Goal: Information Seeking & Learning: Learn about a topic

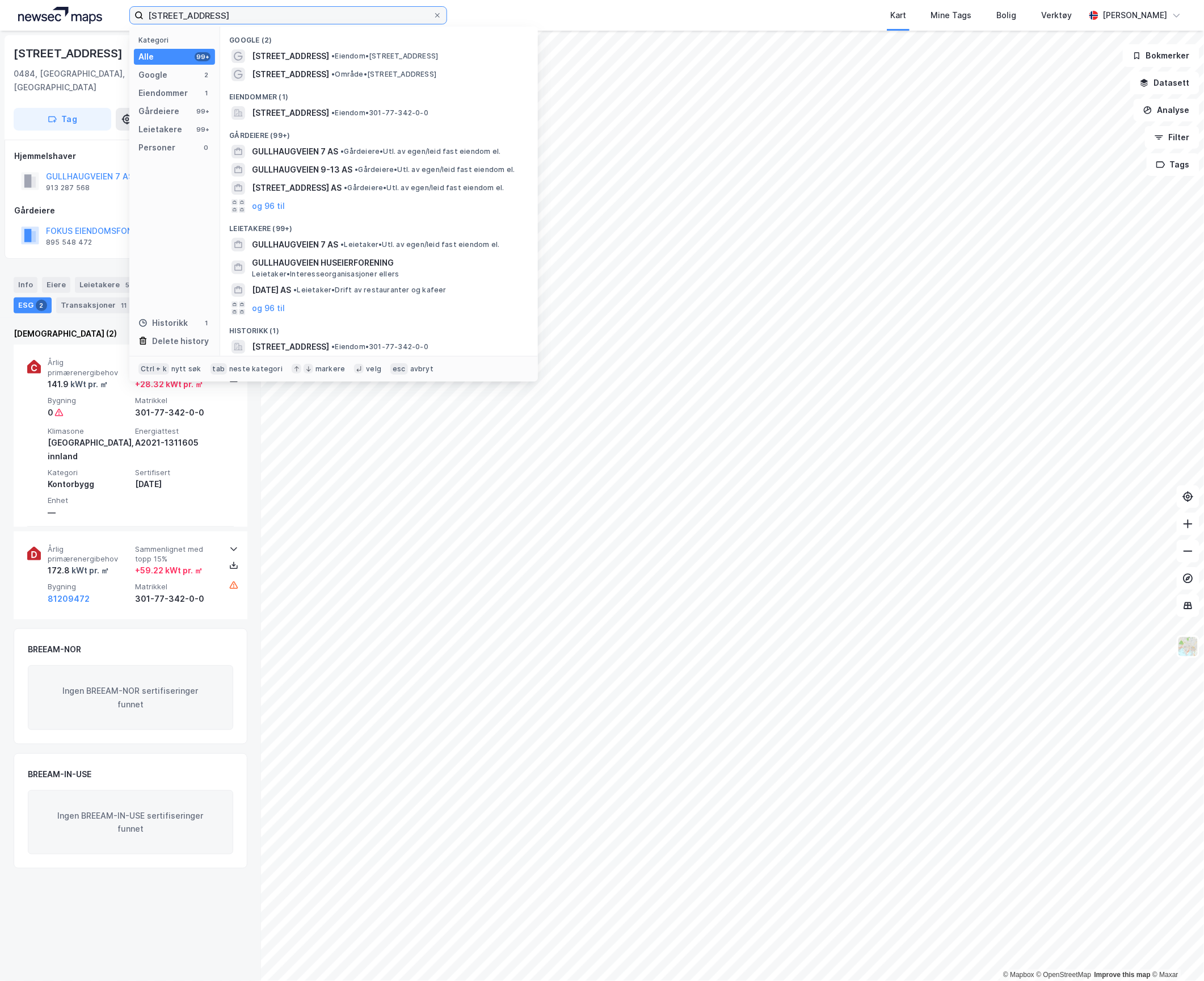
drag, startPoint x: 232, startPoint y: 17, endPoint x: 105, endPoint y: 10, distance: 127.2
click at [105, 10] on div "Gullhaugveien 7 Kategori Alle 99+ Google 2 Eiendommer 1 Gårdeiere 99+ Leietaker…" at bounding box center [602, 15] width 1204 height 31
paste input "[STREET_ADDRESS]"
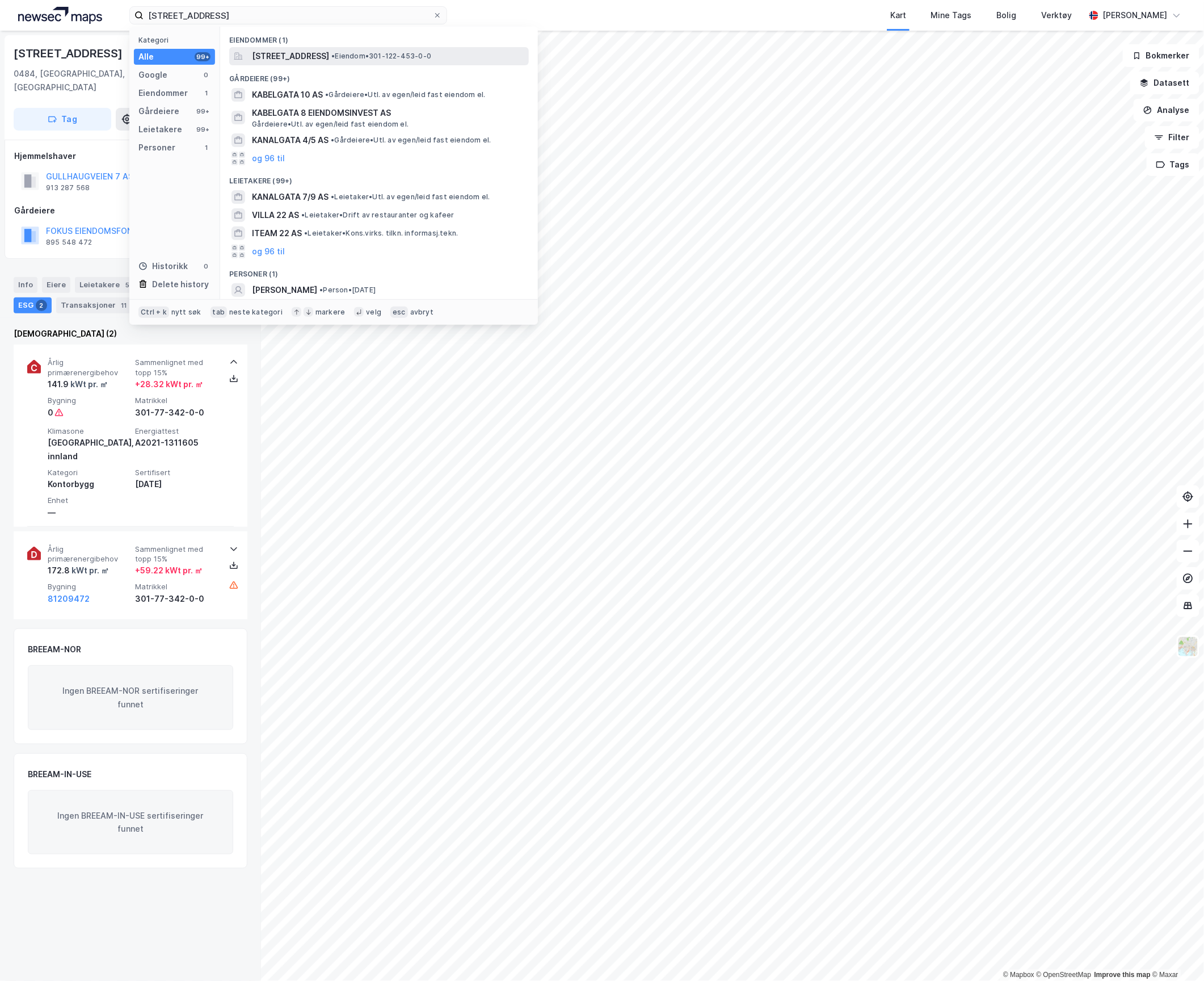
click at [311, 50] on span "[STREET_ADDRESS]" at bounding box center [291, 56] width 77 height 14
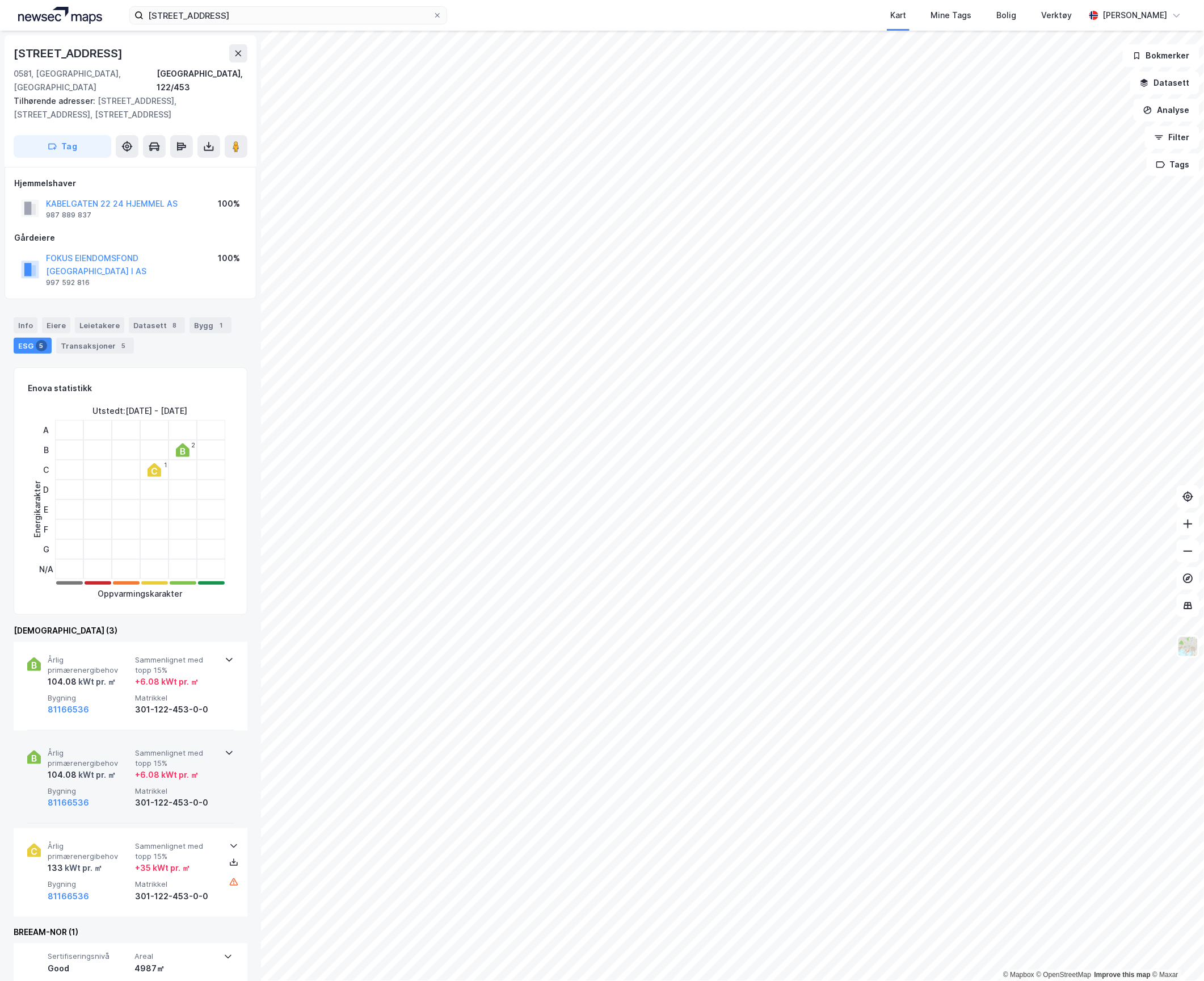
click at [105, 768] on div "kWt pr. ㎡" at bounding box center [96, 774] width 39 height 14
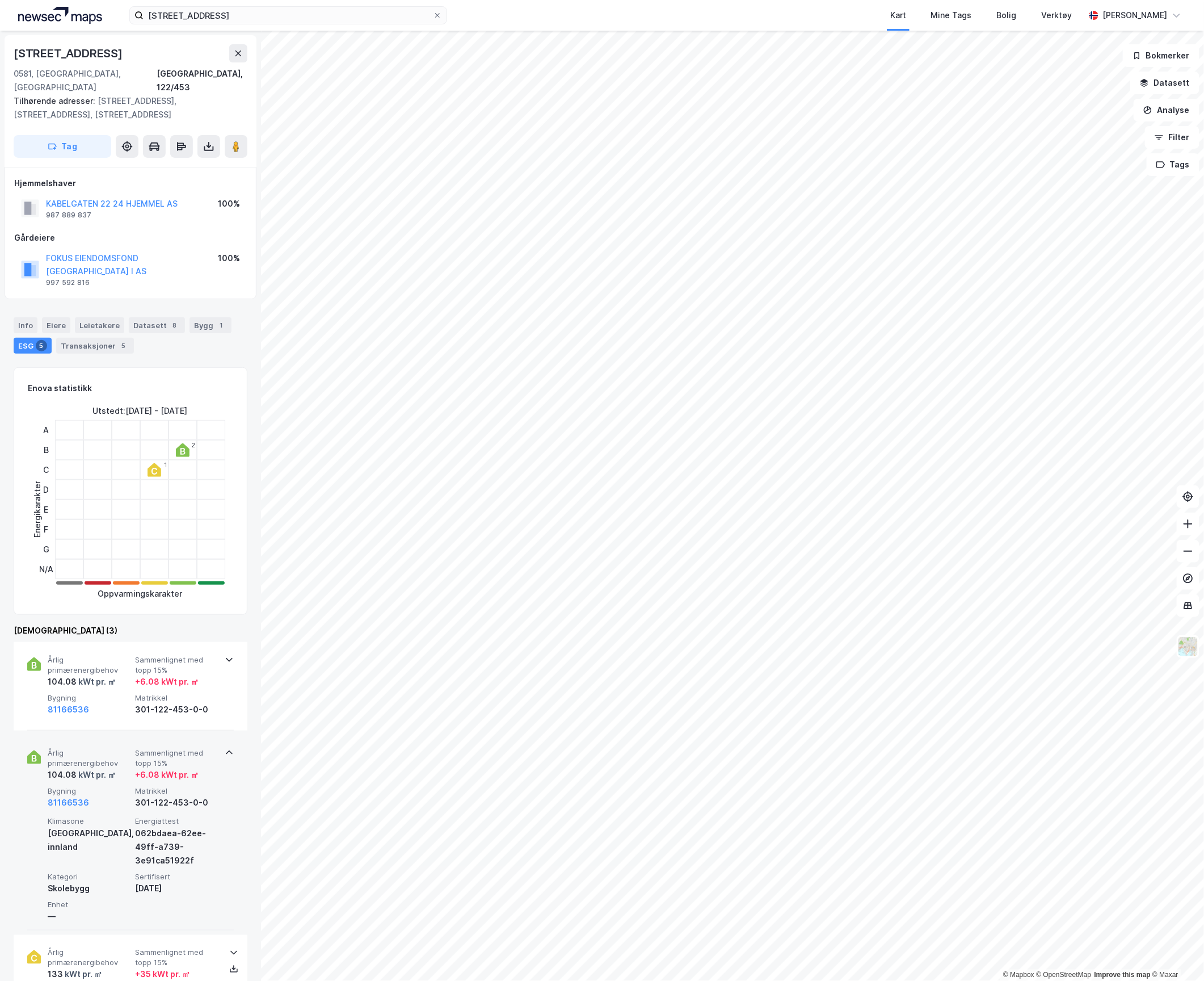
click at [106, 768] on div "kWt pr. ㎡" at bounding box center [96, 774] width 39 height 14
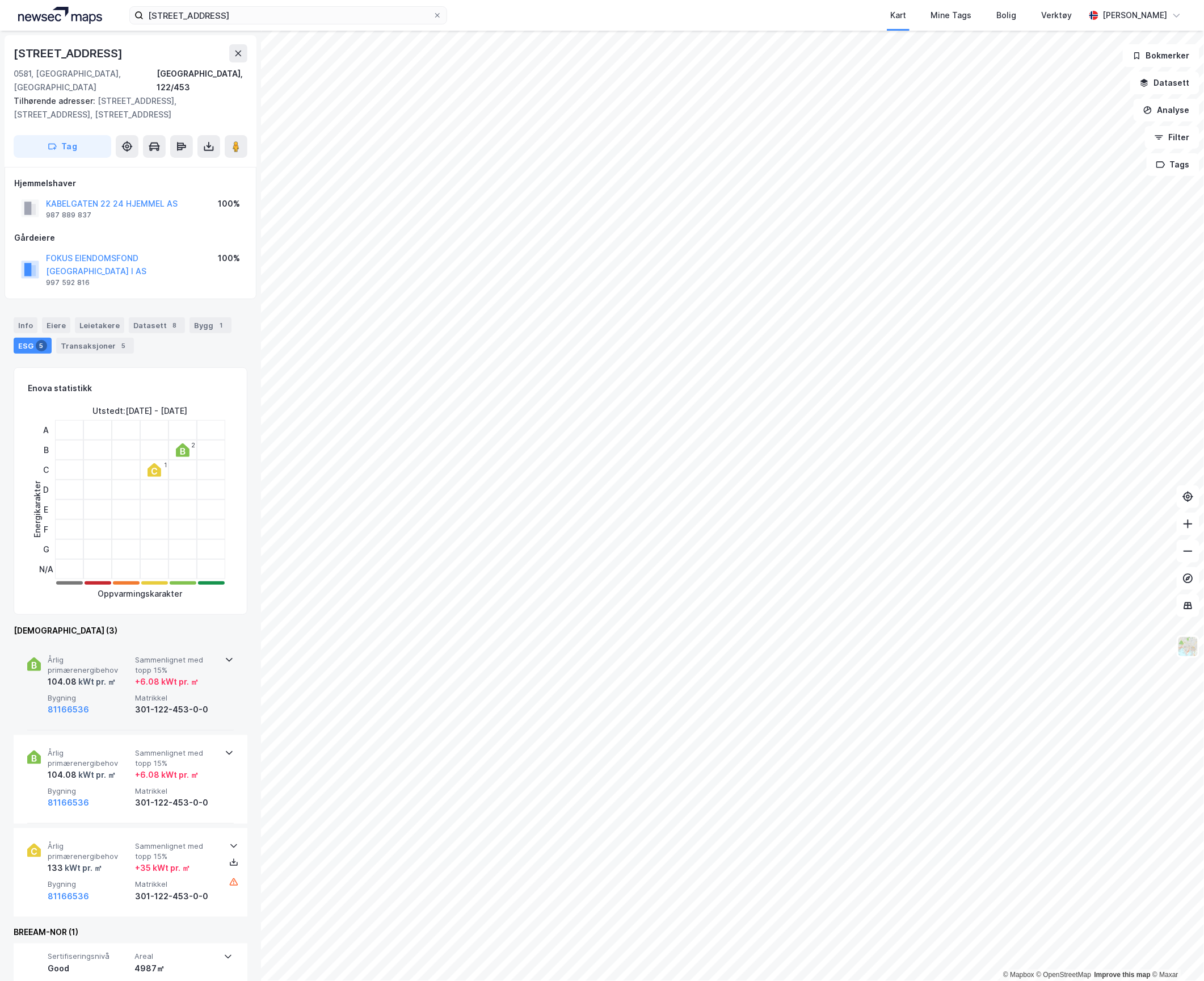
click at [108, 703] on div "81166536" at bounding box center [89, 709] width 83 height 14
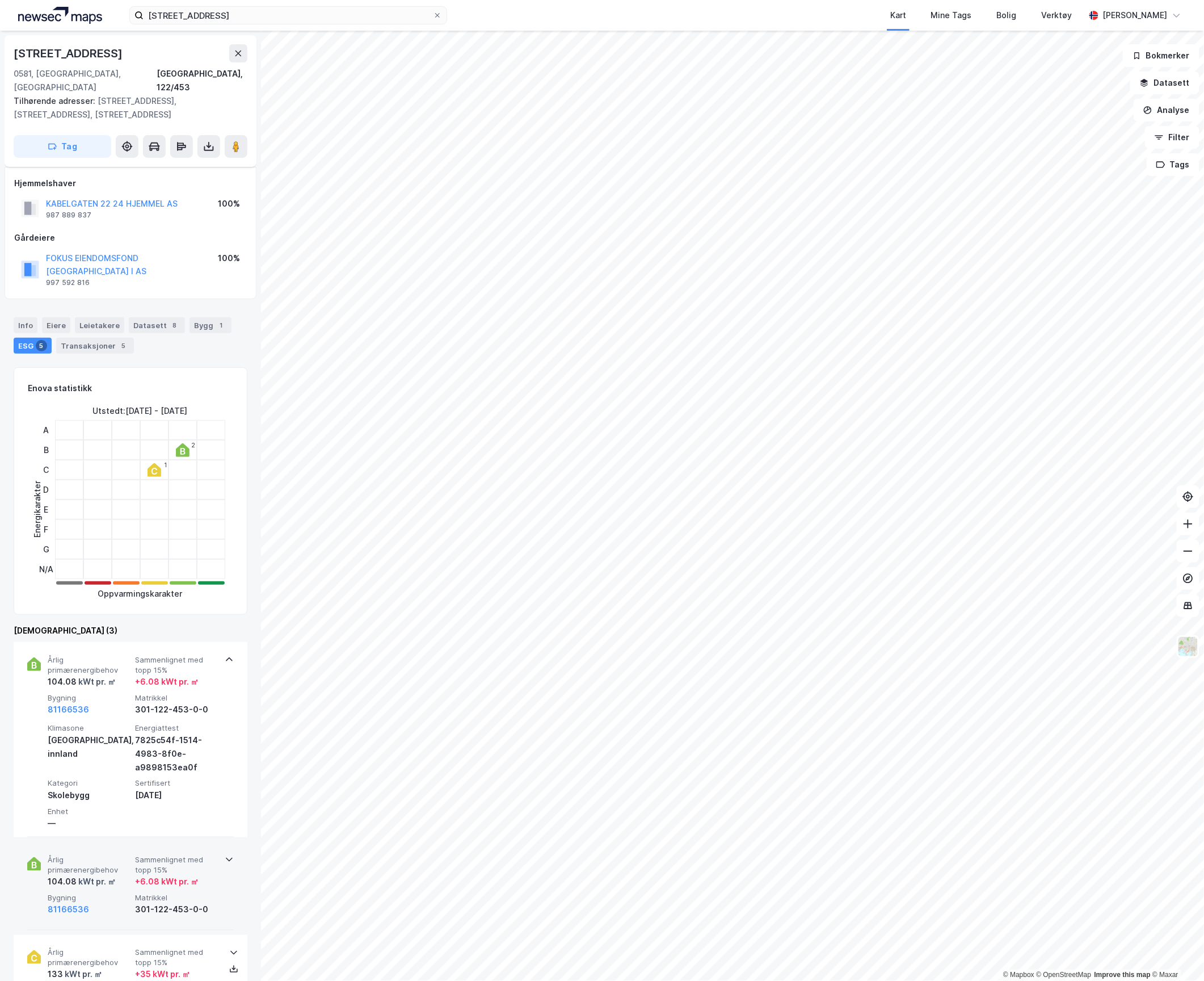
scroll to position [174, 0]
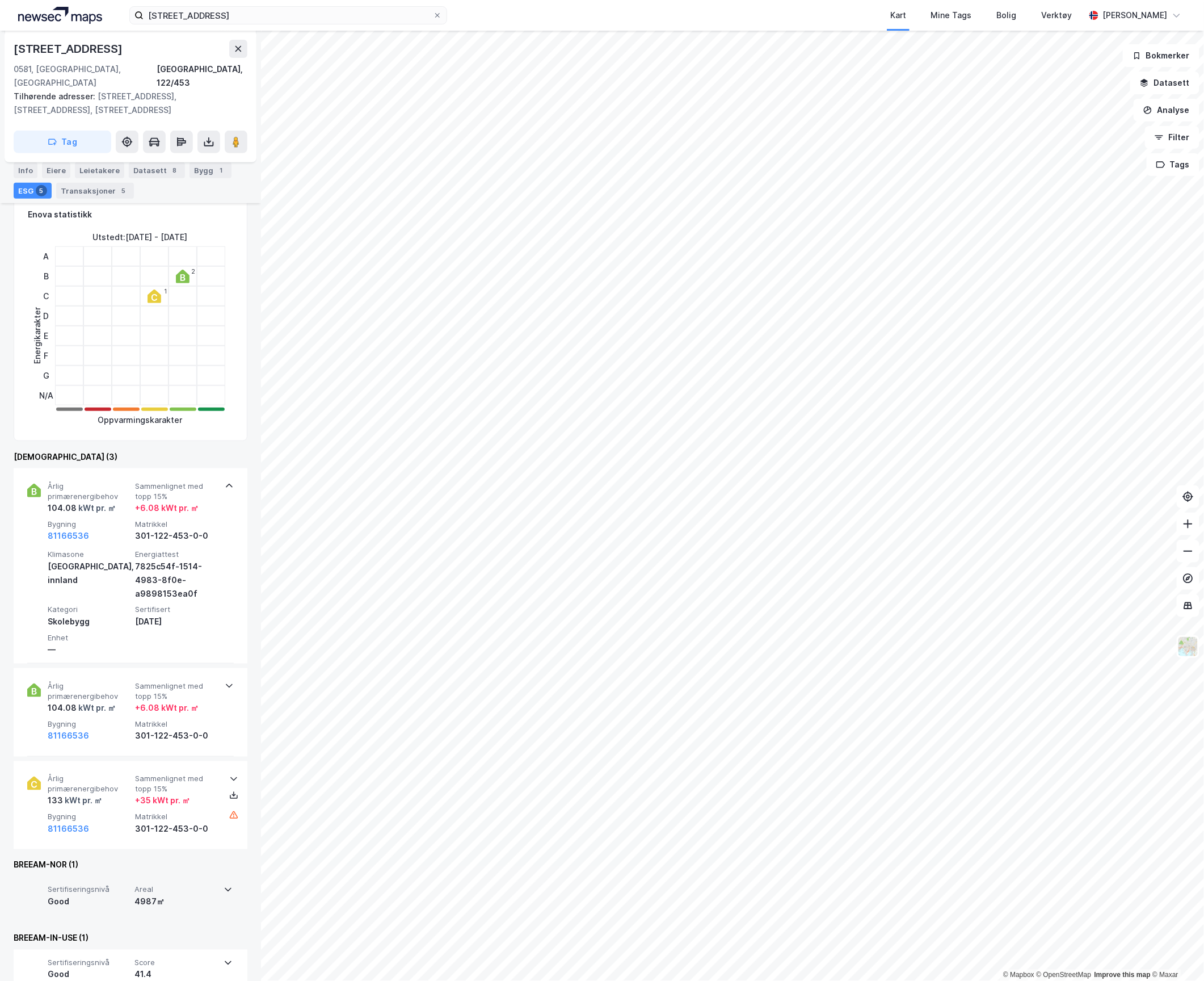
click at [174, 895] on div "4987㎡" at bounding box center [176, 902] width 82 height 14
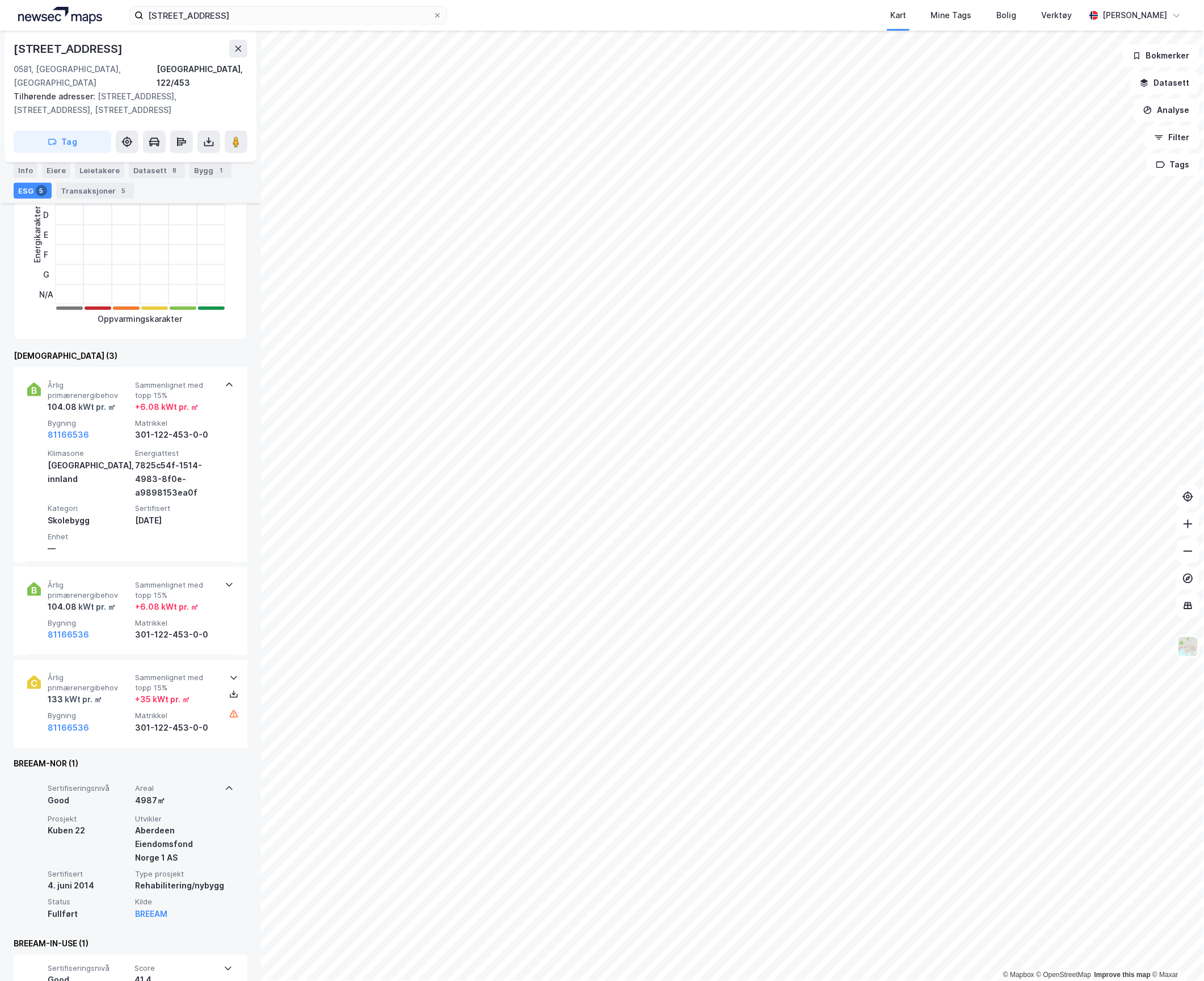
scroll to position [281, 0]
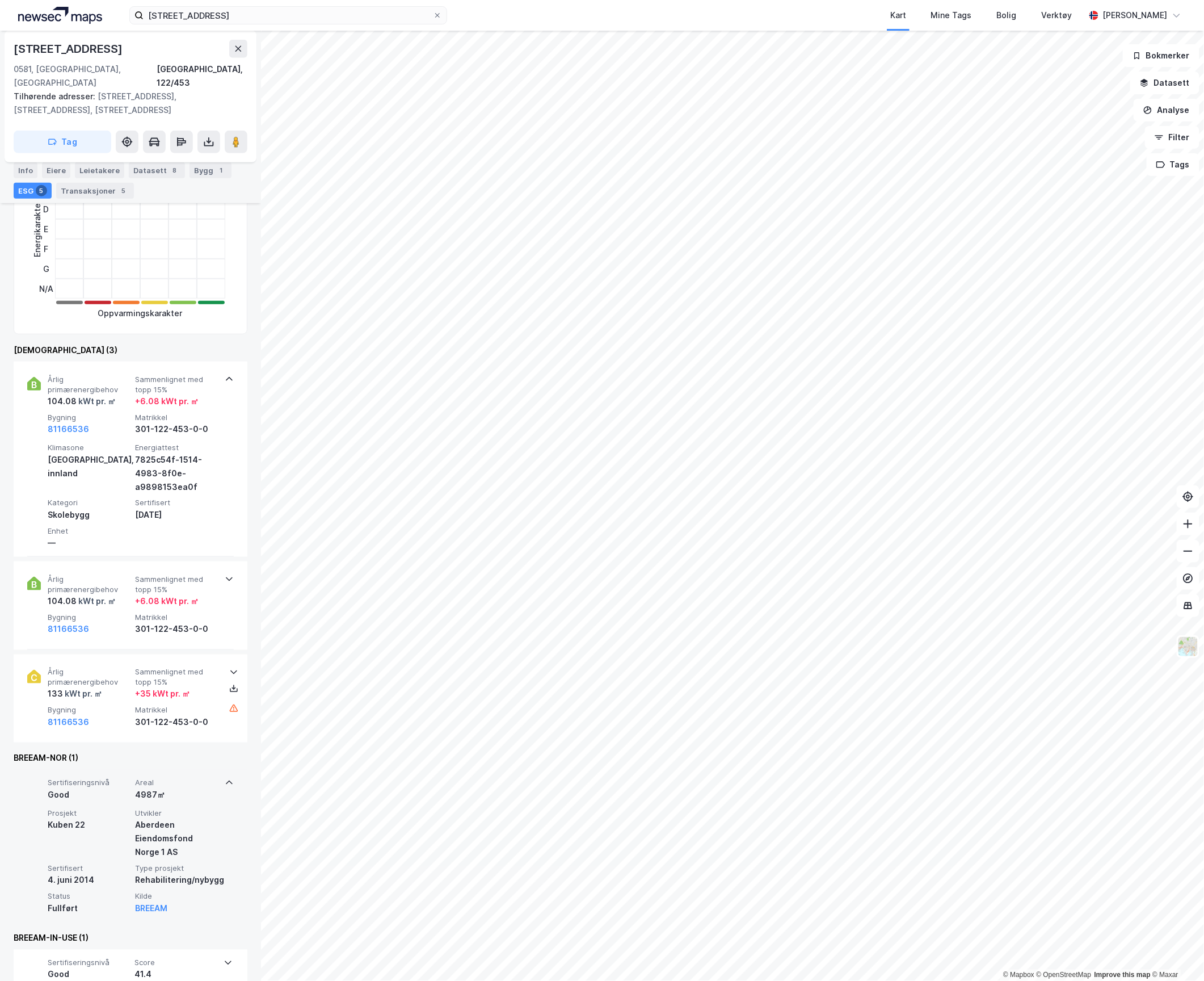
click at [160, 778] on span "Areal" at bounding box center [176, 783] width 83 height 10
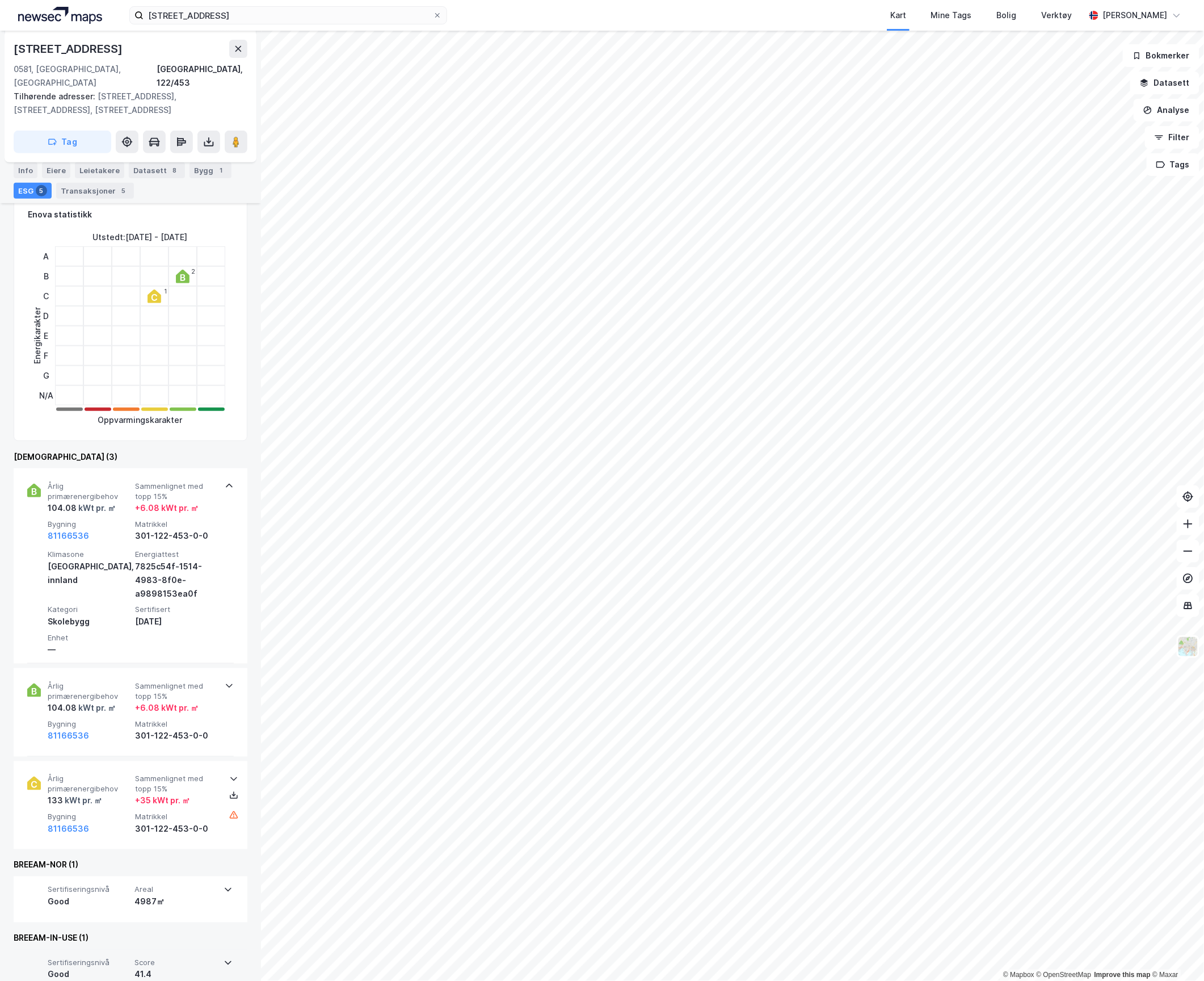
click at [115, 968] on div "Good" at bounding box center [89, 975] width 82 height 14
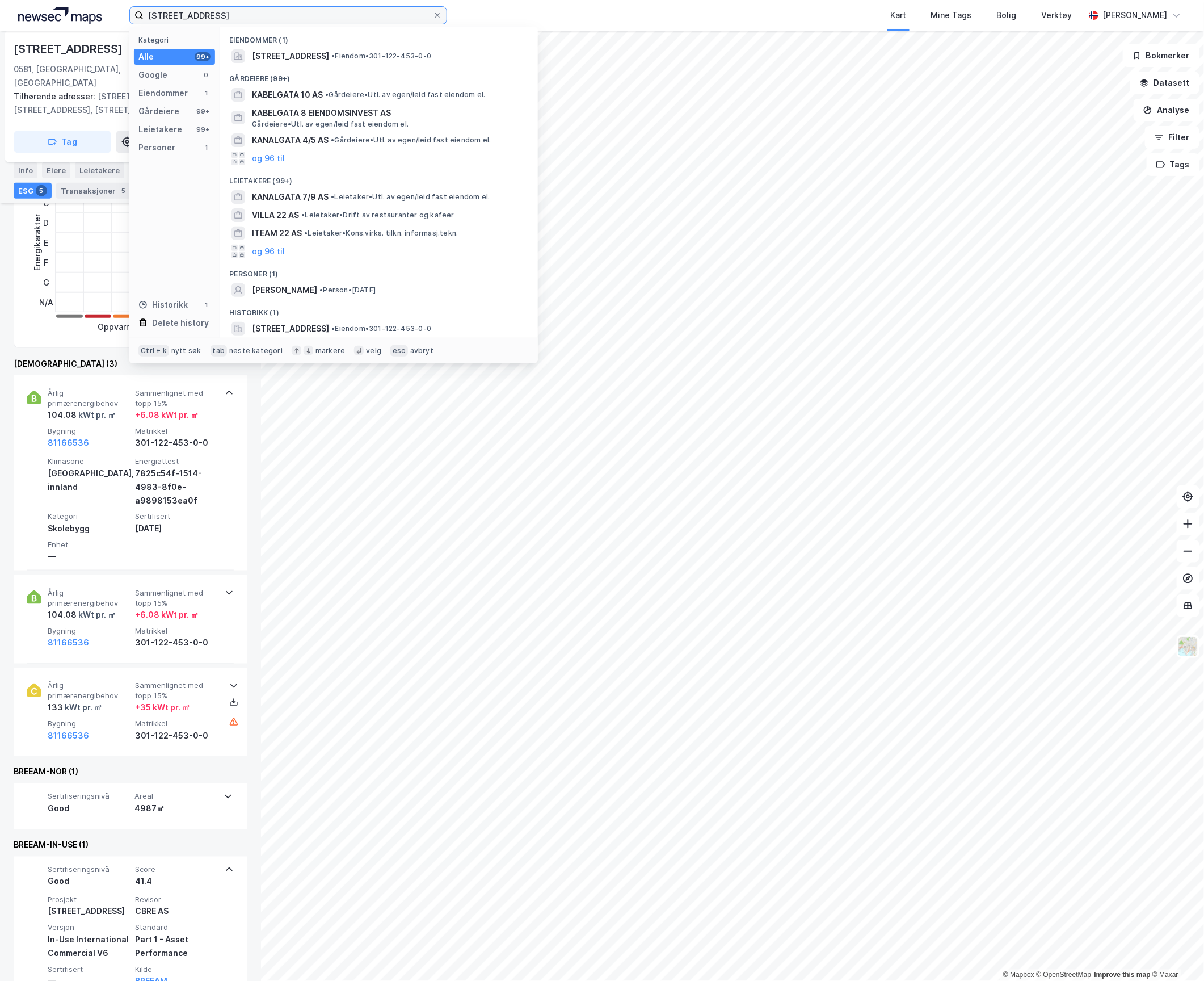
drag, startPoint x: 209, startPoint y: 14, endPoint x: 93, endPoint y: 5, distance: 116.3
click at [93, 5] on div "[STREET_ADDRESS] Kategori Alle 99+ Google 0 Eiendommer 1 Gårdeiere 99+ Leietake…" at bounding box center [602, 15] width 1204 height 31
paste input "nalveien 105"
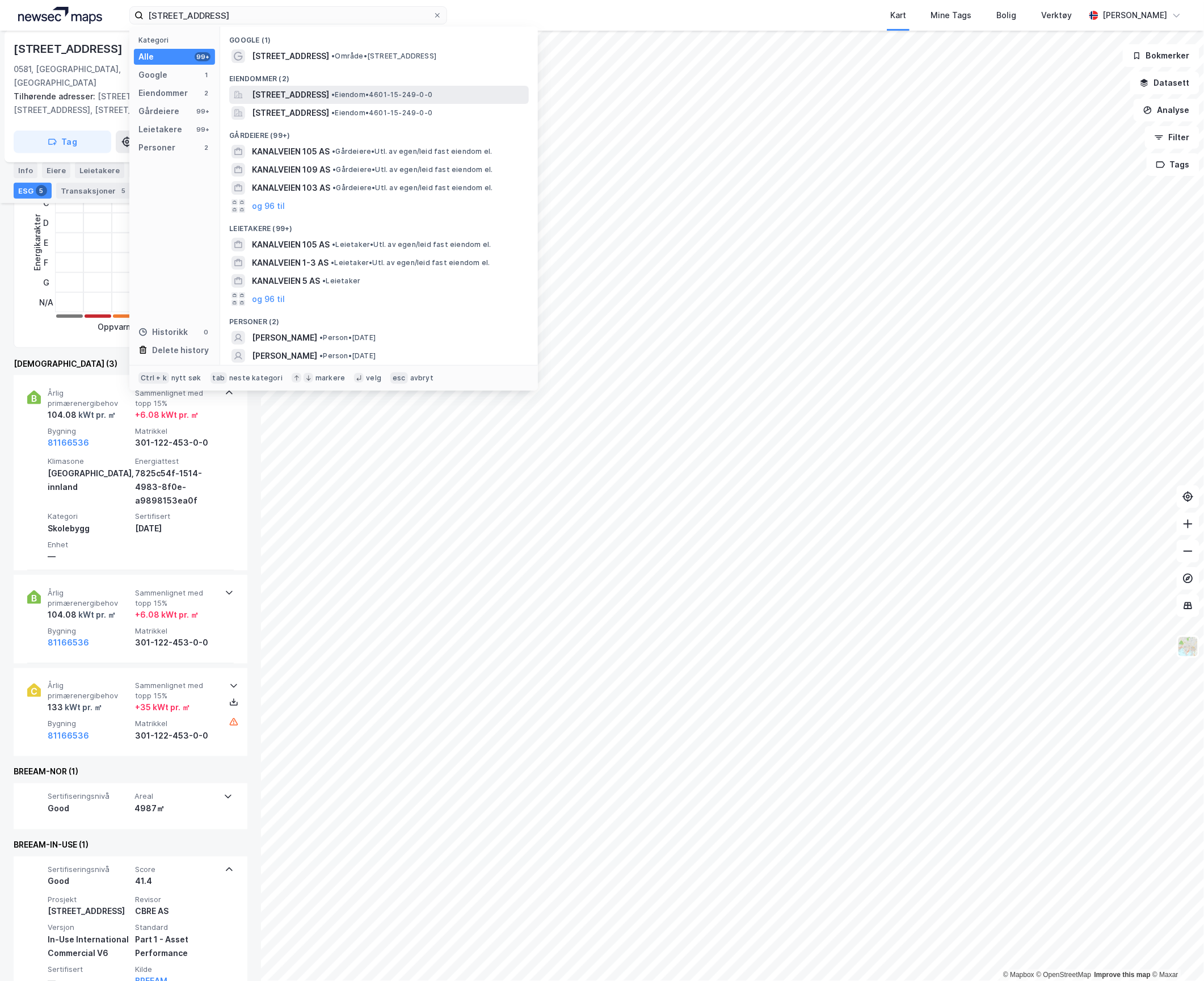
click at [300, 89] on span "[STREET_ADDRESS]" at bounding box center [291, 95] width 77 height 14
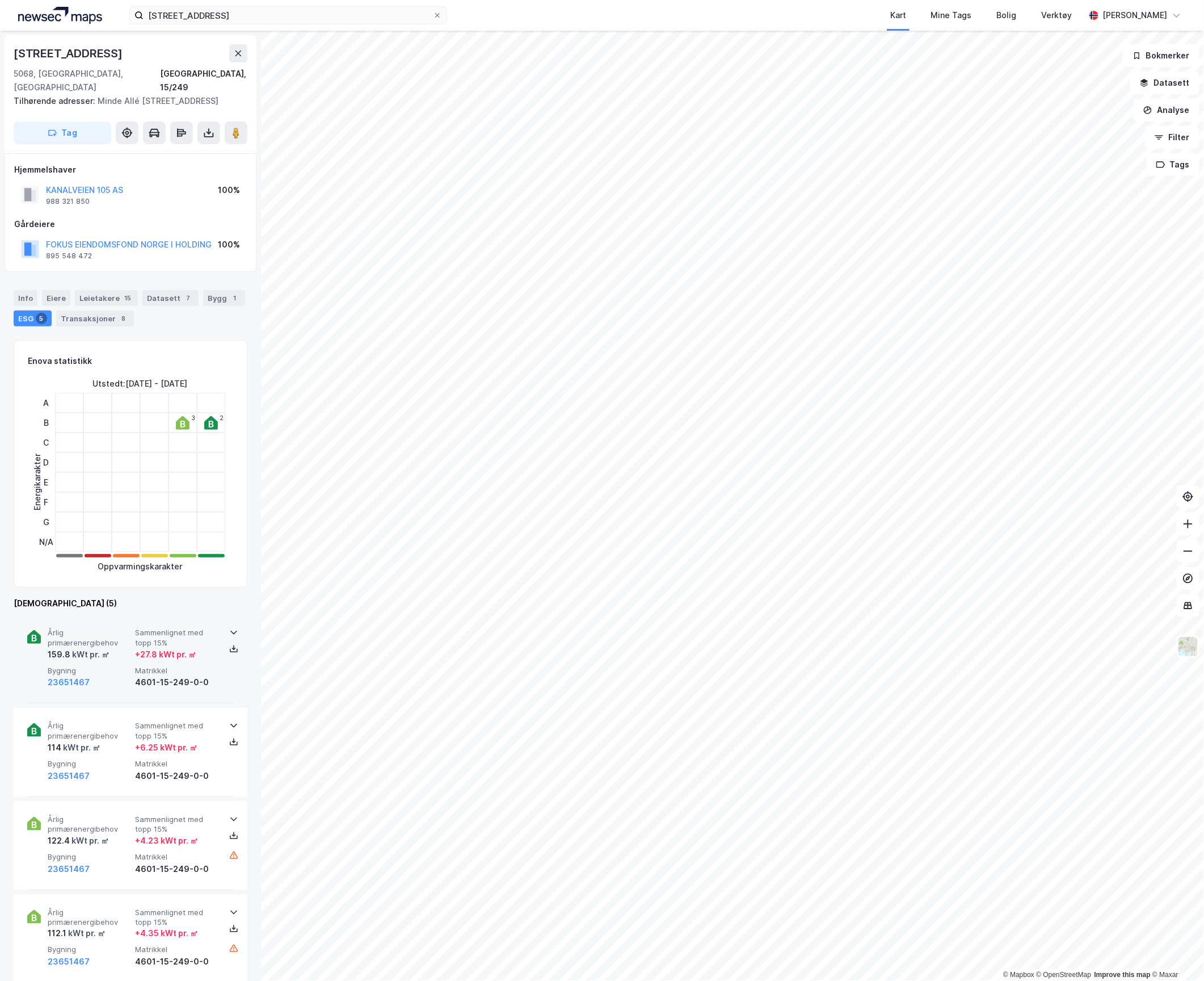
click at [111, 651] on div "Årlig primærenergibehov 159.8 kWt pr. ㎡ Sammenlignet med topp 15% + 27.8 kWt pr…" at bounding box center [133, 658] width 171 height 61
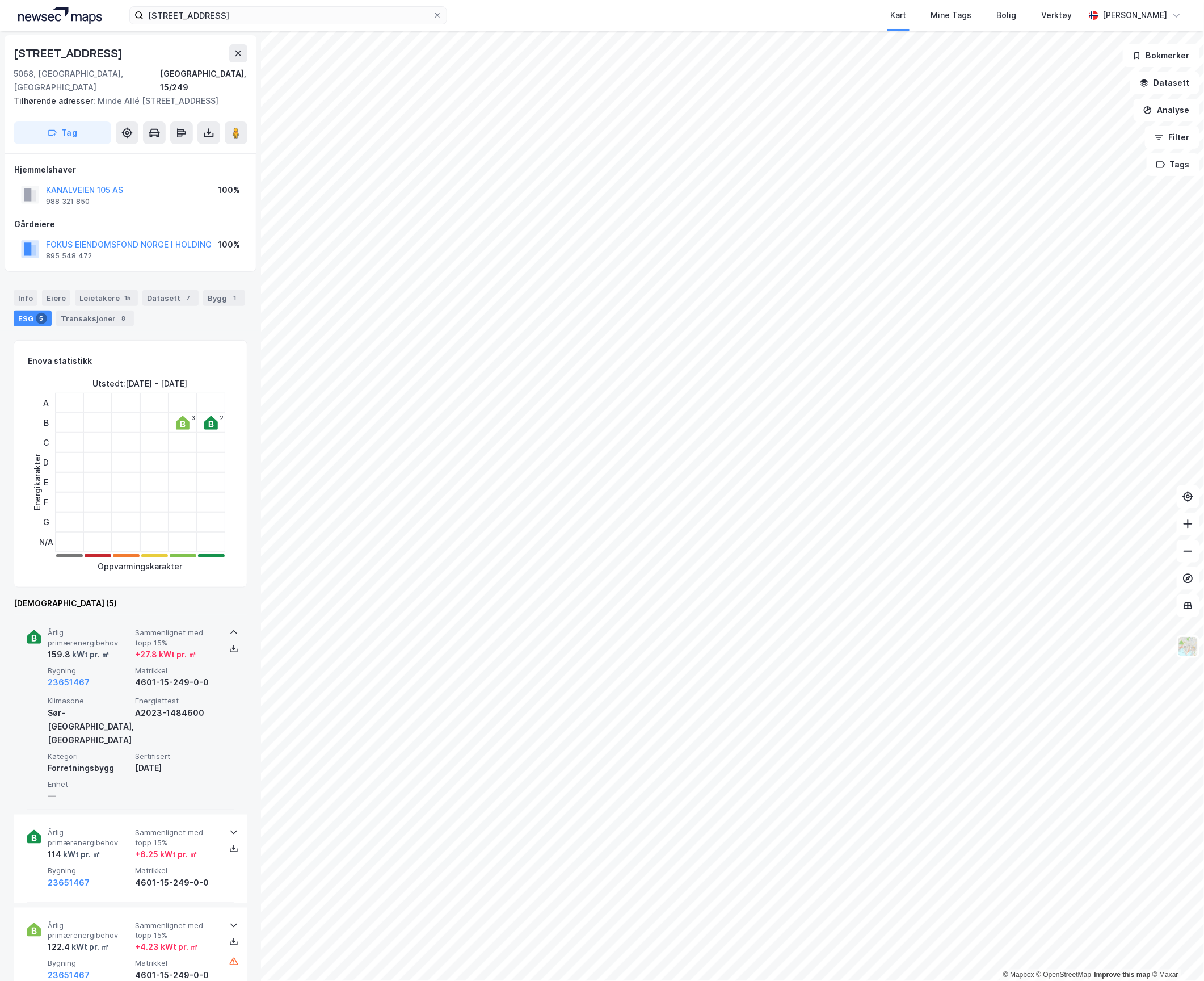
click at [111, 651] on div "Årlig primærenergibehov 159.8 kWt pr. ㎡ Sammenlignet med topp 15% + 27.8 kWt pr…" at bounding box center [133, 658] width 171 height 61
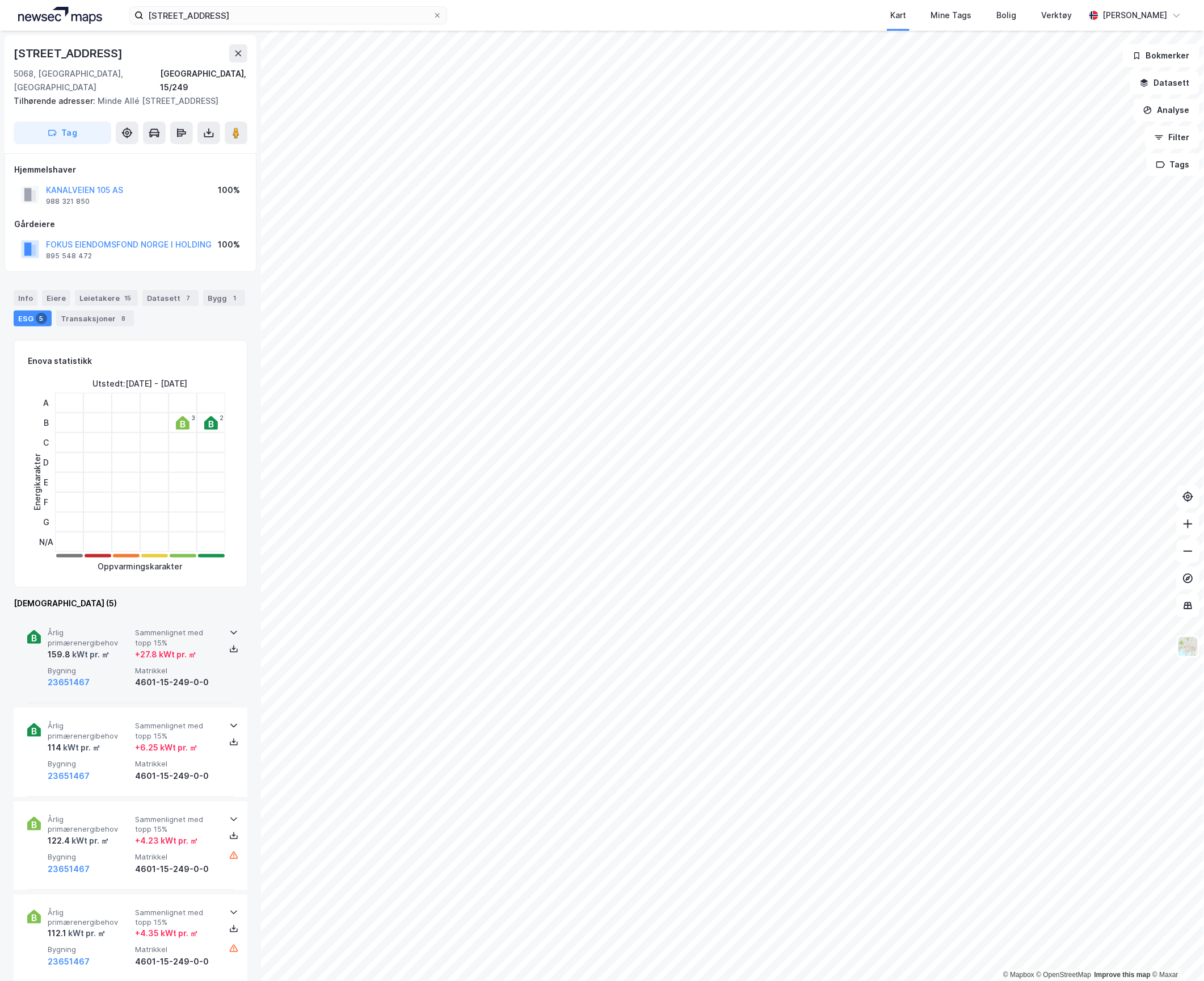
click at [104, 648] on div "kWt pr. ㎡" at bounding box center [89, 654] width 39 height 14
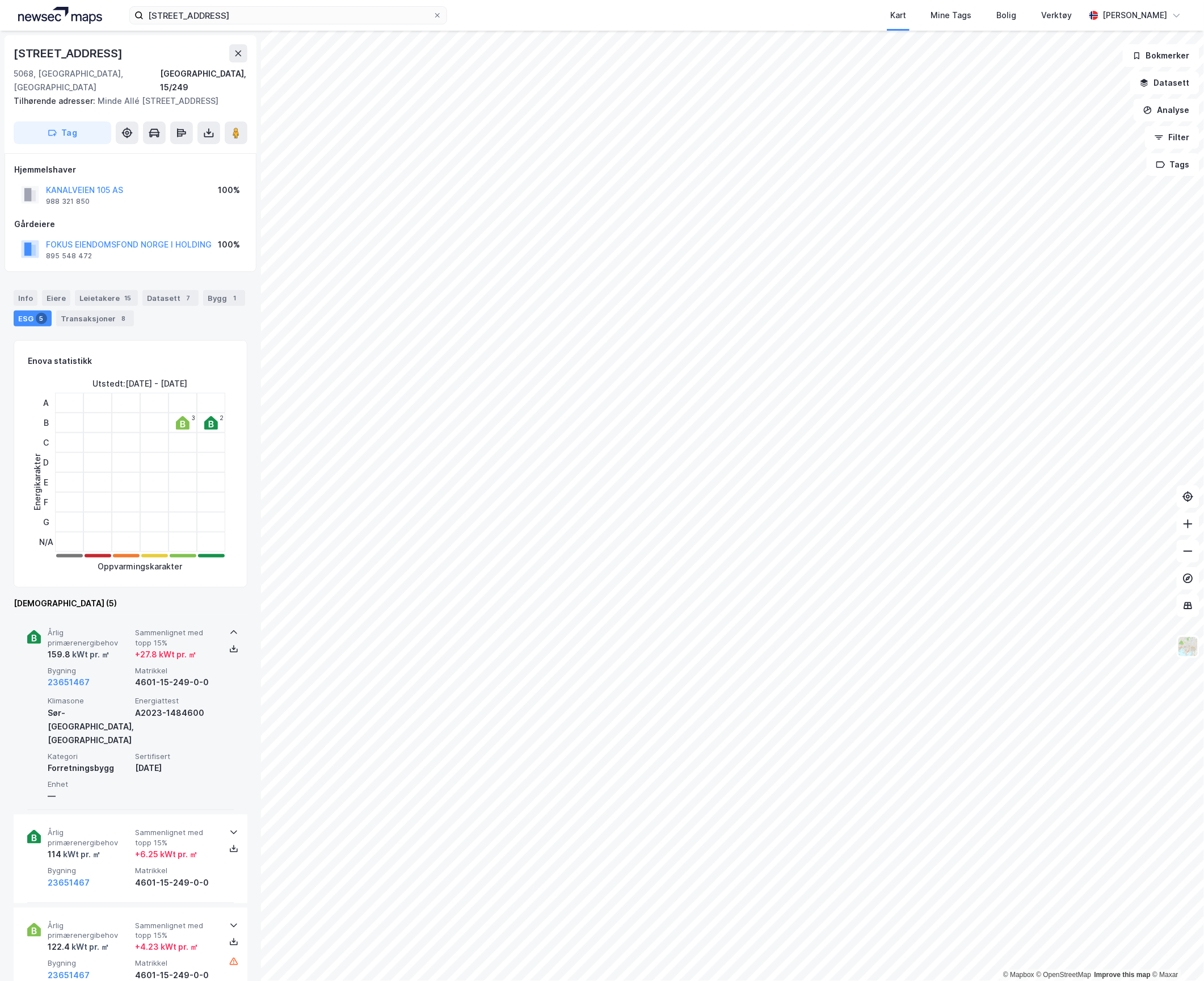
click at [96, 648] on div "kWt pr. ㎡" at bounding box center [89, 654] width 39 height 14
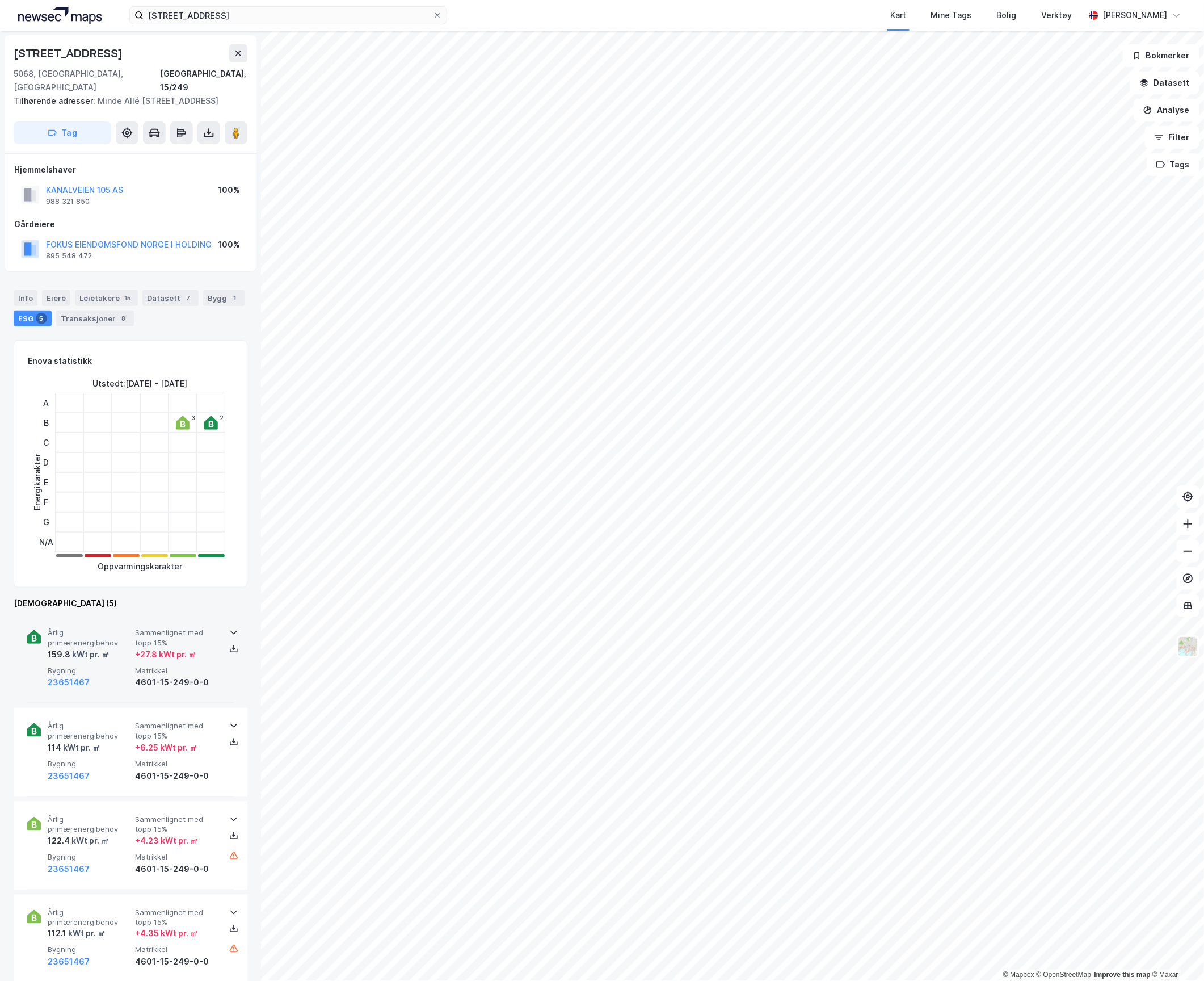
click at [103, 633] on span "Årlig primærenergibehov" at bounding box center [89, 637] width 83 height 20
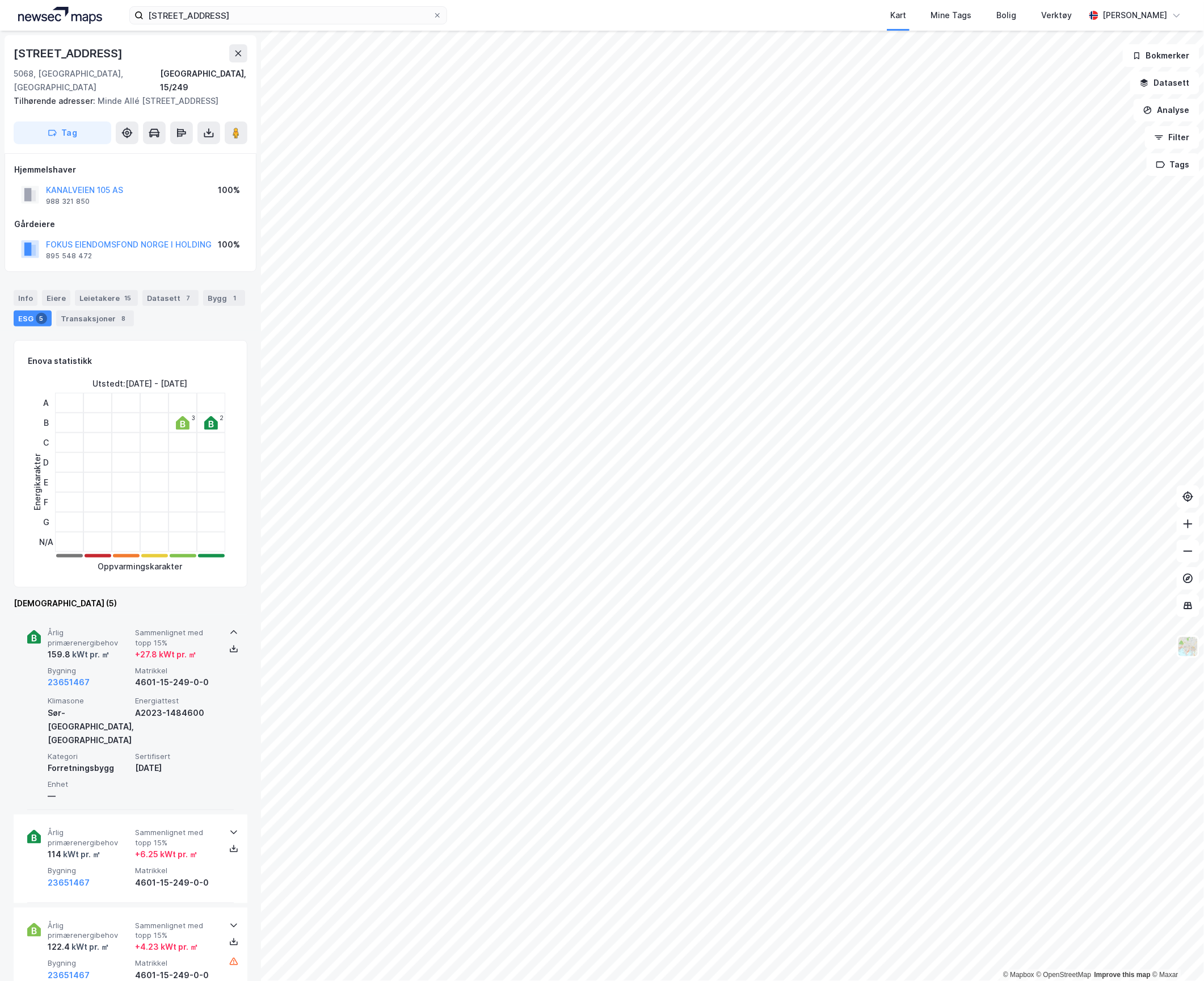
click at [39, 630] on icon at bounding box center [33, 637] width 14 height 14
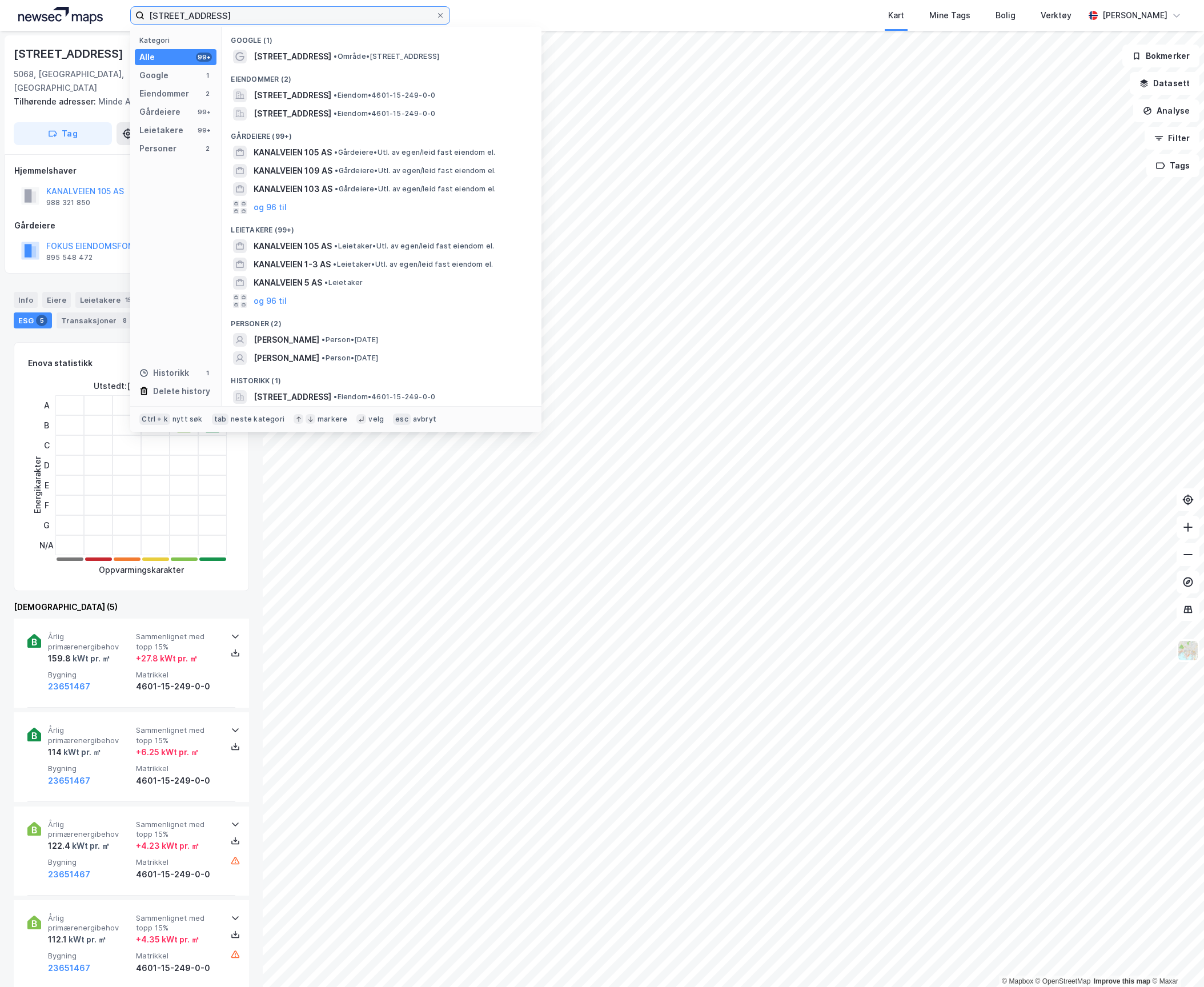
drag, startPoint x: 221, startPoint y: 21, endPoint x: 96, endPoint y: 14, distance: 125.2
click at [95, 12] on div "Kanalveien 105 Kategori Alle 99+ Google 1 Eiendommer 2 Gårdeiere 99+ Leietakere…" at bounding box center [602, 16] width 1204 height 31
paste input "renslyst Alle 12"
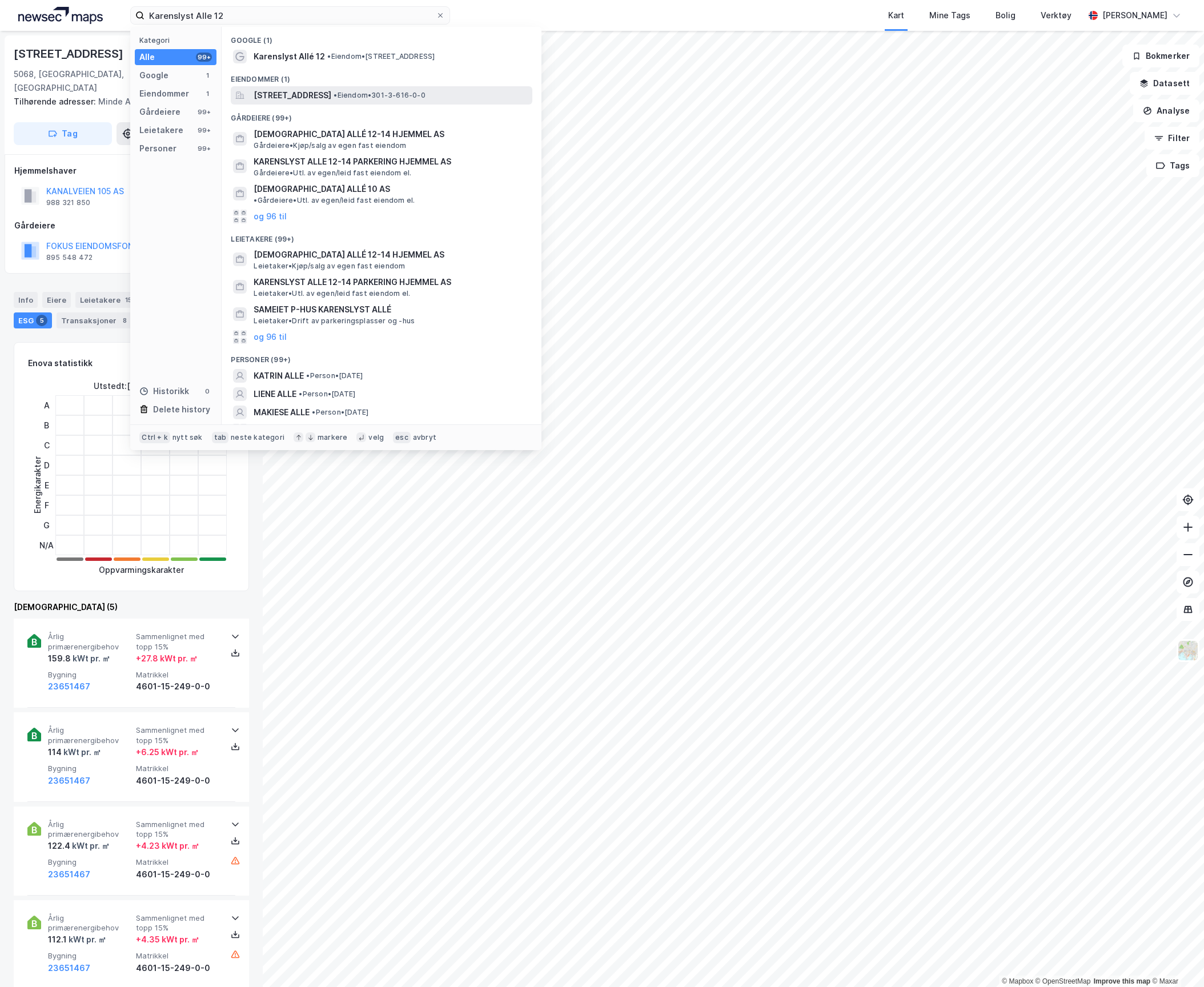
click at [325, 95] on span "[STREET_ADDRESS]" at bounding box center [293, 95] width 78 height 14
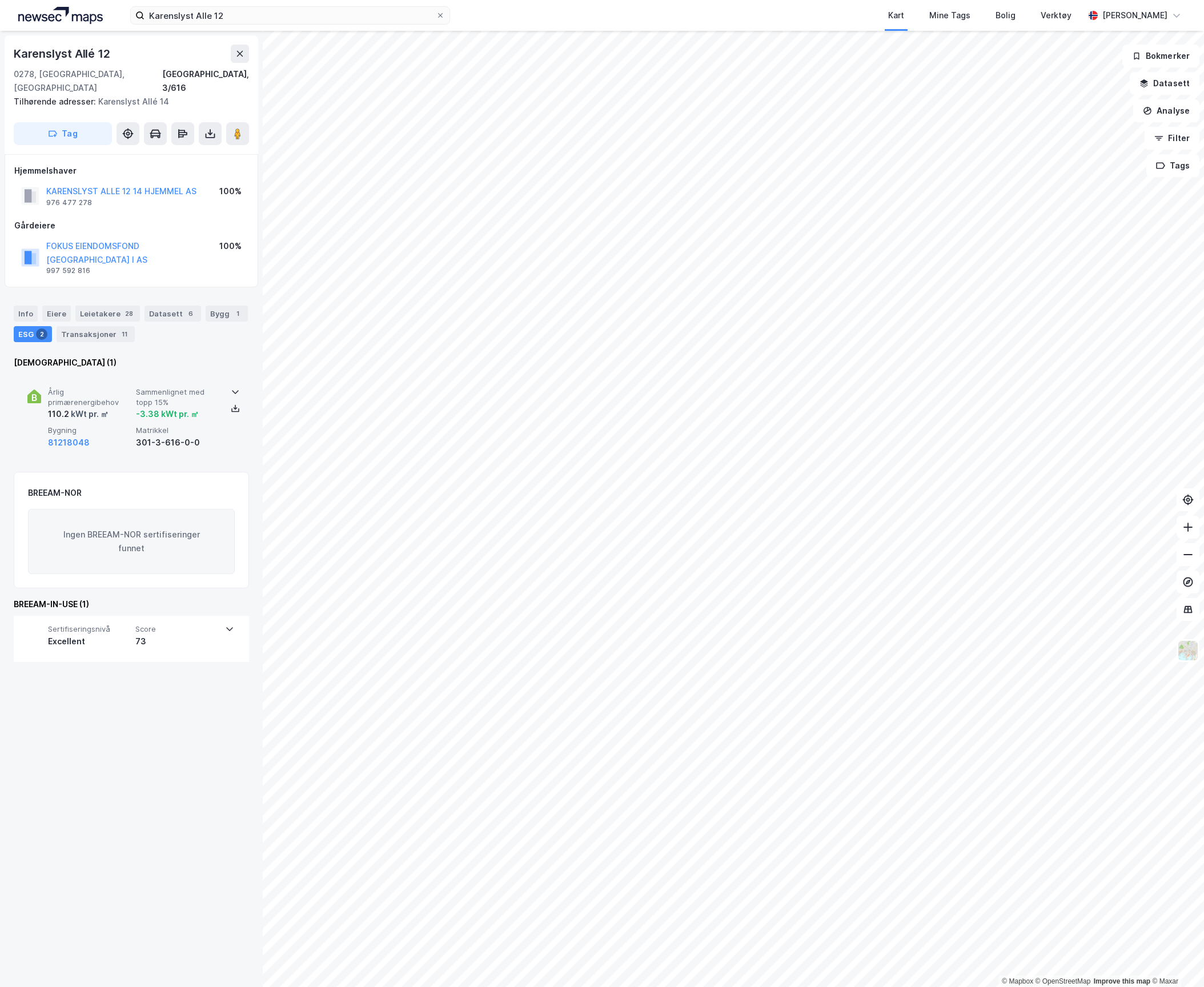
click at [115, 387] on span "Årlig primærenergibehov" at bounding box center [89, 397] width 84 height 20
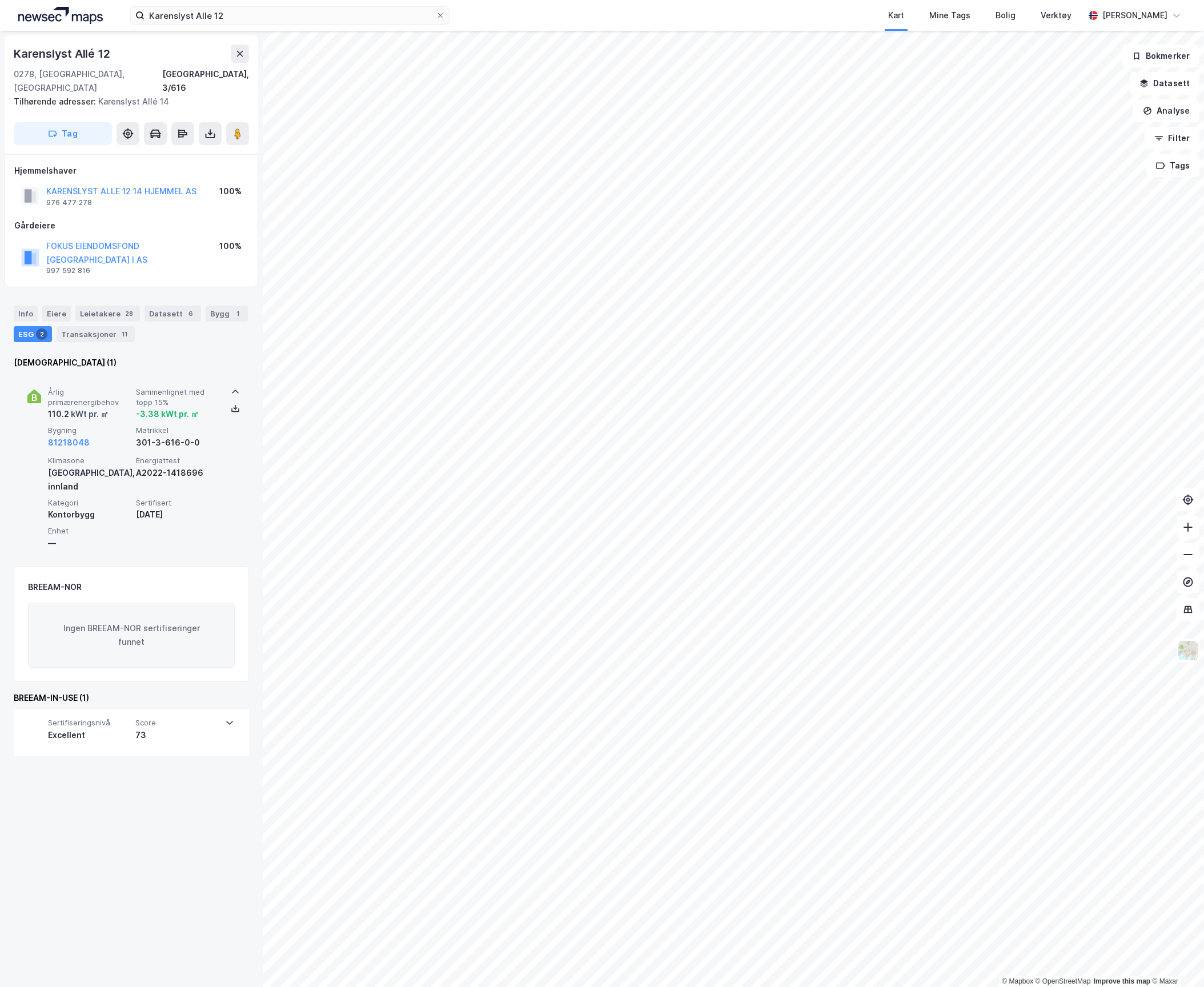
click at [115, 387] on span "Årlig primærenergibehov" at bounding box center [89, 397] width 84 height 20
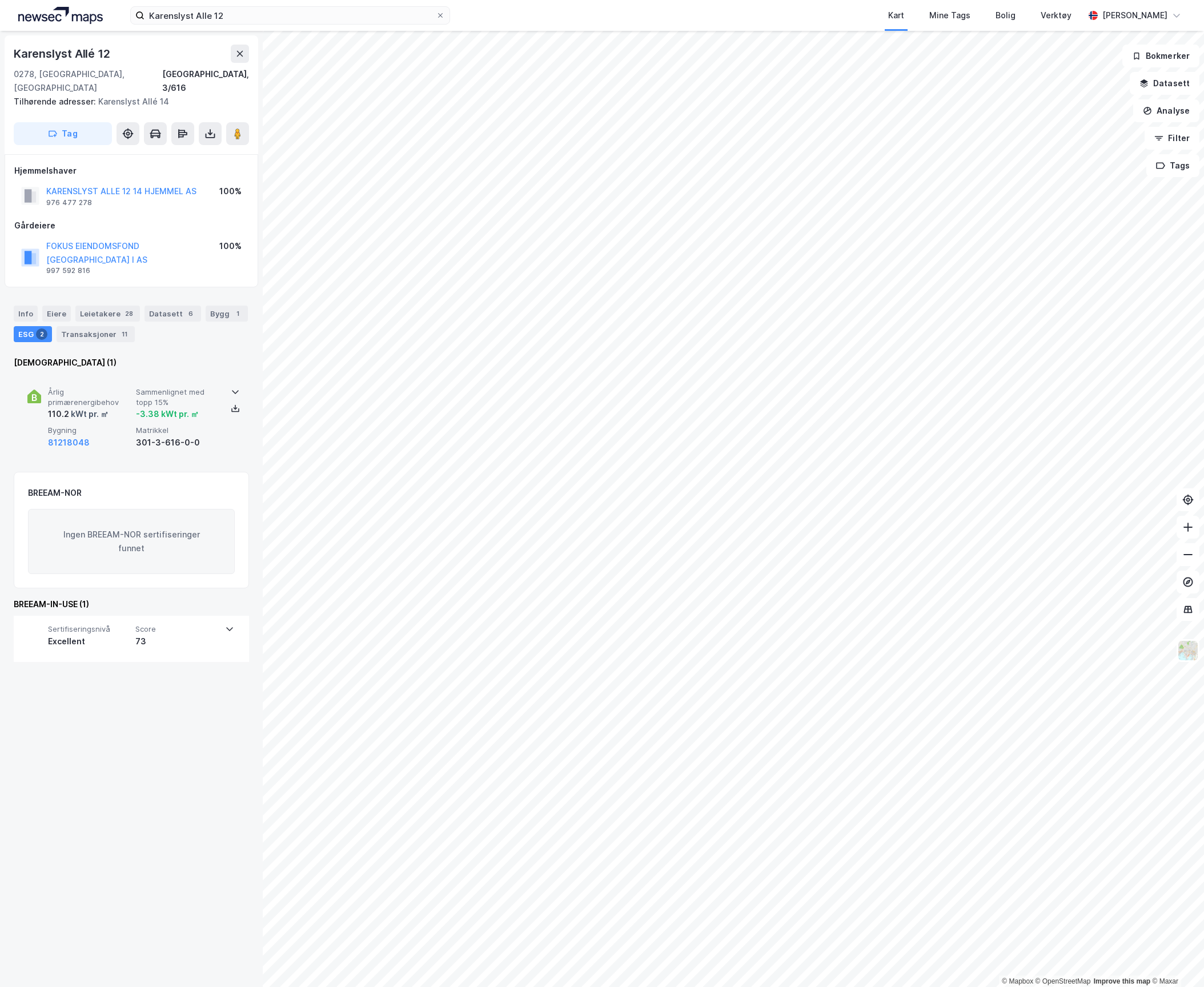
click at [117, 395] on div "Årlig primærenergibehov 110.2 kWt pr. ㎡ Sammenlignet med topp 15% -3.38 kWt pr.…" at bounding box center [133, 418] width 172 height 62
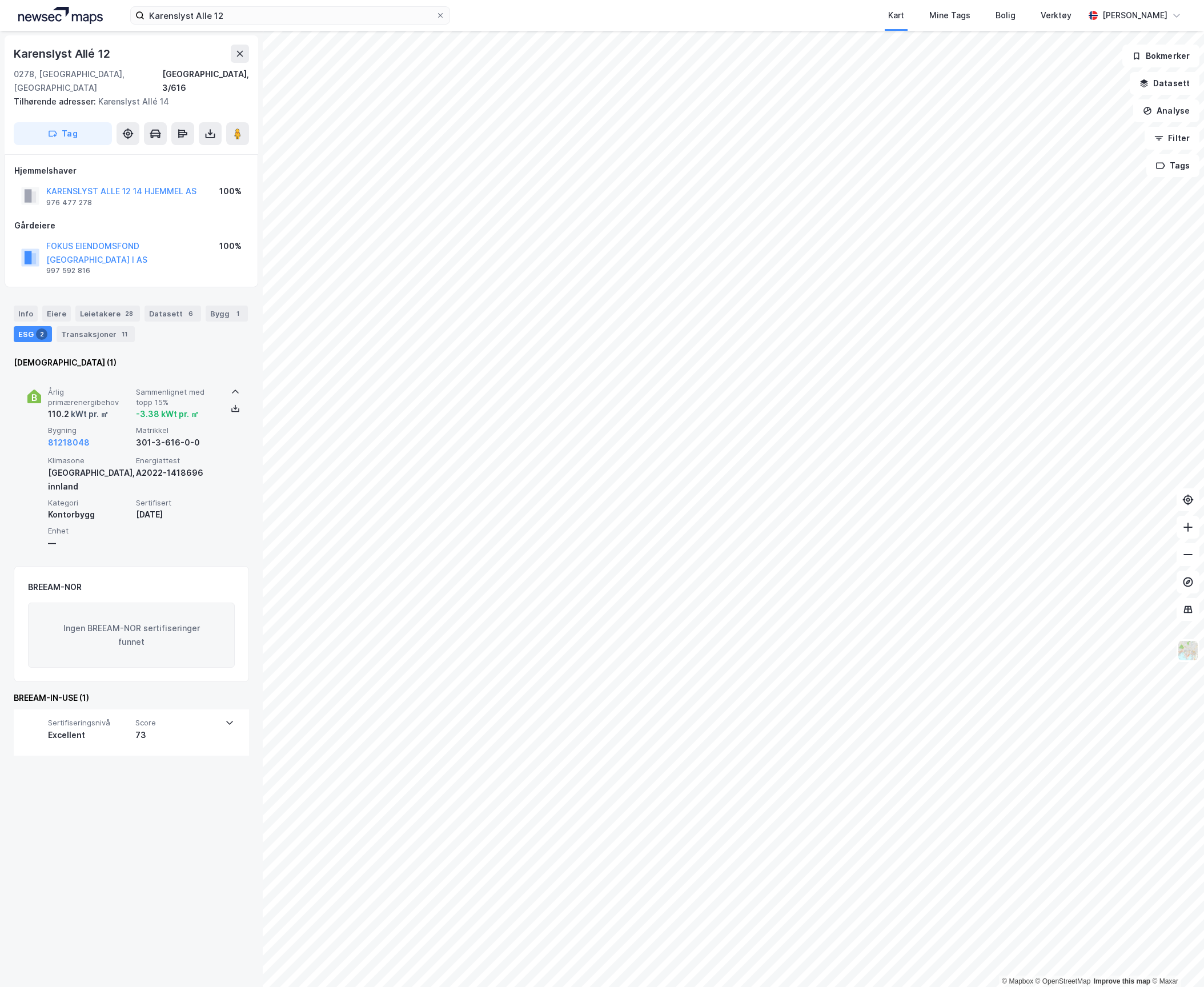
click at [117, 395] on div "Årlig primærenergibehov 110.2 kWt pr. ㎡ Sammenlignet med topp 15% -3.38 kWt pr.…" at bounding box center [133, 418] width 172 height 62
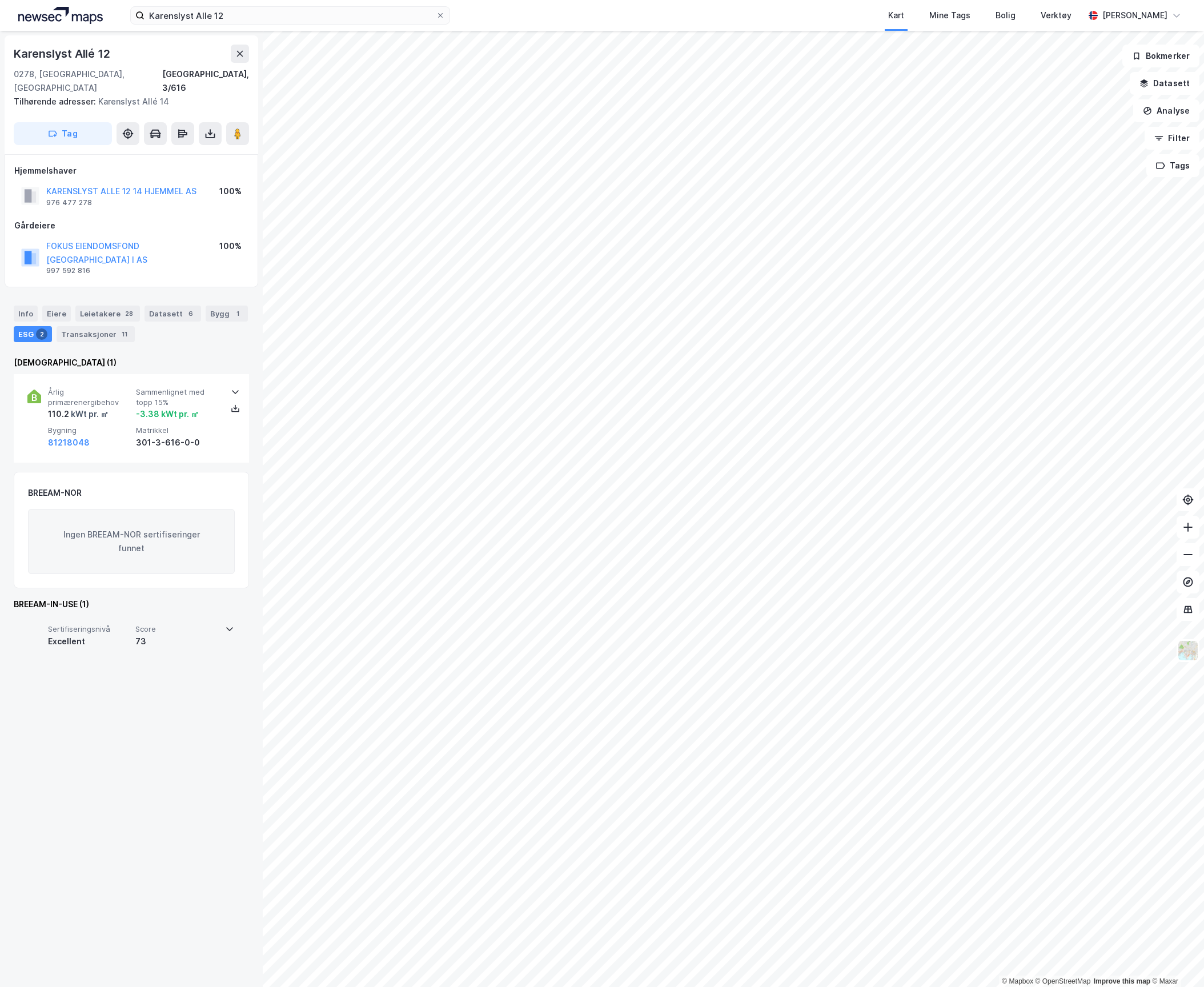
click at [211, 635] on div "73" at bounding box center [177, 641] width 83 height 14
click at [211, 635] on div "73" at bounding box center [177, 641] width 84 height 14
click at [155, 624] on div "Sertifiseringsnivå Excellent Score 73" at bounding box center [130, 639] width 207 height 46
click at [161, 635] on div "73" at bounding box center [177, 641] width 84 height 14
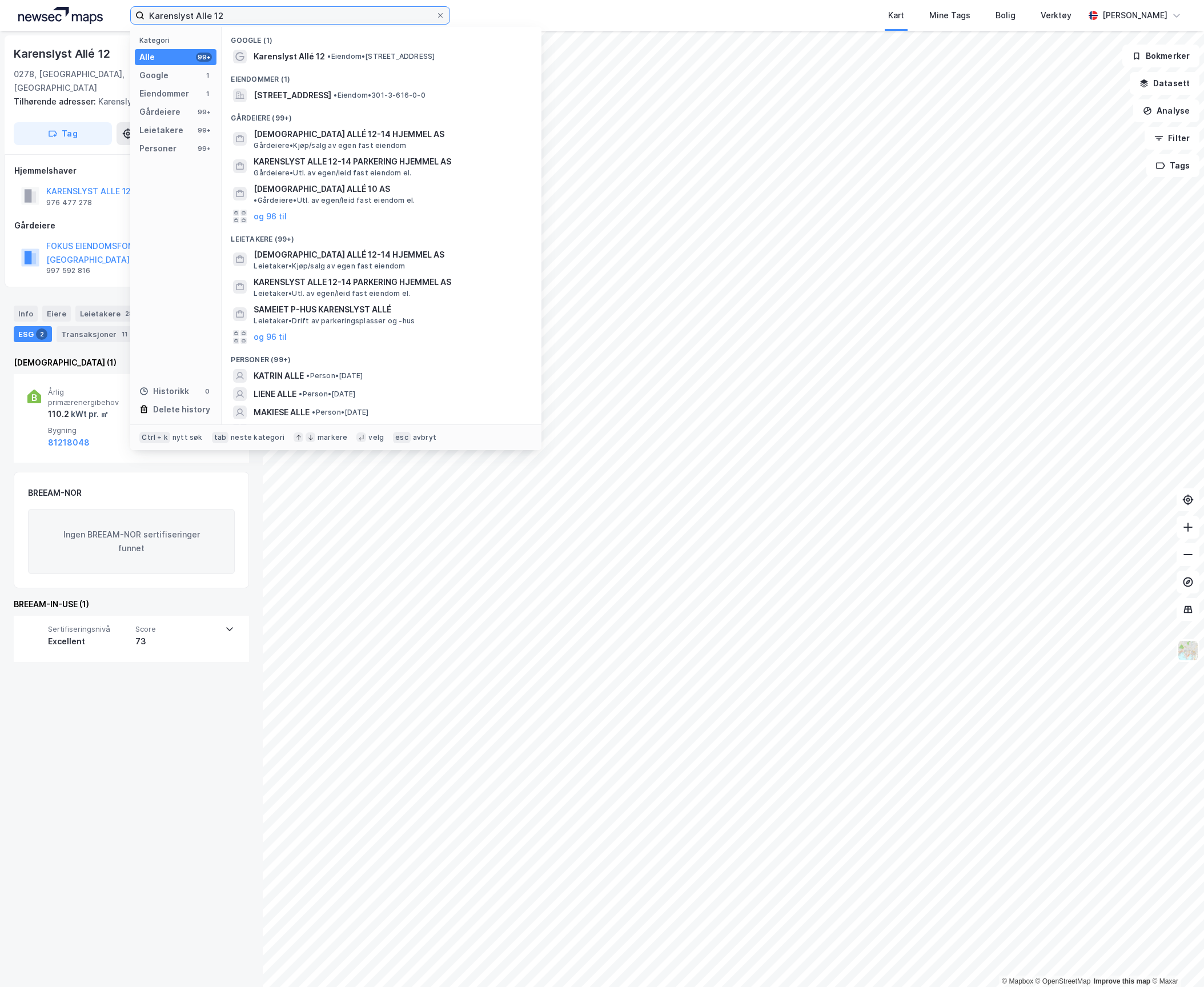
drag, startPoint x: 277, startPoint y: 17, endPoint x: 88, endPoint y: 19, distance: 189.0
click at [87, 18] on div "Karenslyst Alle 12 Kategori Alle 99+ Google 1 Eiendommer 1 Gårdeiere 99+ Leieta…" at bounding box center [602, 16] width 1204 height 31
paste input "ongens gate"
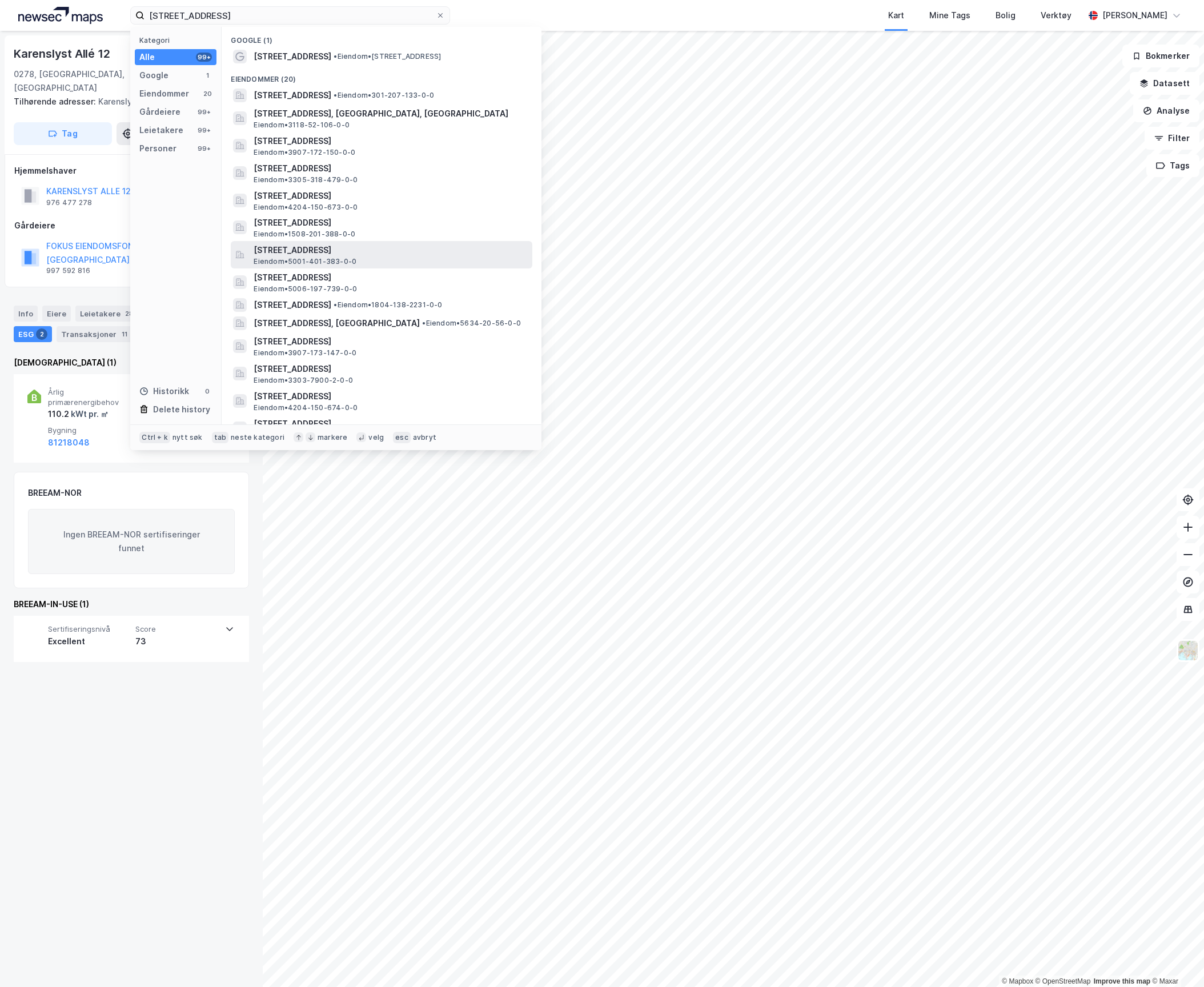
drag, startPoint x: 300, startPoint y: 60, endPoint x: 343, endPoint y: 249, distance: 193.8
click at [343, 249] on div "Google (1) [STREET_ADDRESS] • Eiendom • [STREET_ADDRESS] • Eiendom • 301-207-13…" at bounding box center [381, 225] width 320 height 398
click at [324, 252] on span "[STREET_ADDRESS]" at bounding box center [391, 250] width 274 height 14
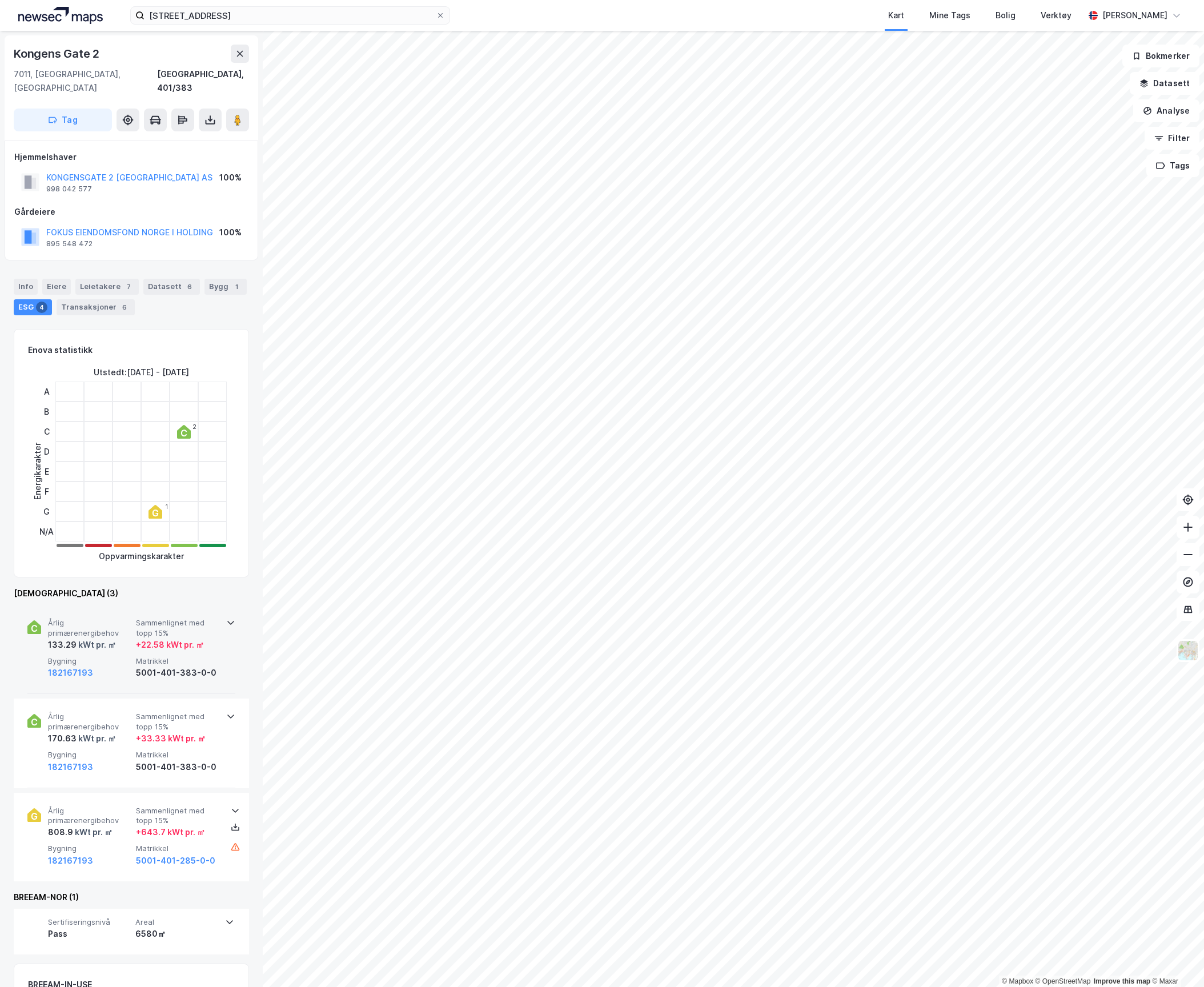
click at [117, 656] on span "Bygning" at bounding box center [89, 661] width 84 height 10
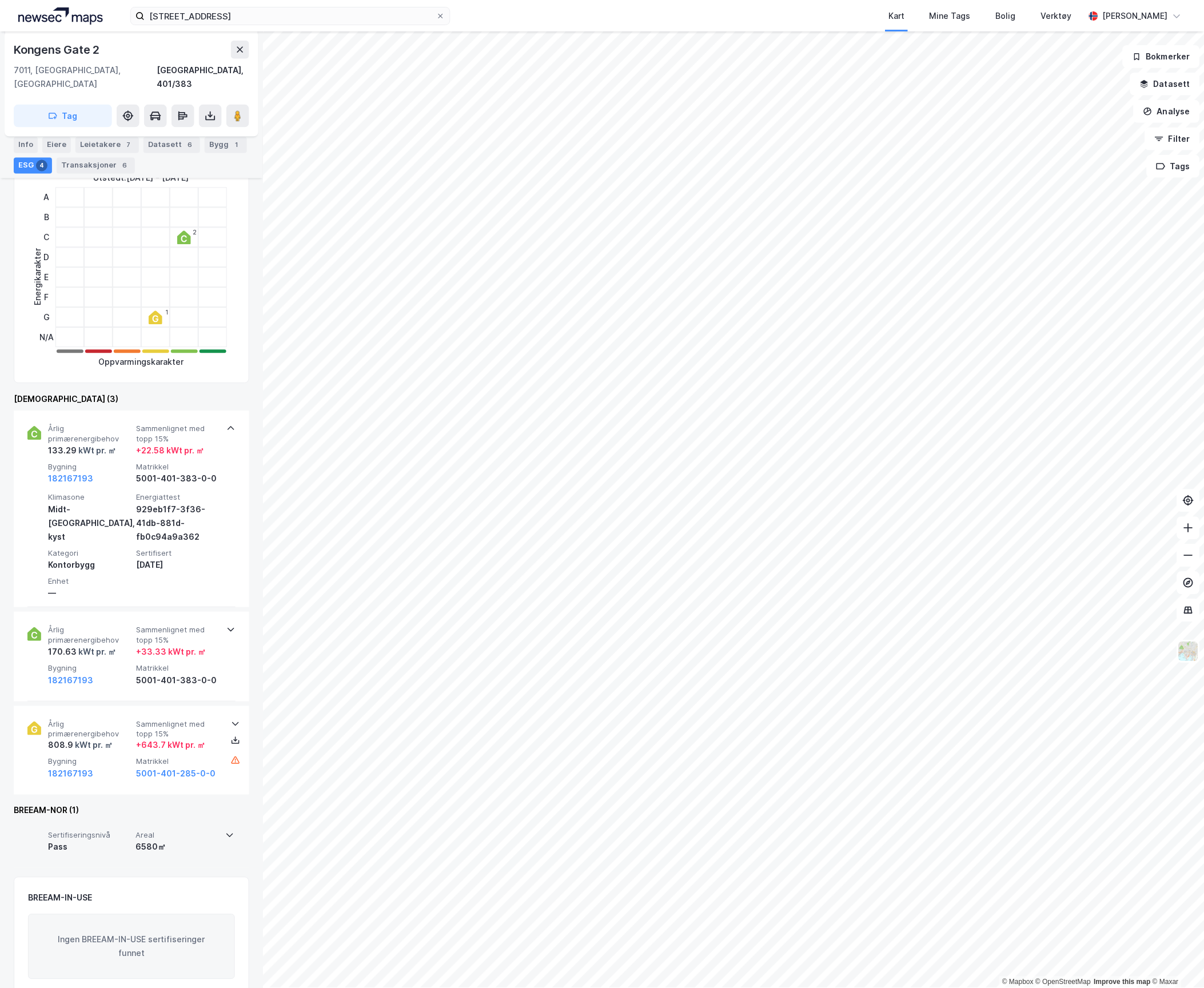
scroll to position [201, 0]
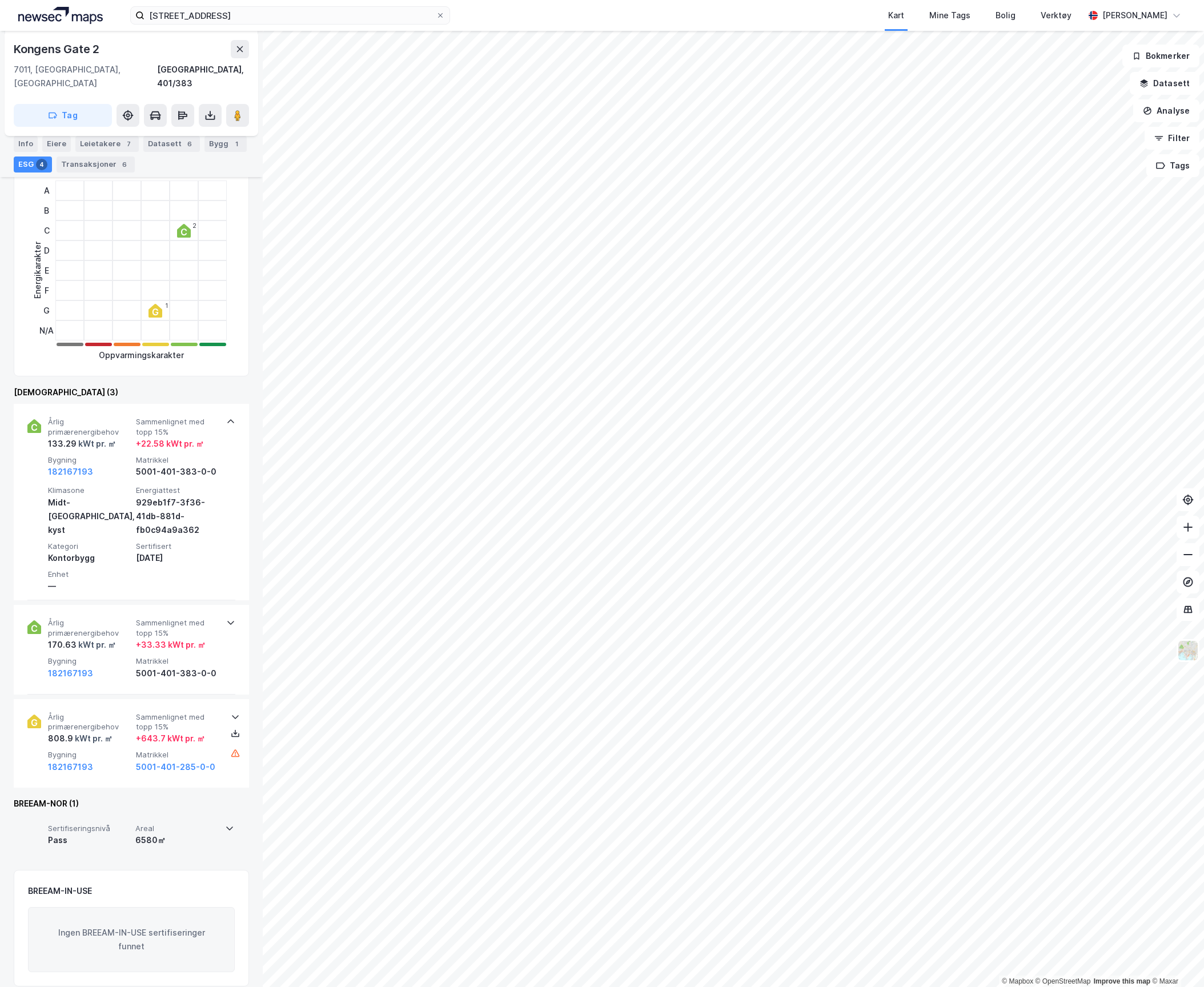
click at [114, 834] on div "Pass" at bounding box center [89, 840] width 83 height 14
click at [114, 834] on div "Pass" at bounding box center [89, 840] width 84 height 14
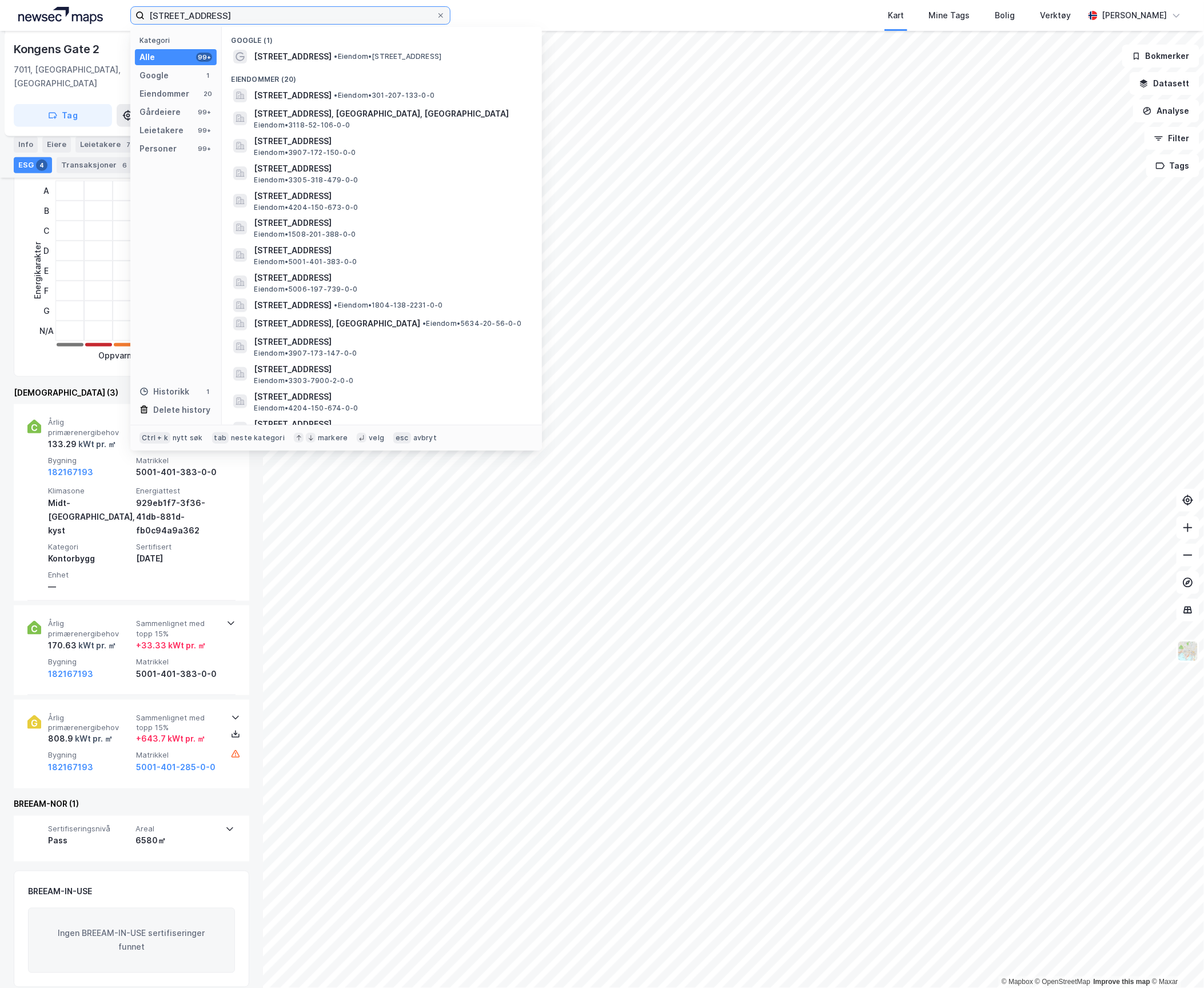
drag, startPoint x: 224, startPoint y: 15, endPoint x: 147, endPoint y: 7, distance: 77.4
click at [148, 7] on input "[STREET_ADDRESS]" at bounding box center [290, 16] width 292 height 17
paste input "Nittedalsgt. 50"
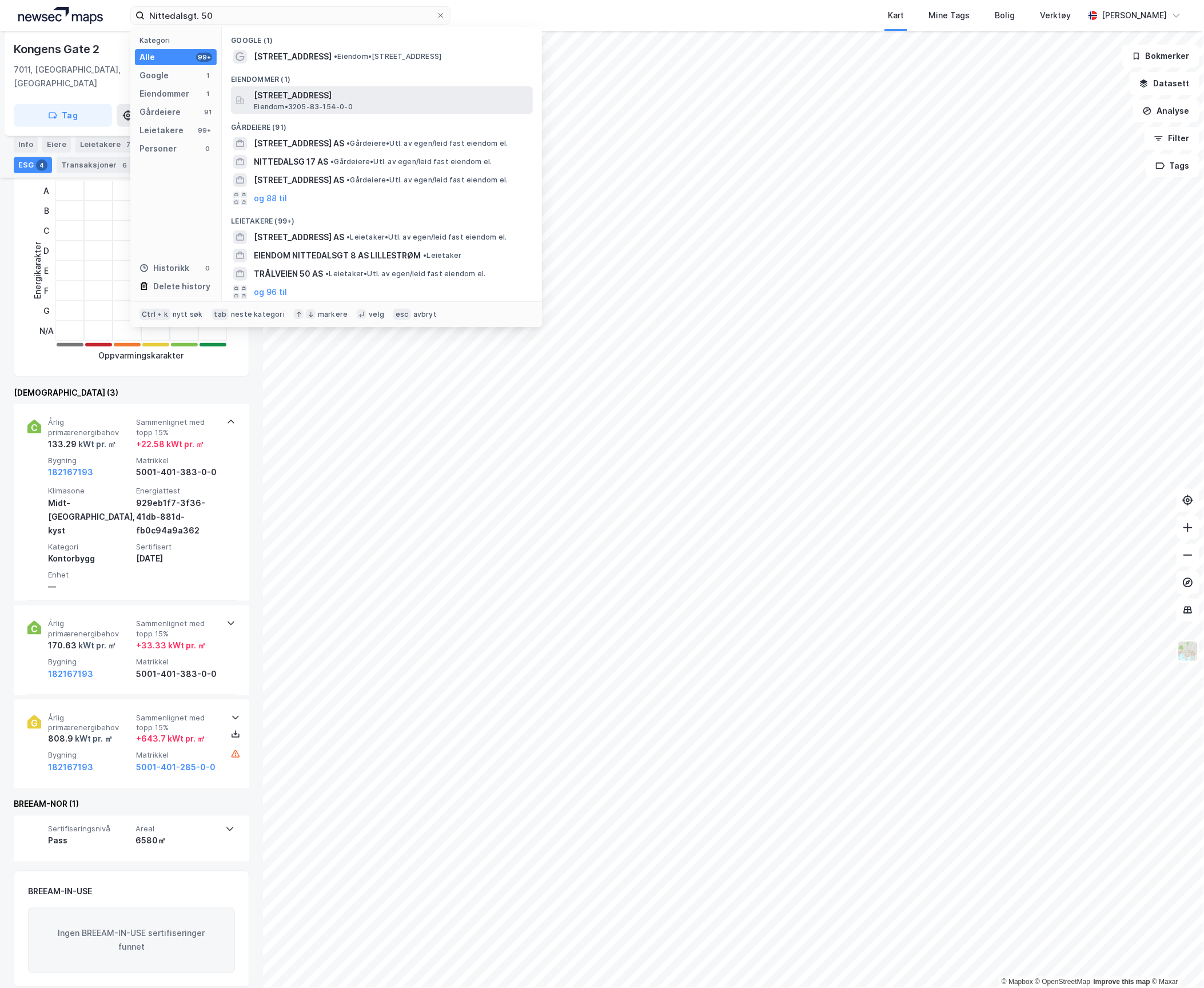
click at [281, 99] on span "[STREET_ADDRESS]" at bounding box center [391, 95] width 274 height 14
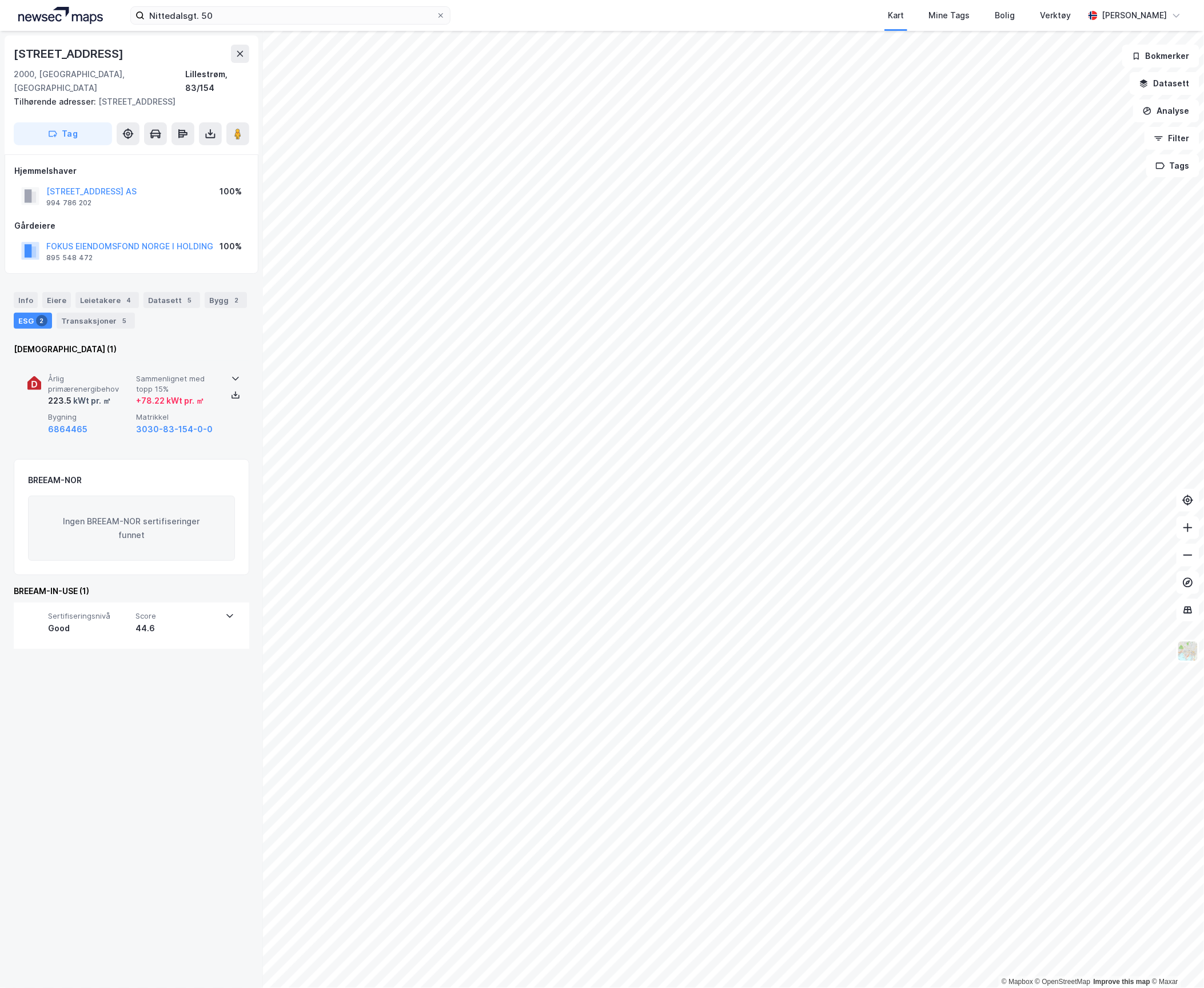
click at [54, 374] on span "Årlig primærenergibehov" at bounding box center [89, 384] width 84 height 20
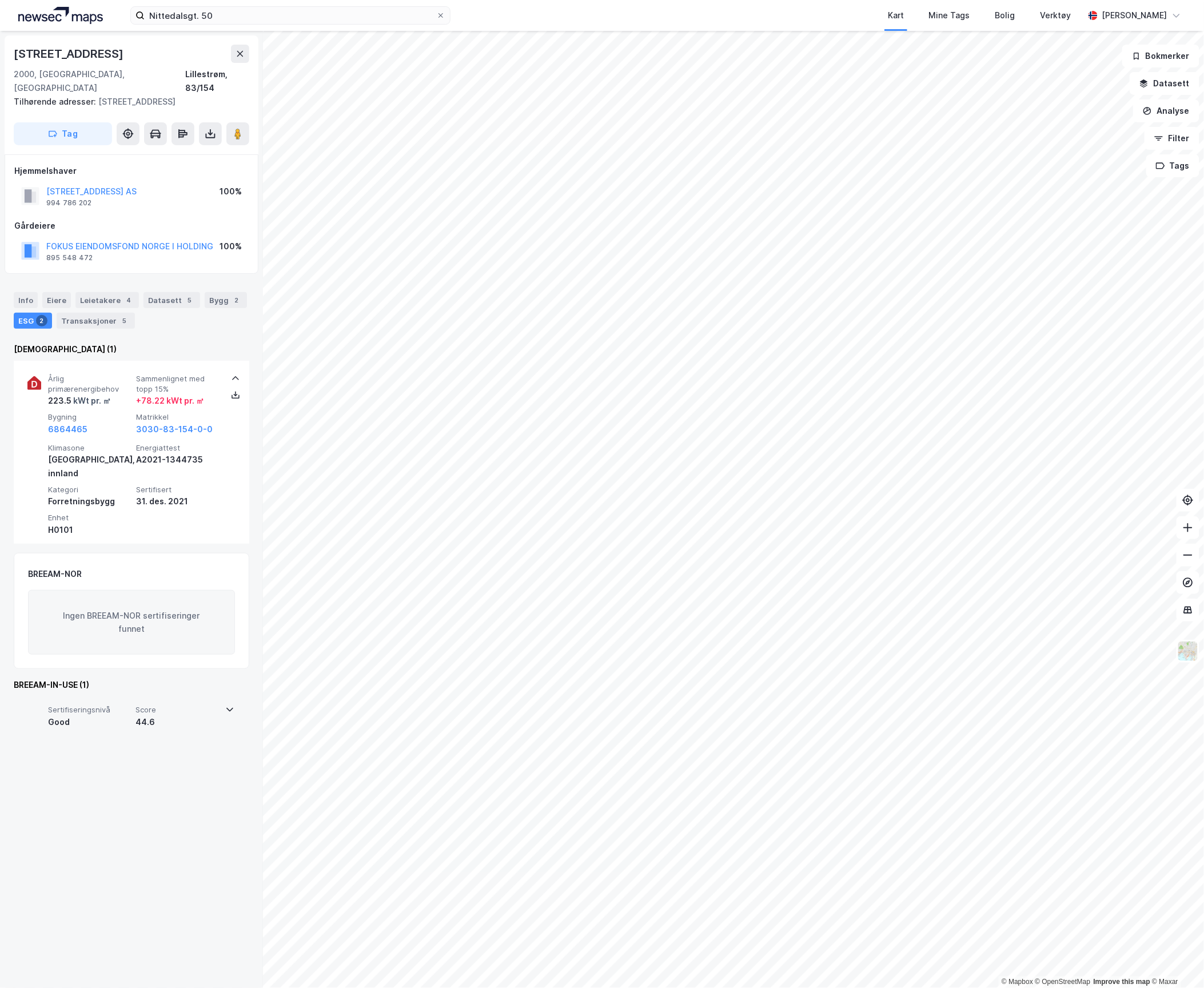
click at [99, 703] on div "Sertifiseringsnivå Good Score 44.6" at bounding box center [130, 719] width 207 height 46
drag, startPoint x: 102, startPoint y: 691, endPoint x: 104, endPoint y: 645, distance: 46.0
click at [102, 715] on div "Good" at bounding box center [89, 722] width 84 height 14
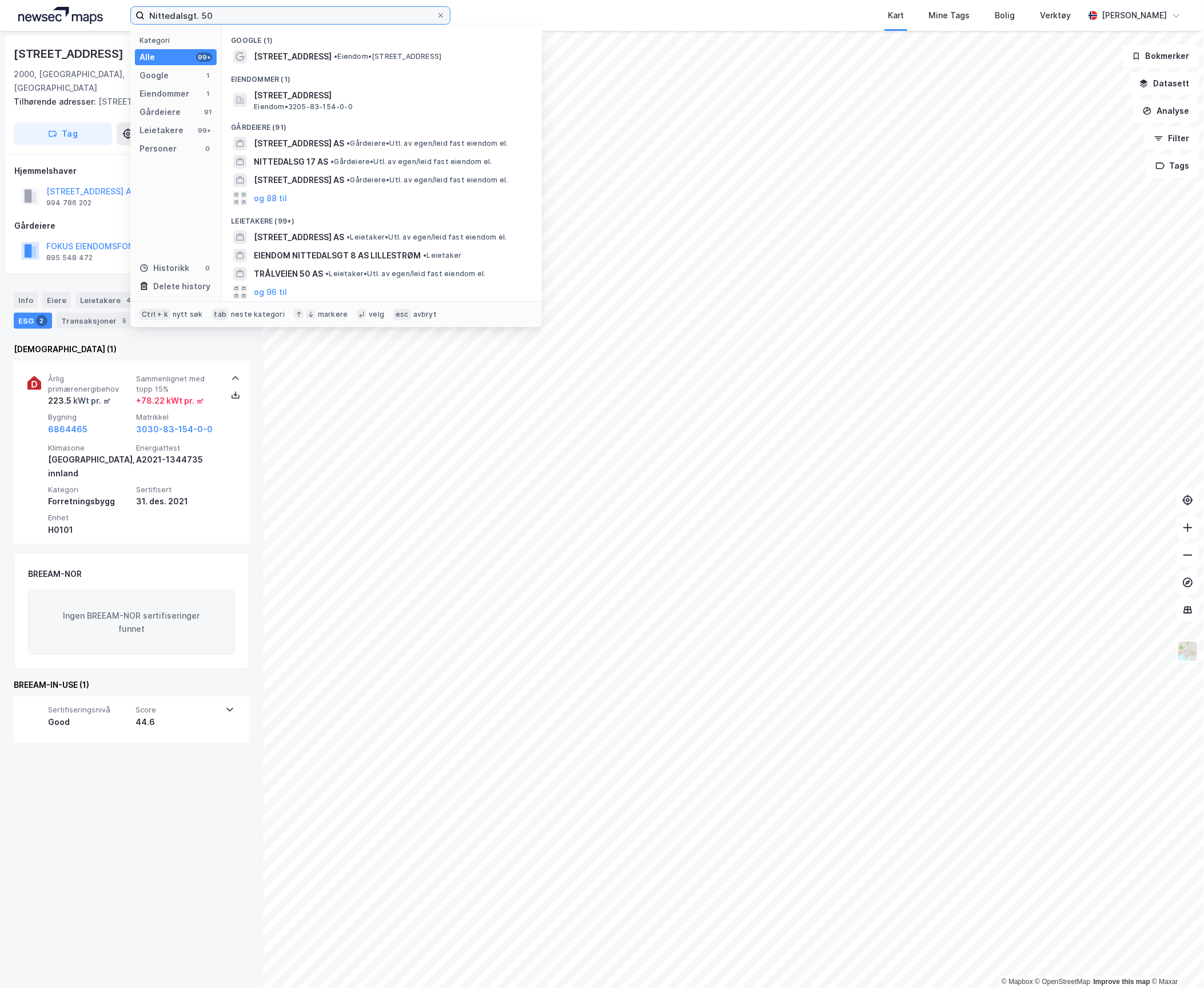
drag, startPoint x: 220, startPoint y: 14, endPoint x: 81, endPoint y: 12, distance: 139.0
click at [81, 12] on div "Nittedalsgt. 50 Kategori Alle 99+ Google 1 Eiendommer 1 Gårdeiere 91 Leietakere…" at bounding box center [602, 16] width 1204 height 31
paste input "østegaten 58"
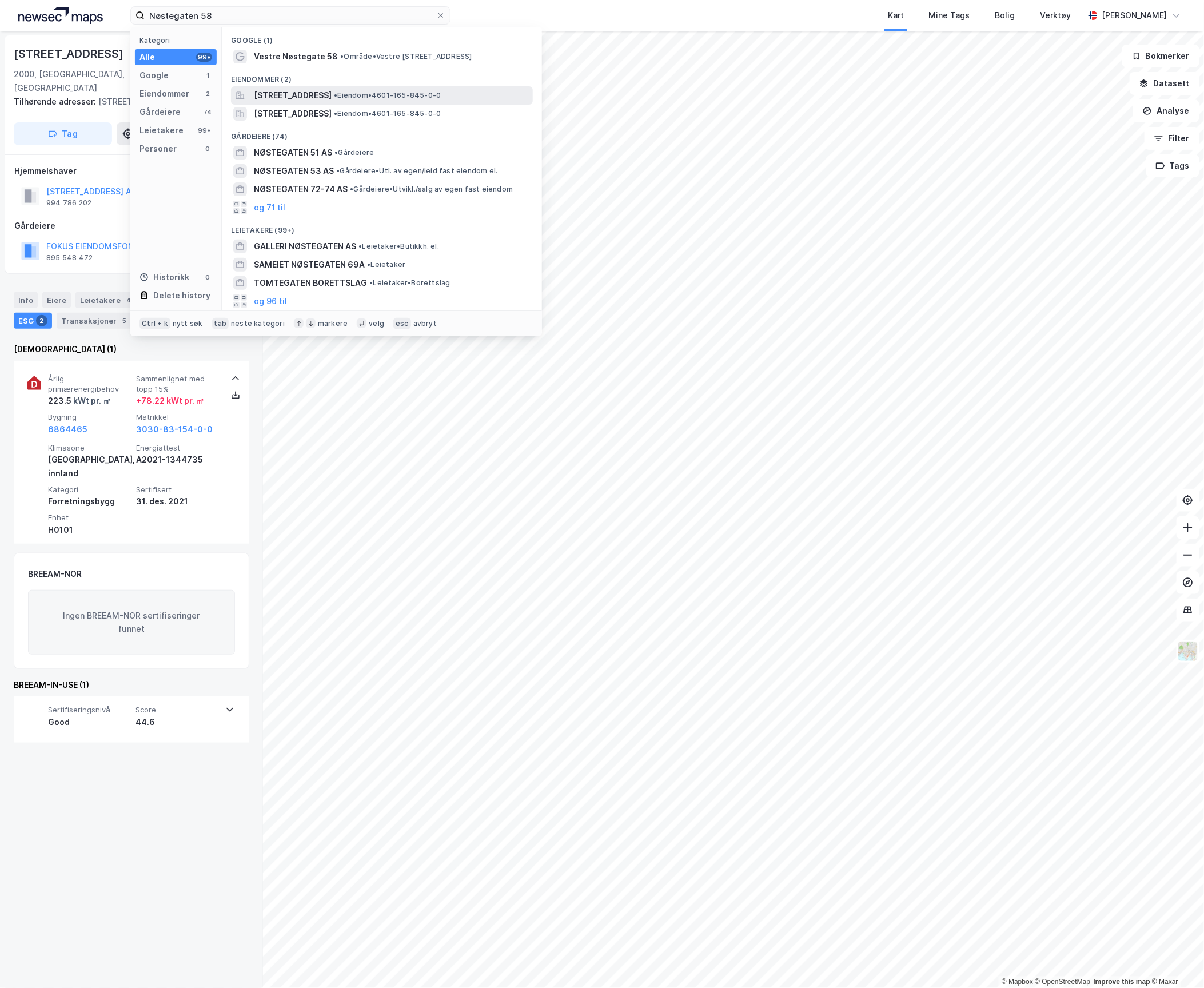
click at [331, 92] on span "[STREET_ADDRESS]" at bounding box center [293, 95] width 78 height 14
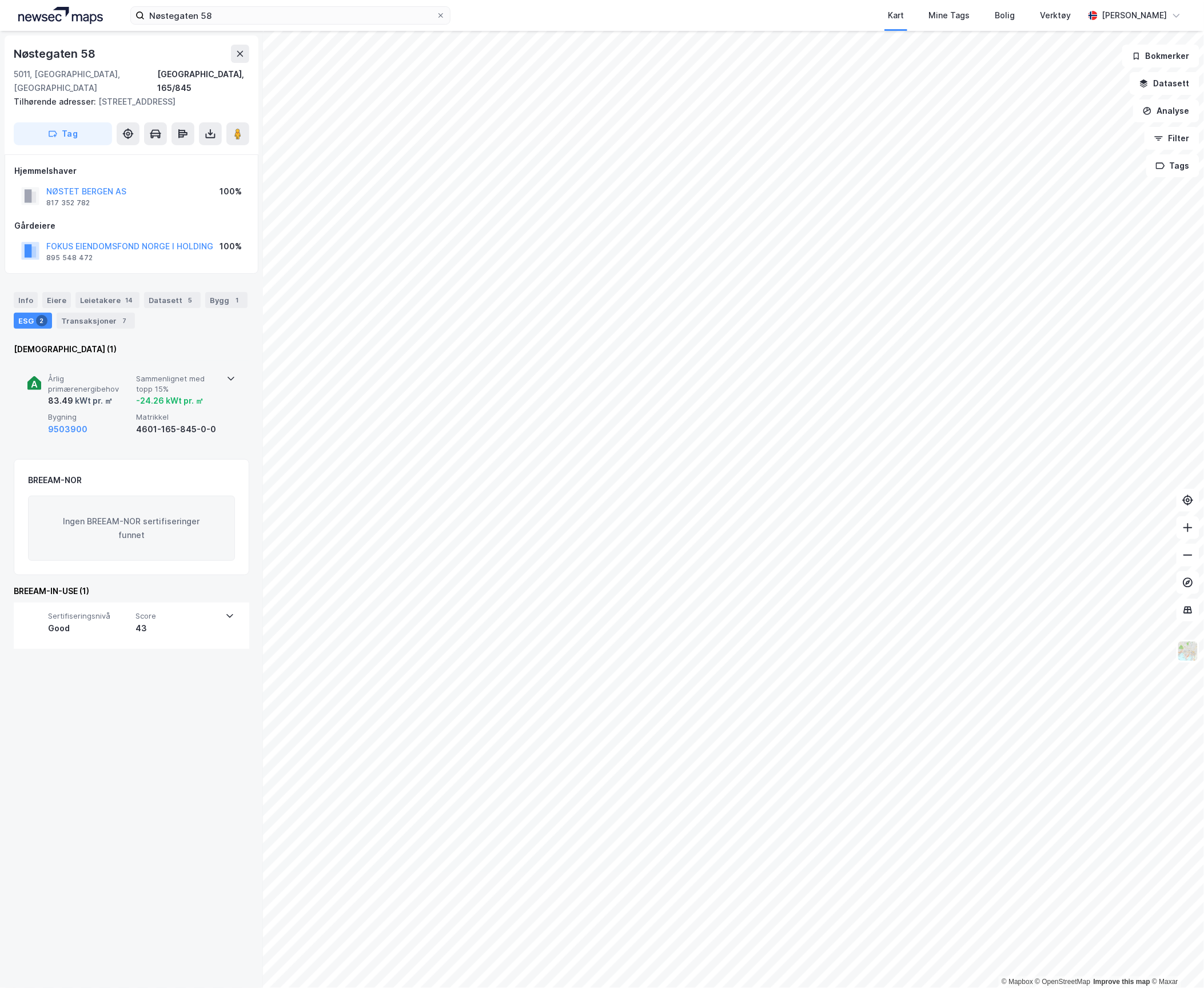
click at [115, 412] on span "Bygning" at bounding box center [89, 417] width 84 height 10
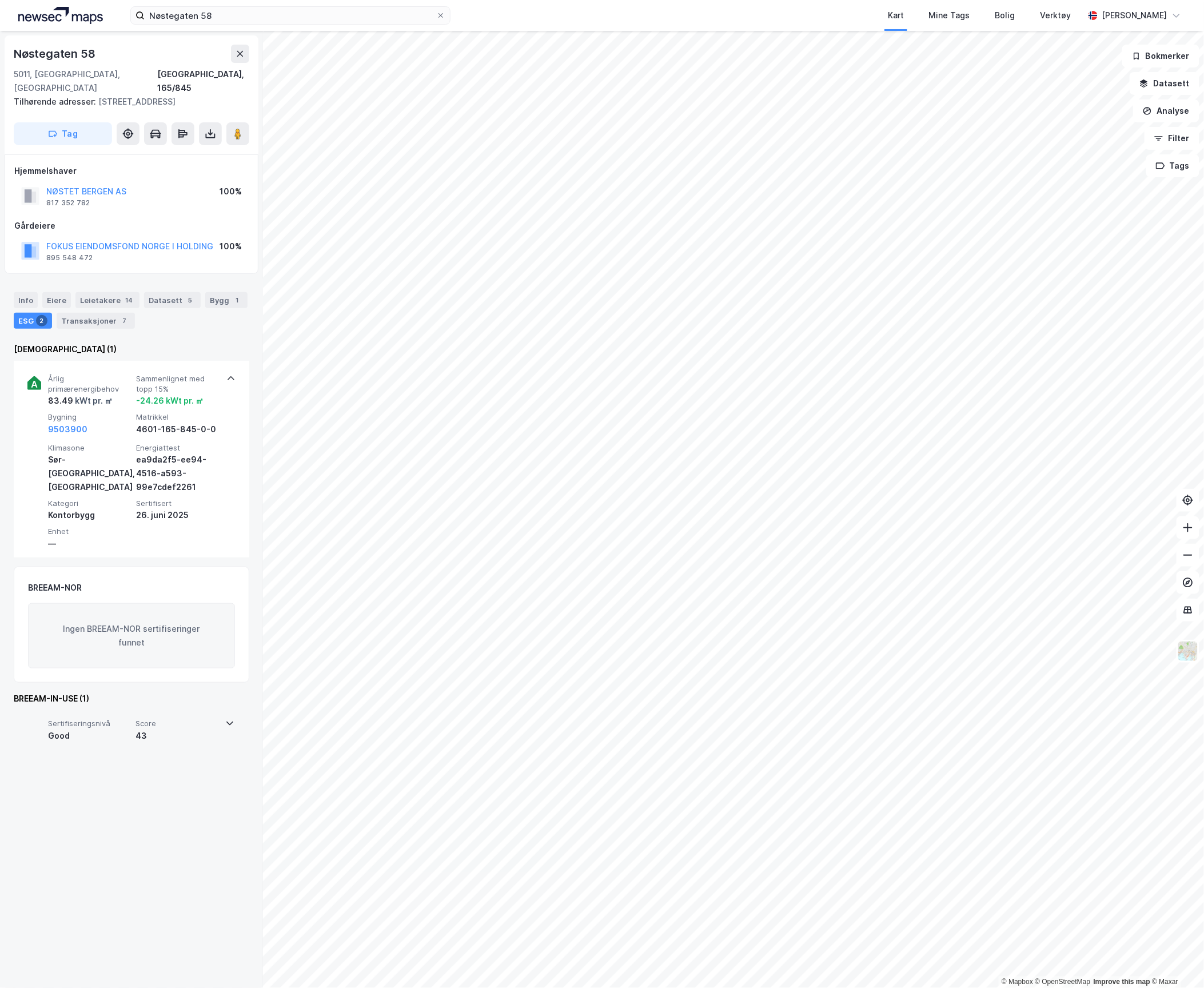
click at [148, 729] on div "43" at bounding box center [177, 735] width 83 height 14
click at [148, 729] on div "43" at bounding box center [178, 735] width 84 height 14
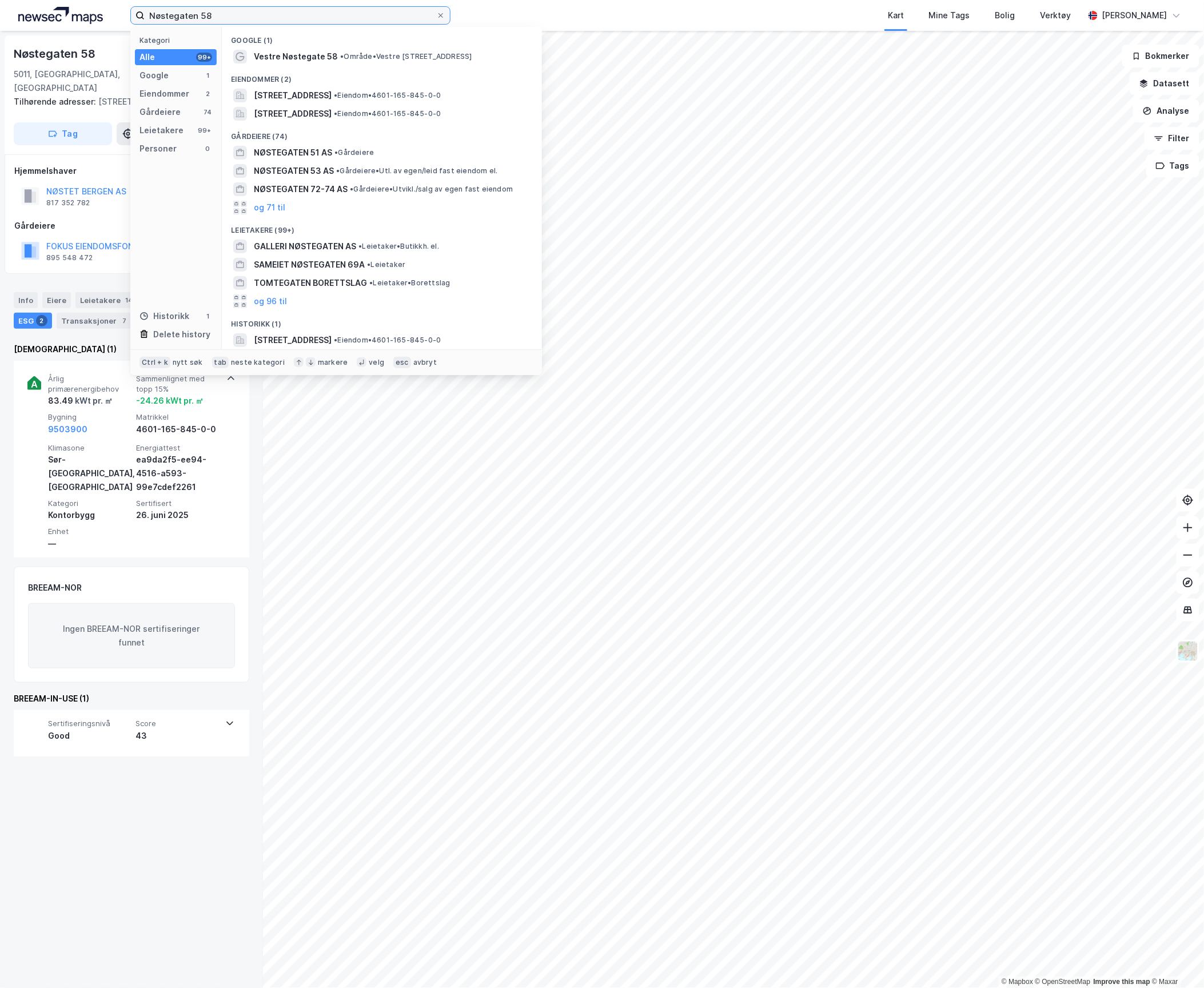
drag, startPoint x: 241, startPoint y: 19, endPoint x: 95, endPoint y: 32, distance: 146.6
click at [79, 17] on div "Nøstegaten 58 Kategori Alle 99+ Google 1 Eiendommer 2 Gårdeiere 74 Leietakere 9…" at bounding box center [602, 16] width 1204 height 31
paste input "[PERSON_NAME][STREET_ADDRESS]"
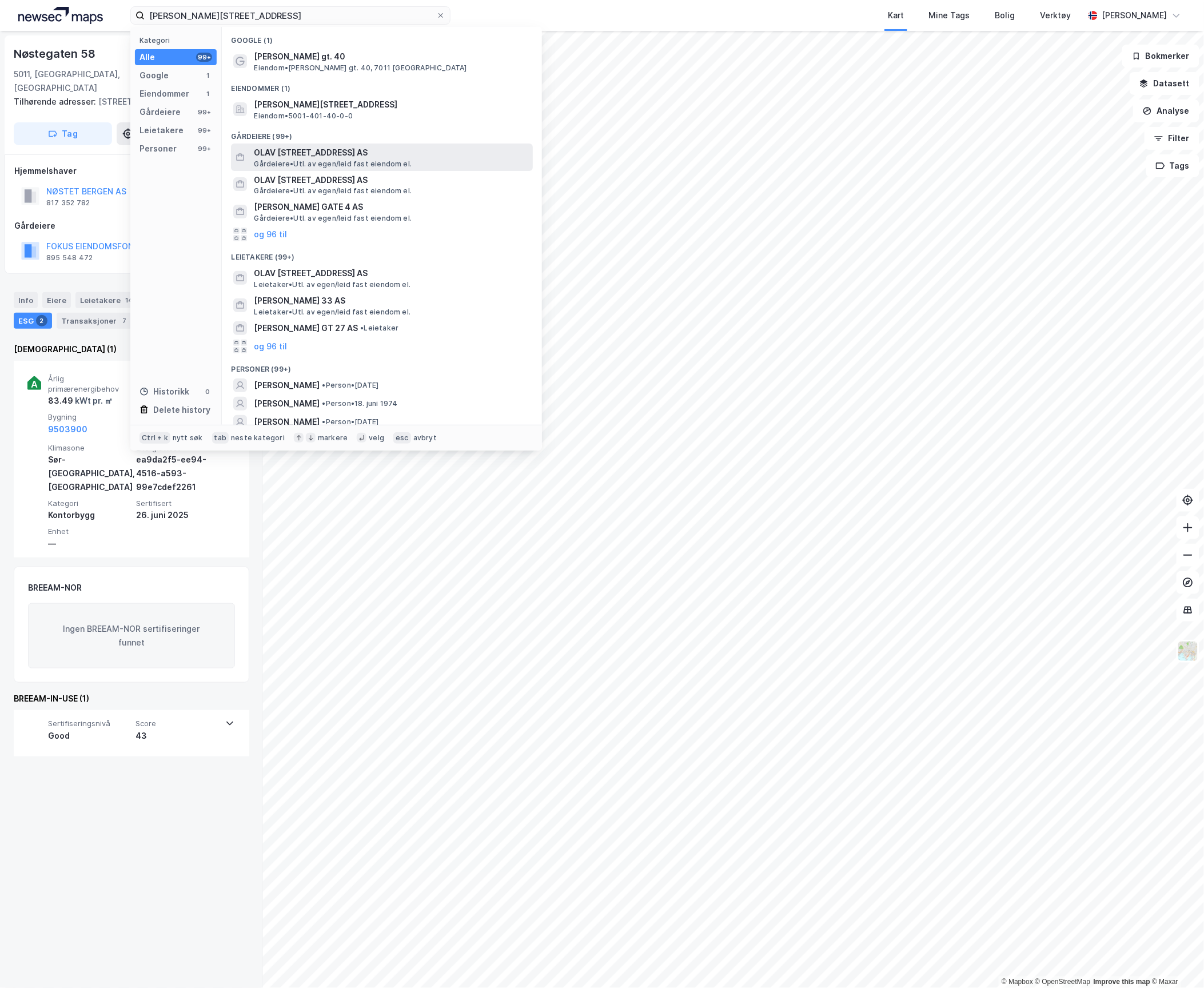
click at [288, 145] on div "OLAV [STREET_ADDRESS] • Utl. av egen/leid fast eiendom el." at bounding box center [382, 157] width 302 height 27
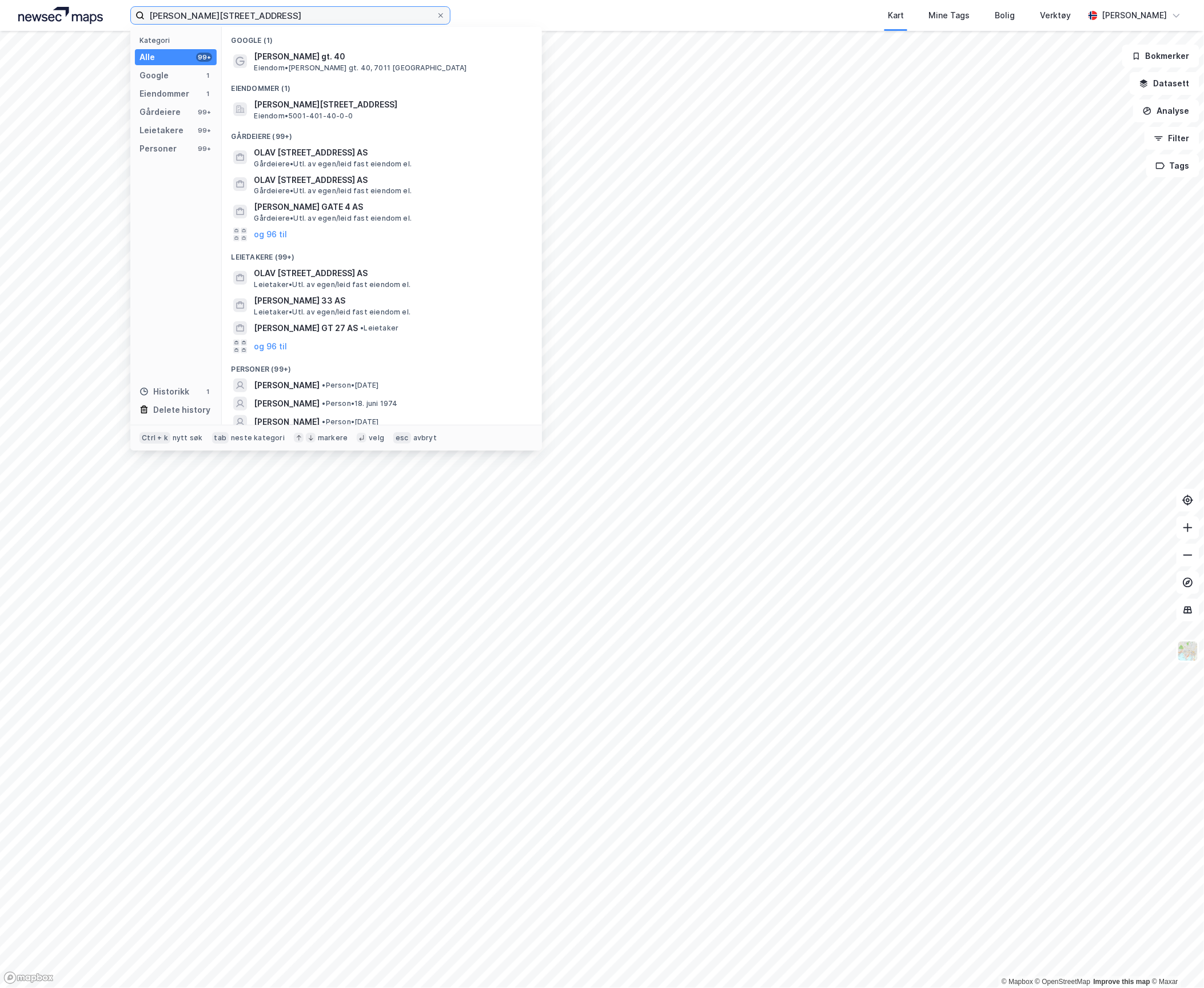
click at [283, 17] on input "[PERSON_NAME][STREET_ADDRESS]" at bounding box center [290, 16] width 292 height 17
click at [309, 106] on span "[PERSON_NAME][STREET_ADDRESS]" at bounding box center [391, 104] width 274 height 14
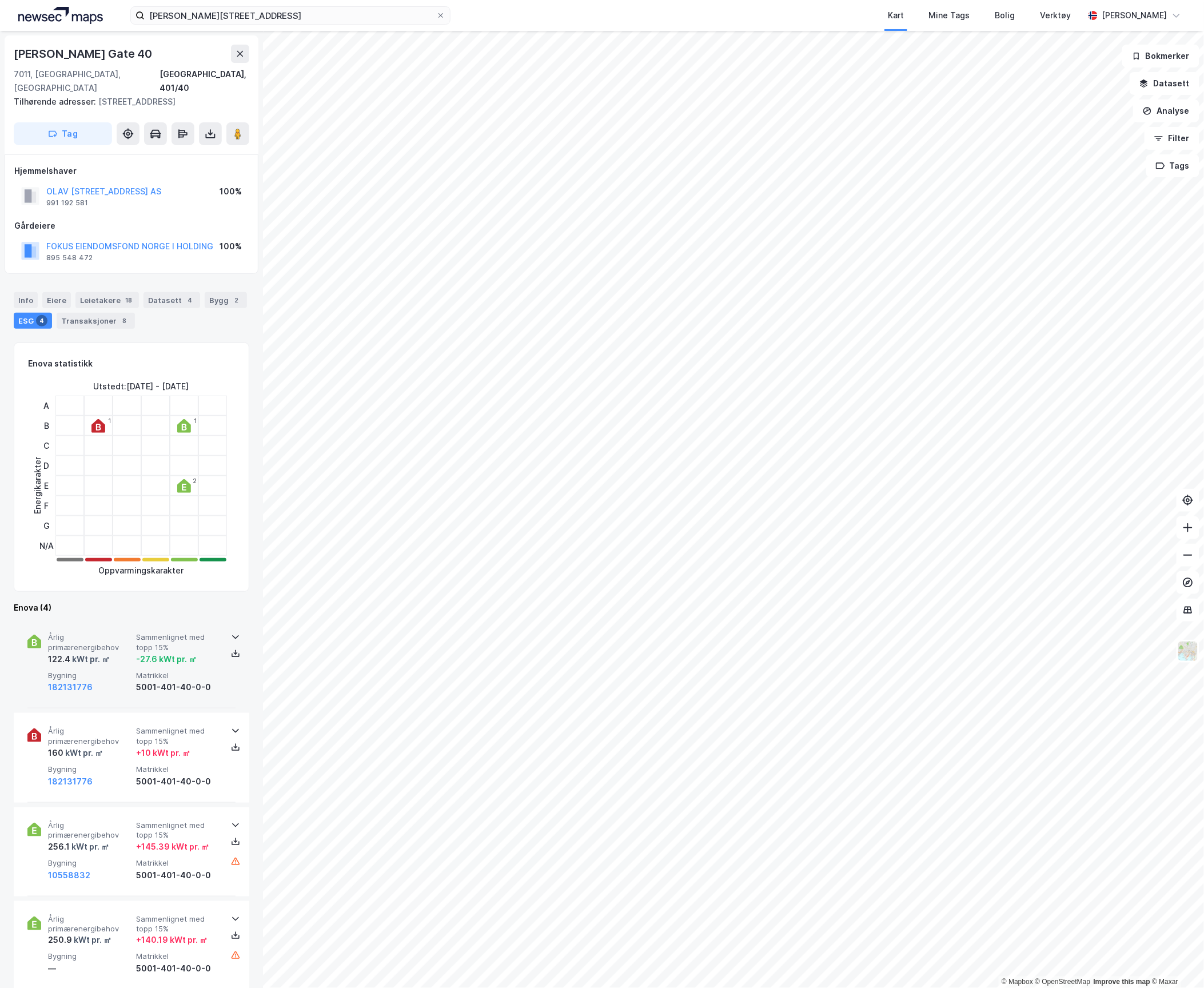
click at [88, 652] on div "kWt pr. ㎡" at bounding box center [89, 659] width 40 height 14
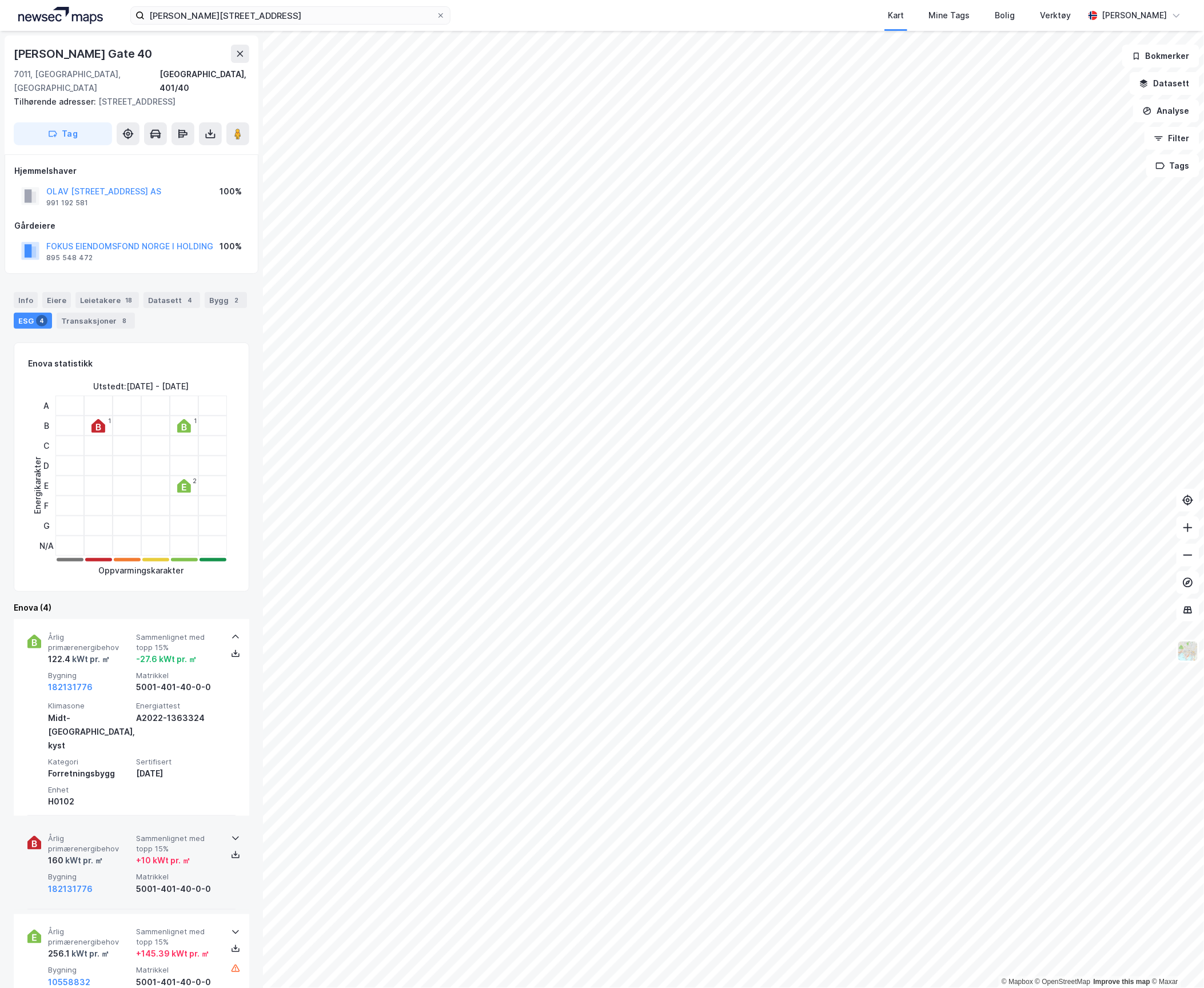
click at [88, 834] on span "Årlig primærenergibehov" at bounding box center [89, 843] width 84 height 20
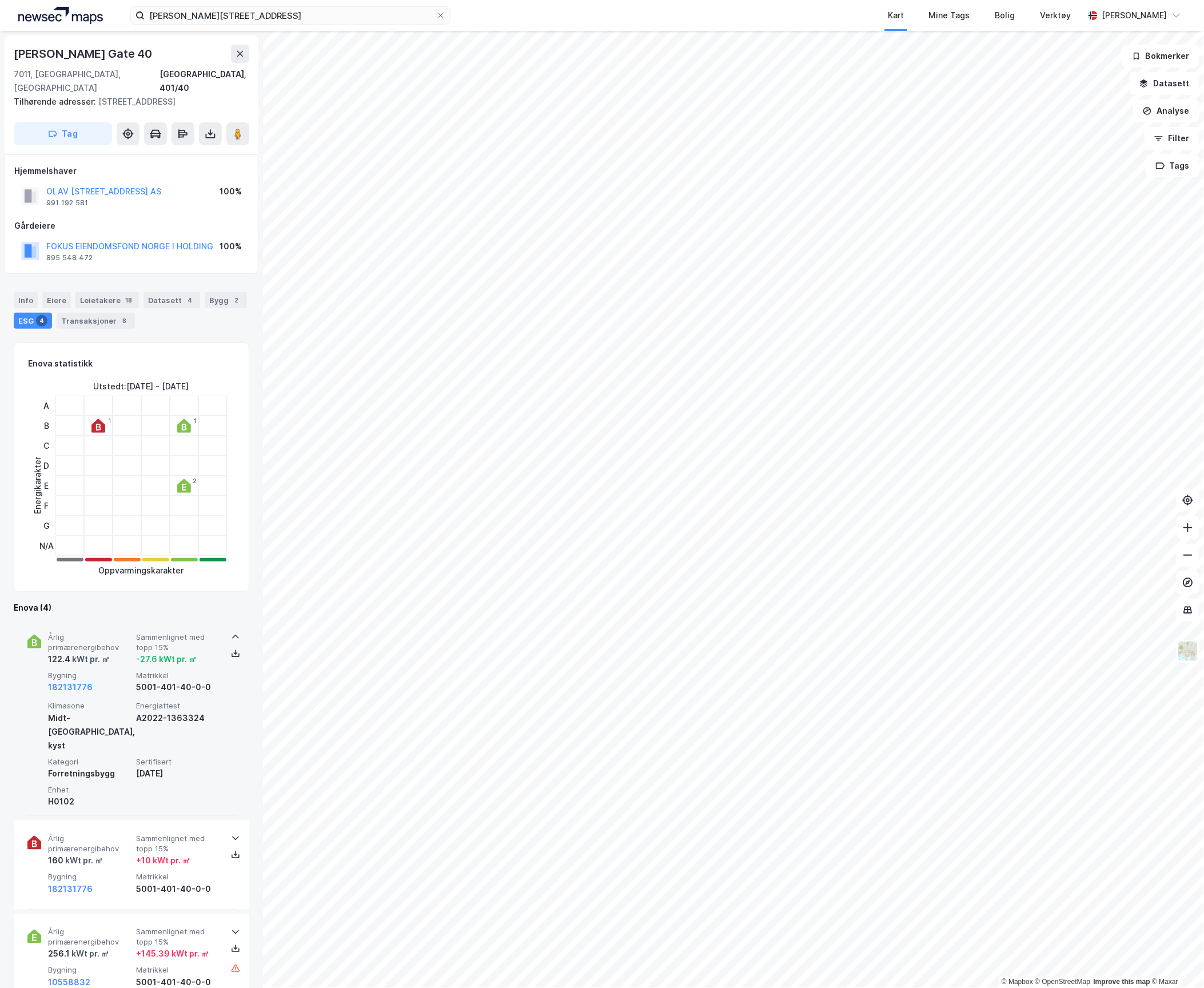
click at [121, 687] on div "Årlig primærenergibehov 122.4 kWt pr. ㎡ Sammenlignet med topp 15% -27.6 kWt pr.…" at bounding box center [131, 717] width 208 height 196
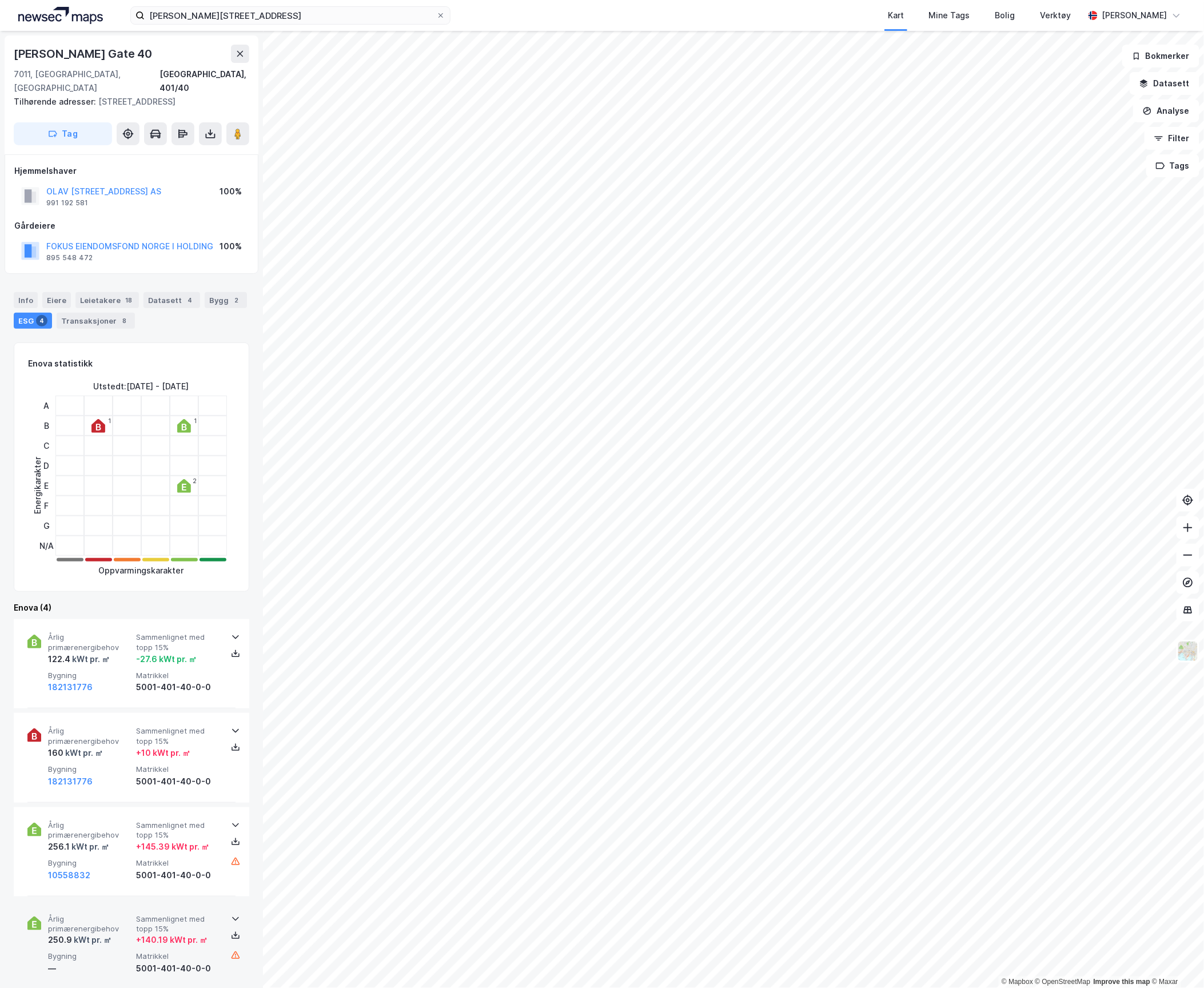
click at [104, 901] on div "Årlig primærenergibehov 250.9 kWt pr. ㎡ Sammenlignet med topp 15% + 140.19 kWt …" at bounding box center [131, 945] width 208 height 89
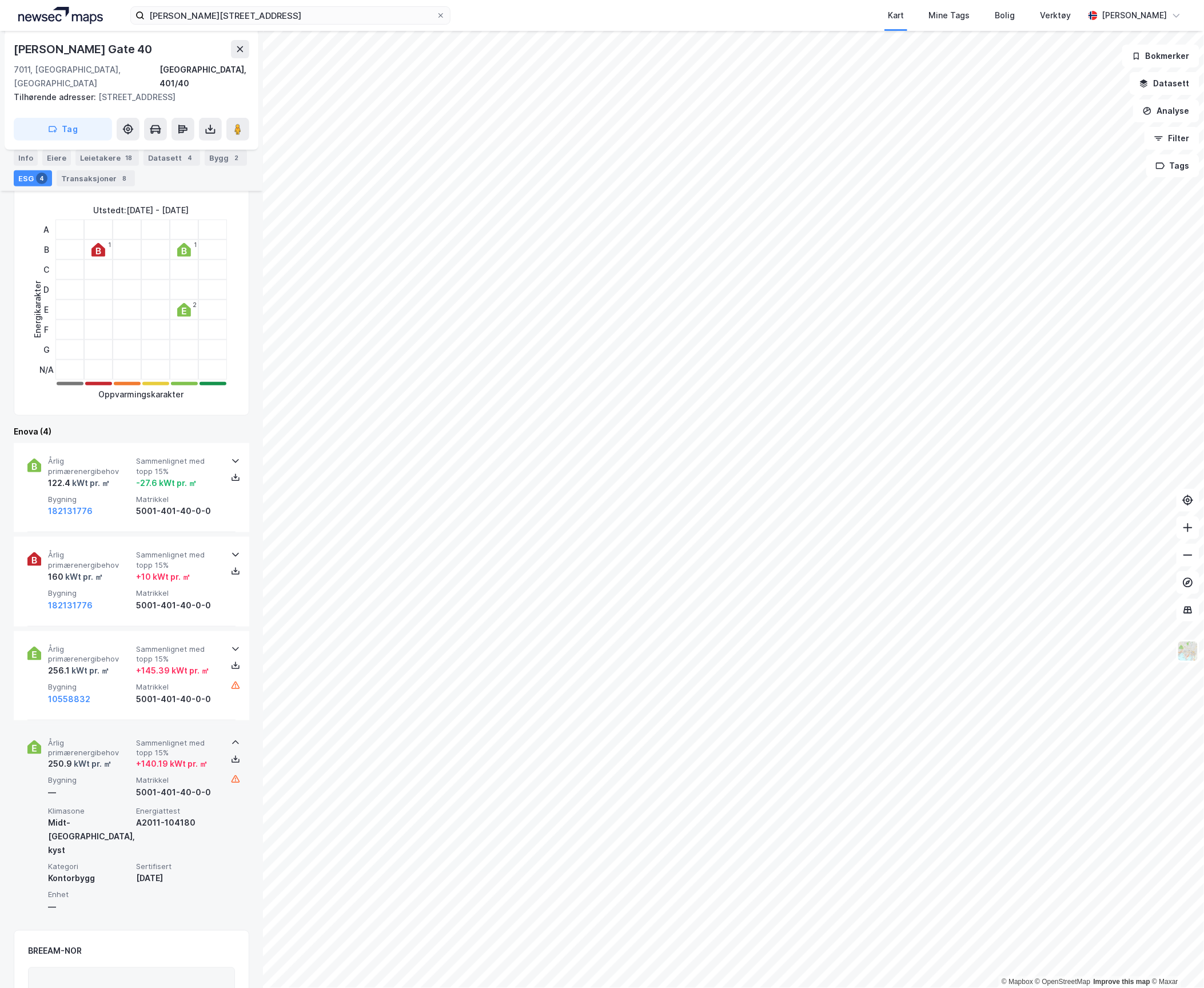
scroll to position [305, 0]
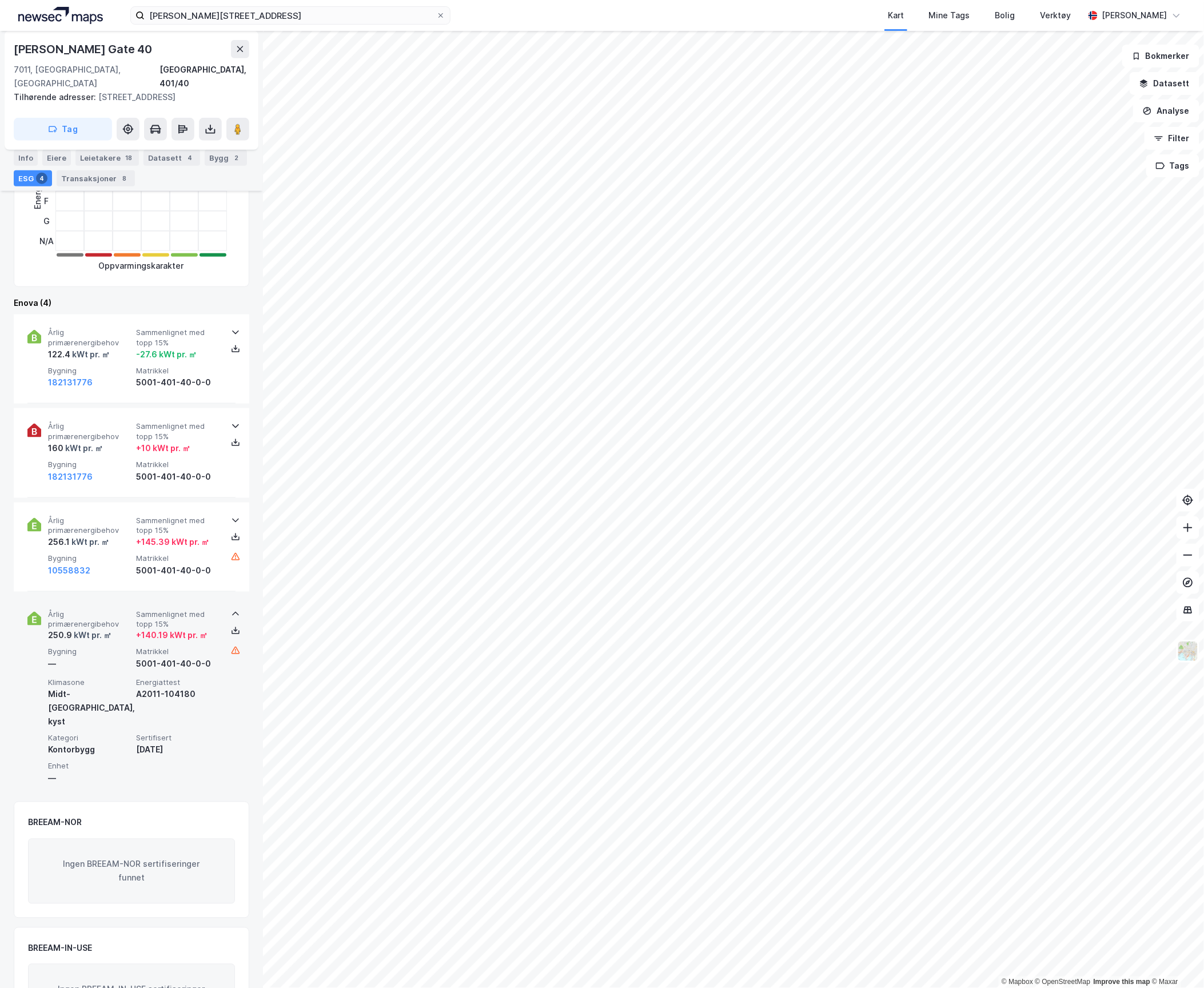
click at [110, 609] on span "Årlig primærenergibehov" at bounding box center [89, 619] width 84 height 20
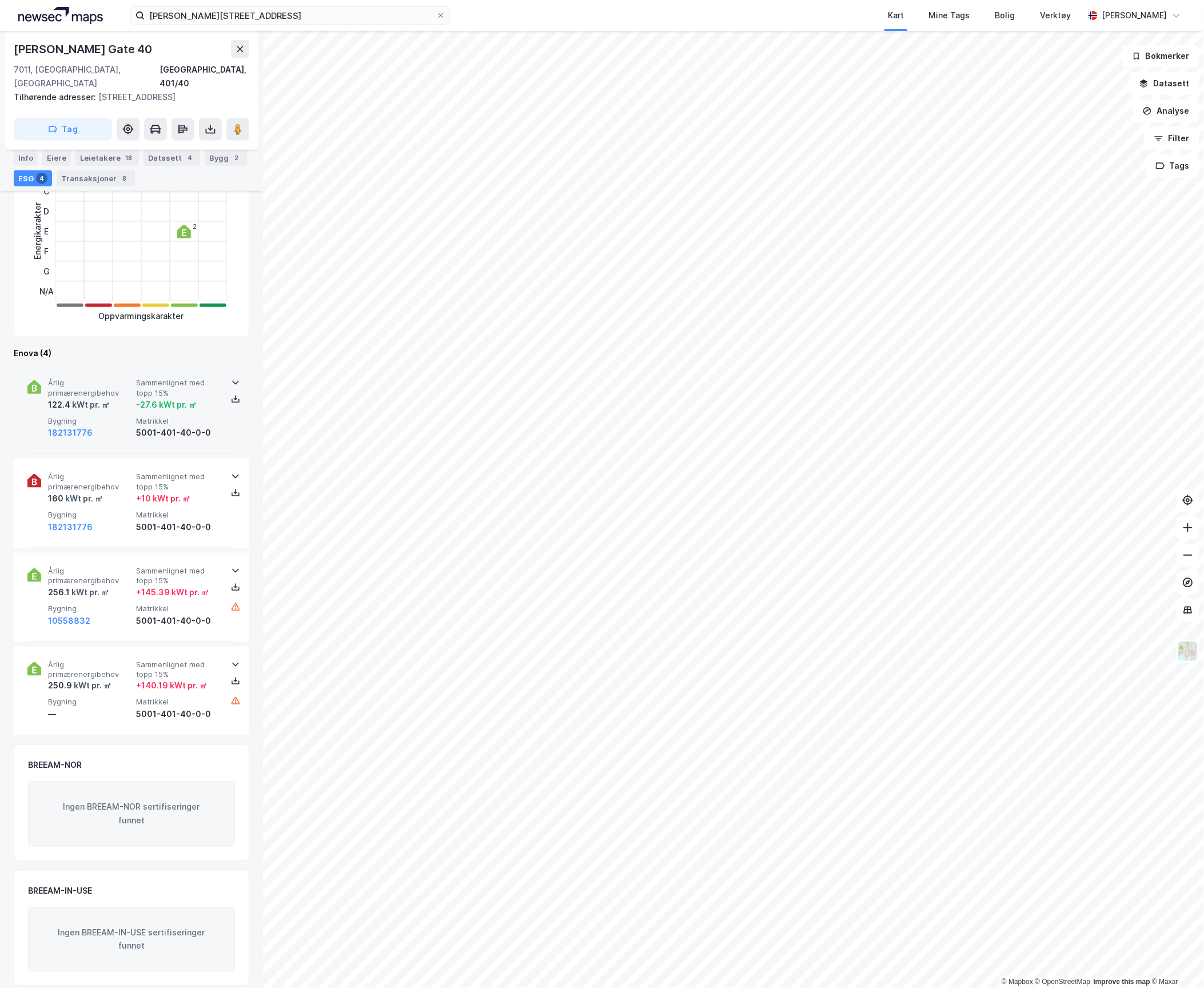
scroll to position [0, 0]
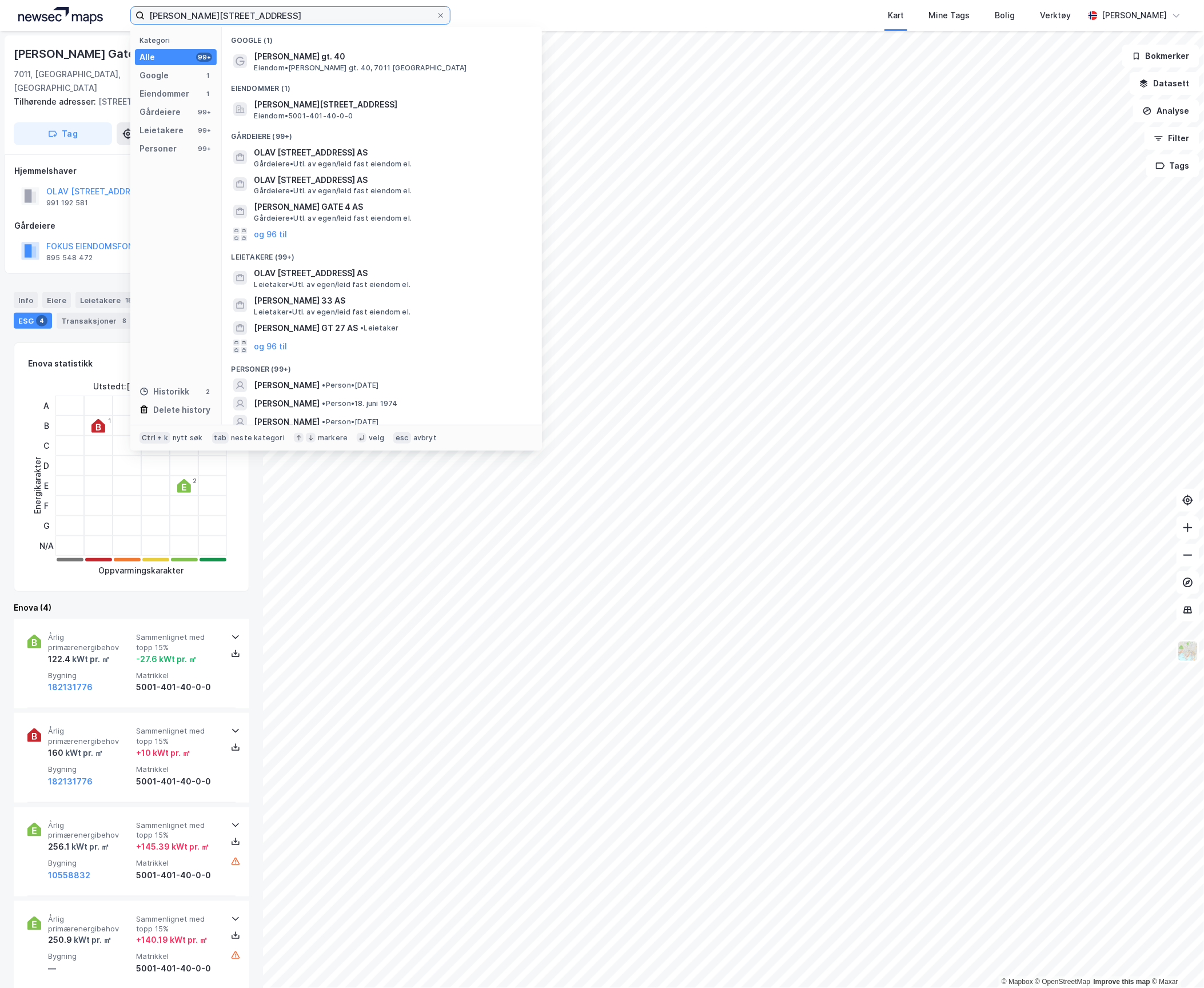
drag, startPoint x: 259, startPoint y: 17, endPoint x: 97, endPoint y: 12, distance: 162.1
click at [99, 14] on div "[PERSON_NAME][STREET_ADDRESS] Kategori Alle 99+ Google 1 Eiendommer 1 Gårdeiere…" at bounding box center [602, 16] width 1204 height 31
paste input "Pilestredet 19"
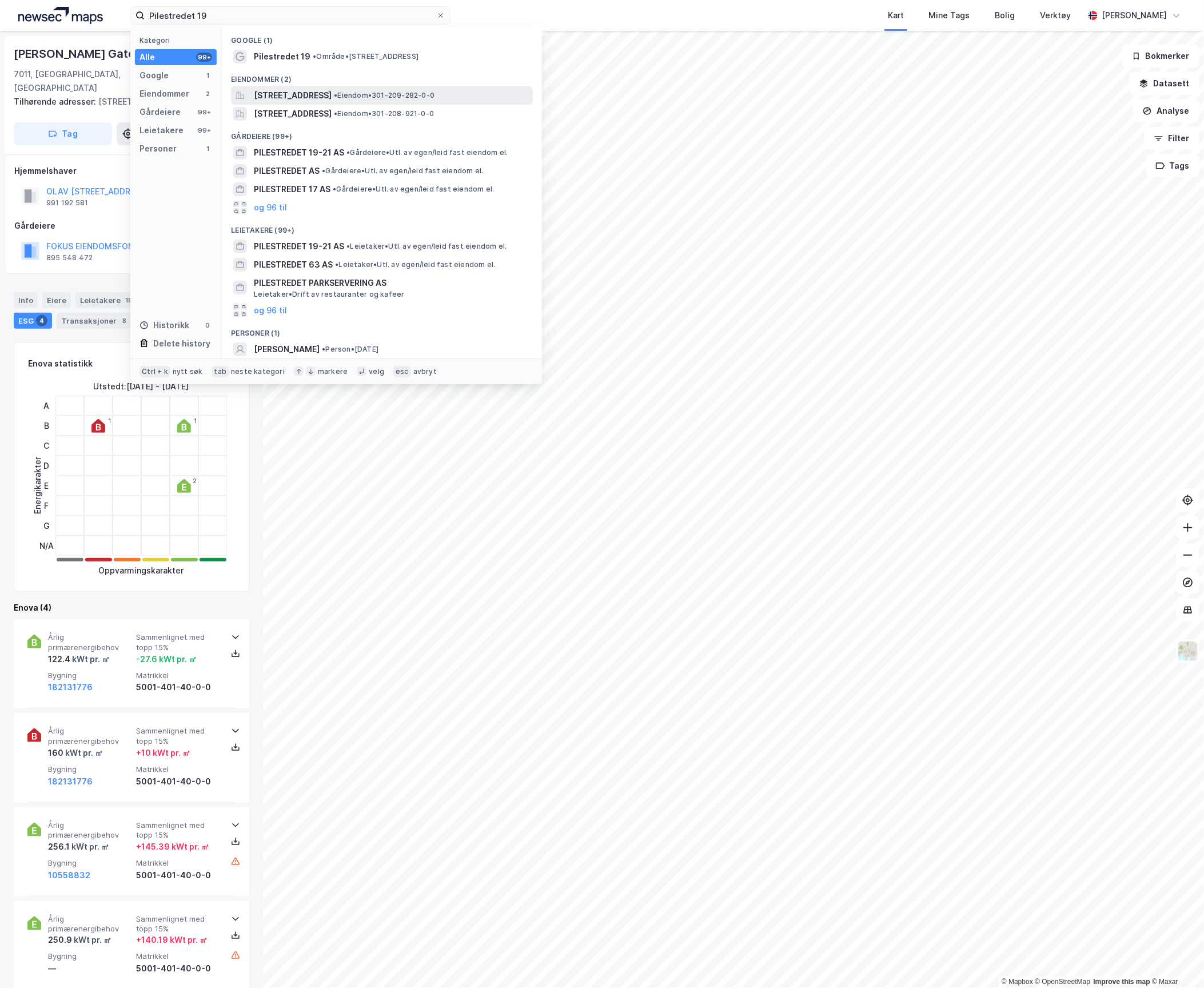
click at [302, 89] on span "[STREET_ADDRESS]" at bounding box center [293, 95] width 78 height 14
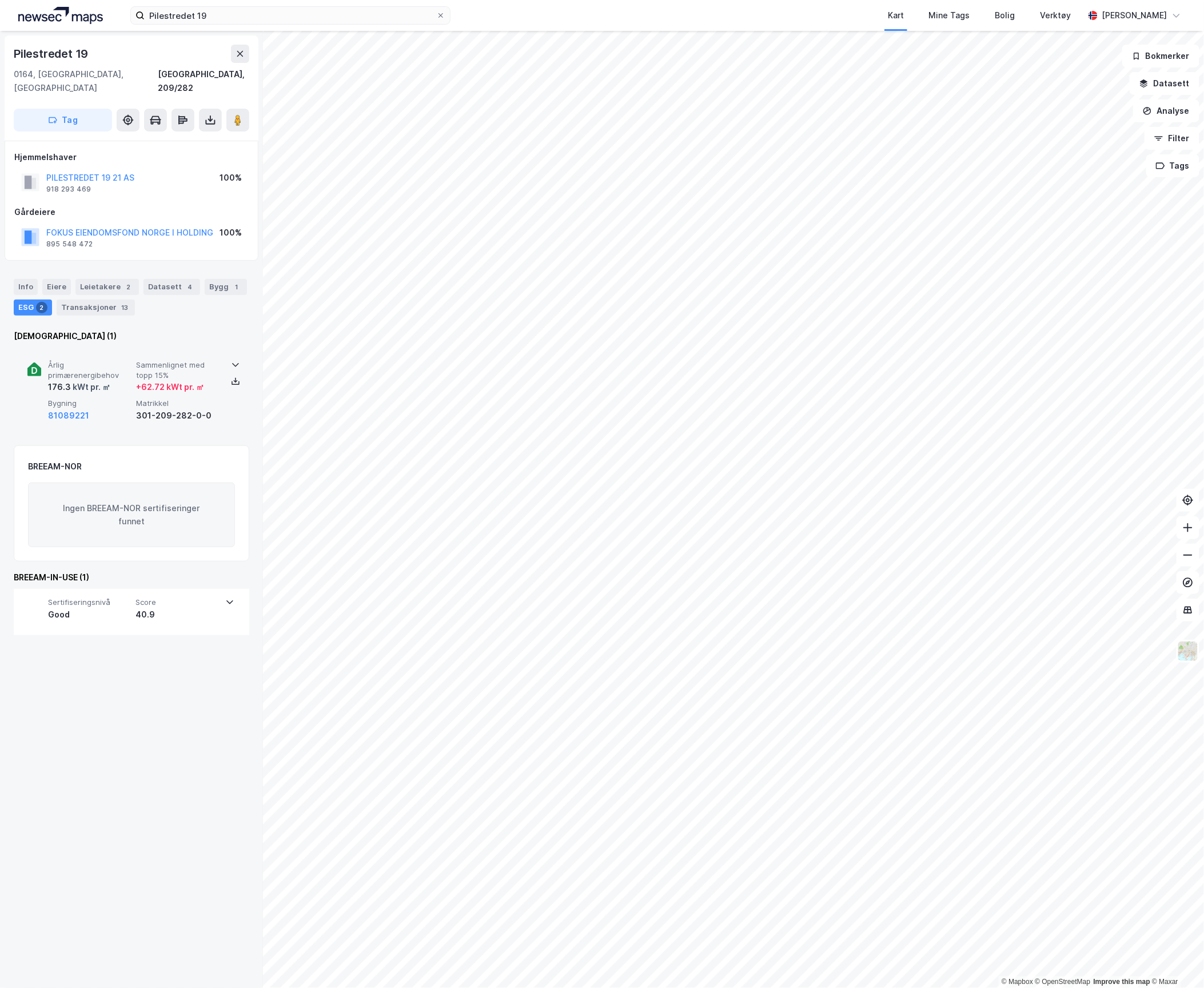
click at [120, 399] on span "Bygning" at bounding box center [89, 403] width 84 height 10
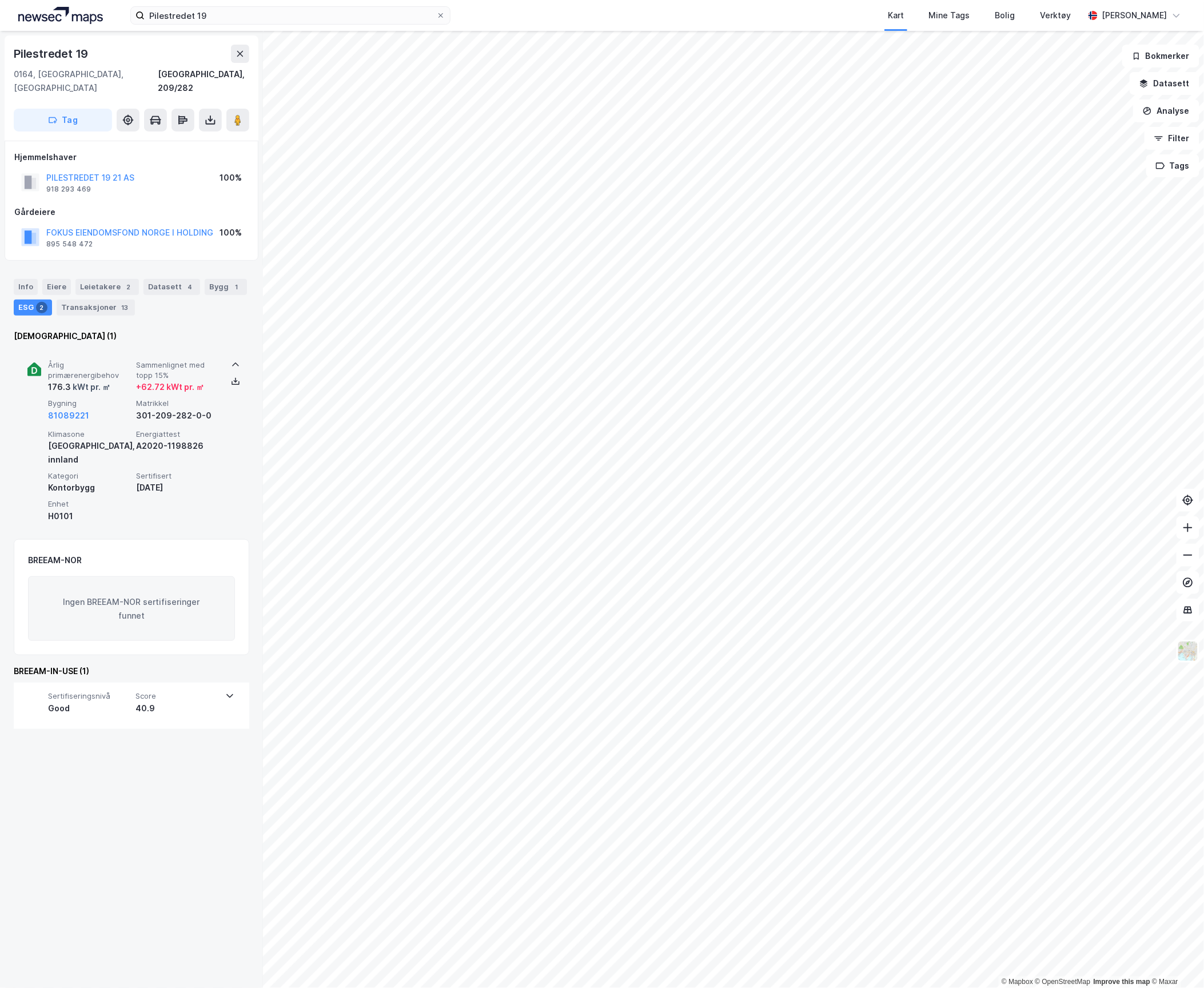
click at [120, 399] on span "Bygning" at bounding box center [89, 403] width 84 height 10
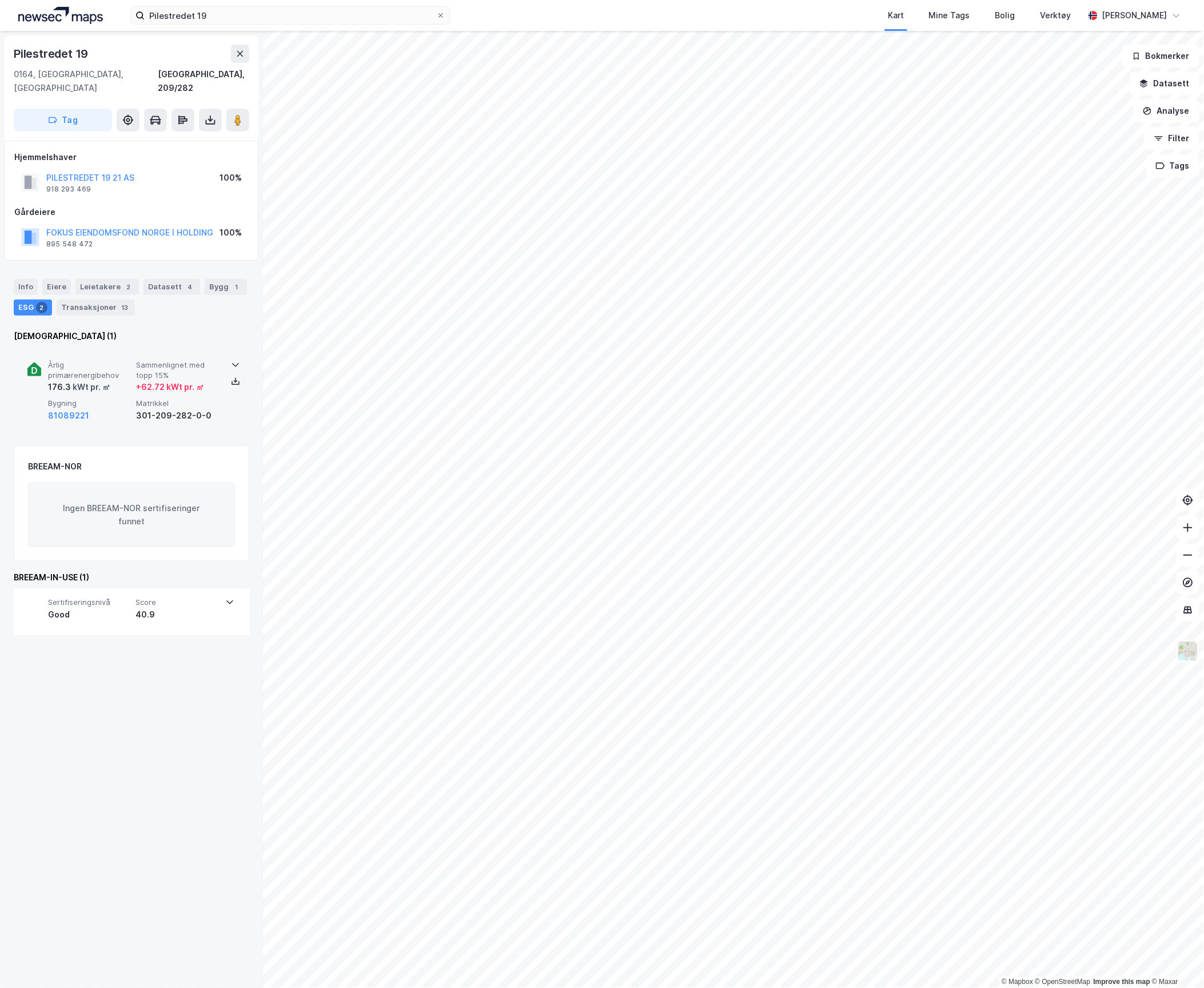
click at [103, 380] on div "kWt pr. ㎡" at bounding box center [90, 386] width 40 height 14
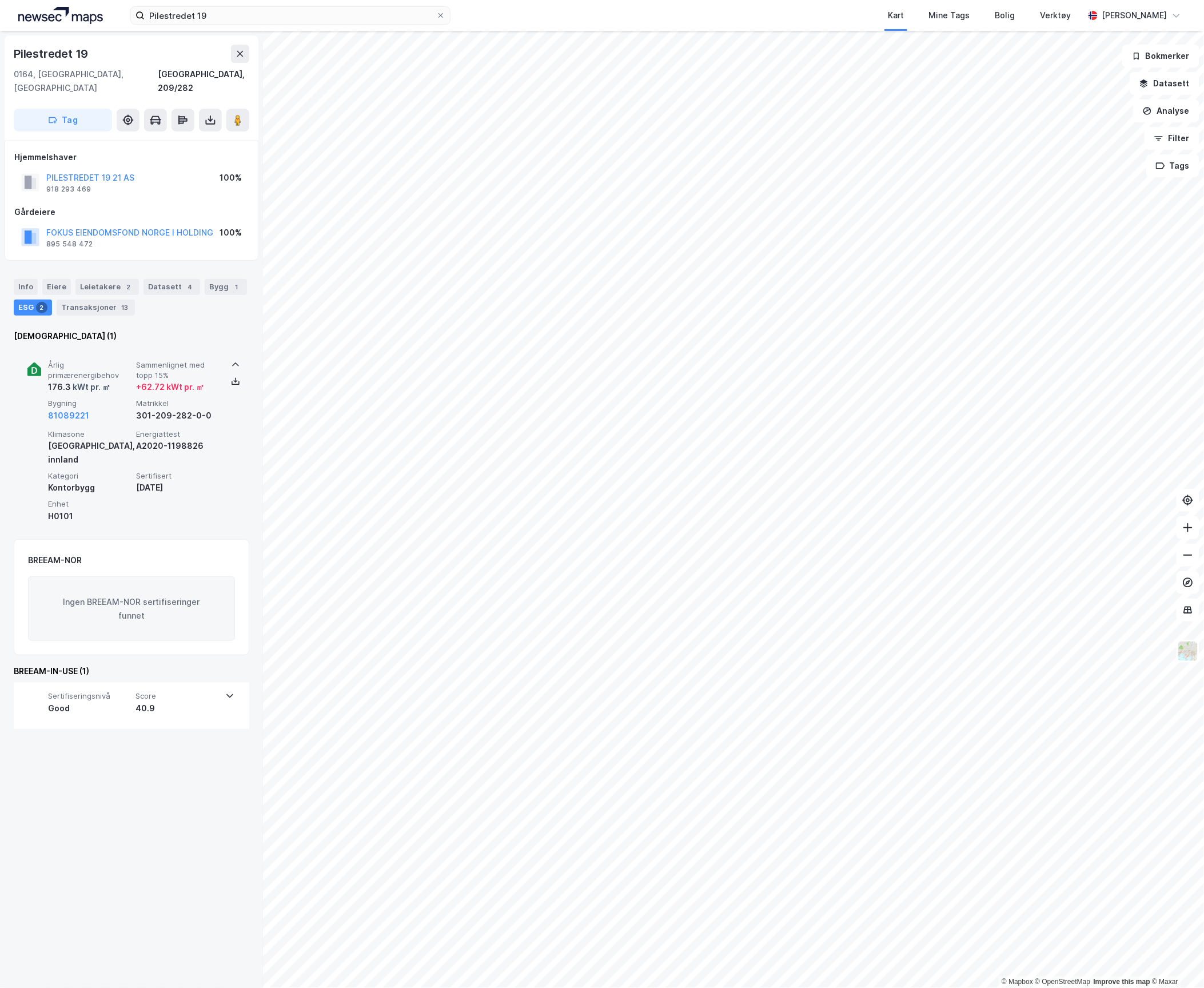
click at [103, 380] on div "kWt pr. ㎡" at bounding box center [90, 386] width 40 height 14
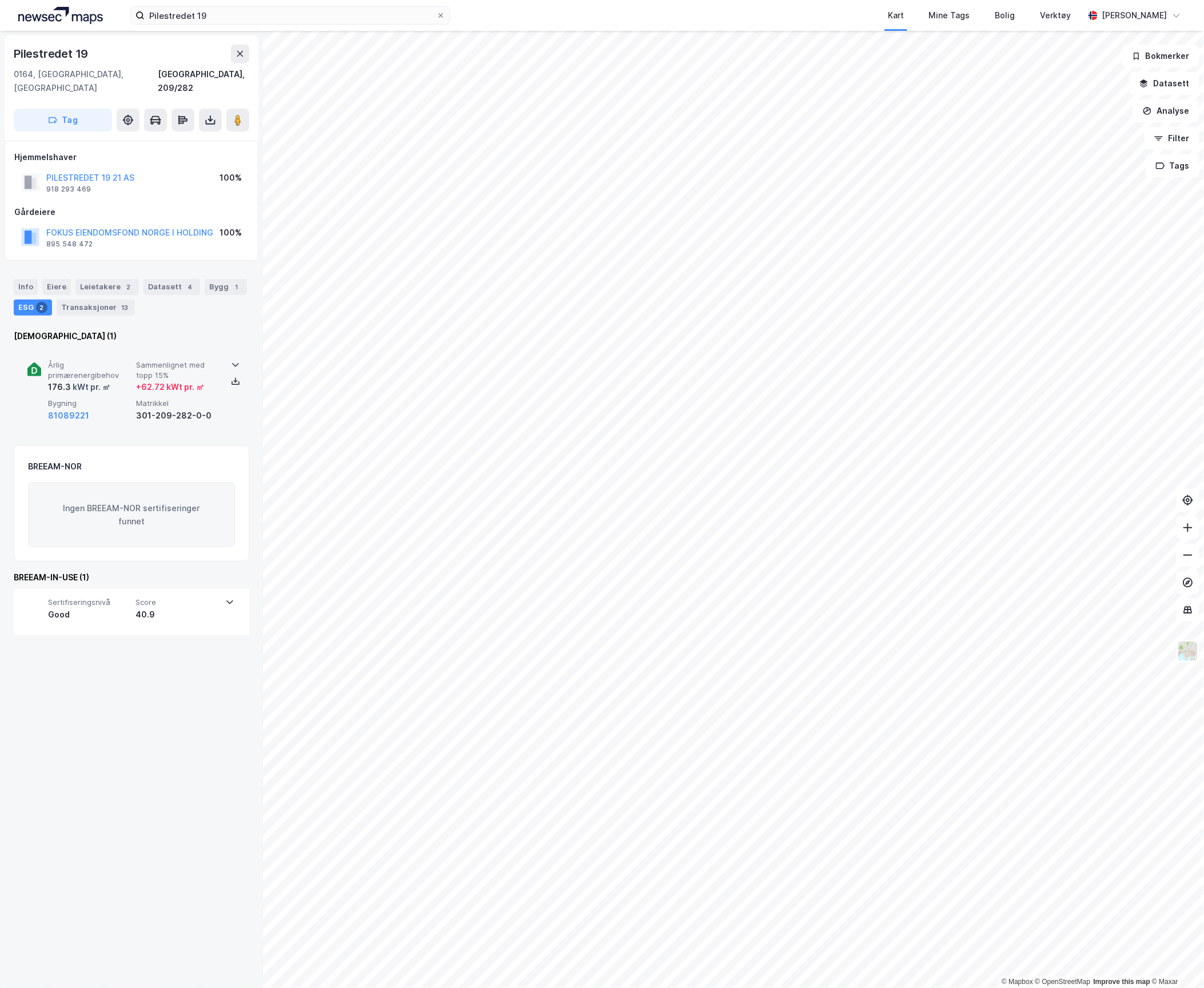
click at [103, 380] on div "kWt pr. ㎡" at bounding box center [90, 386] width 40 height 14
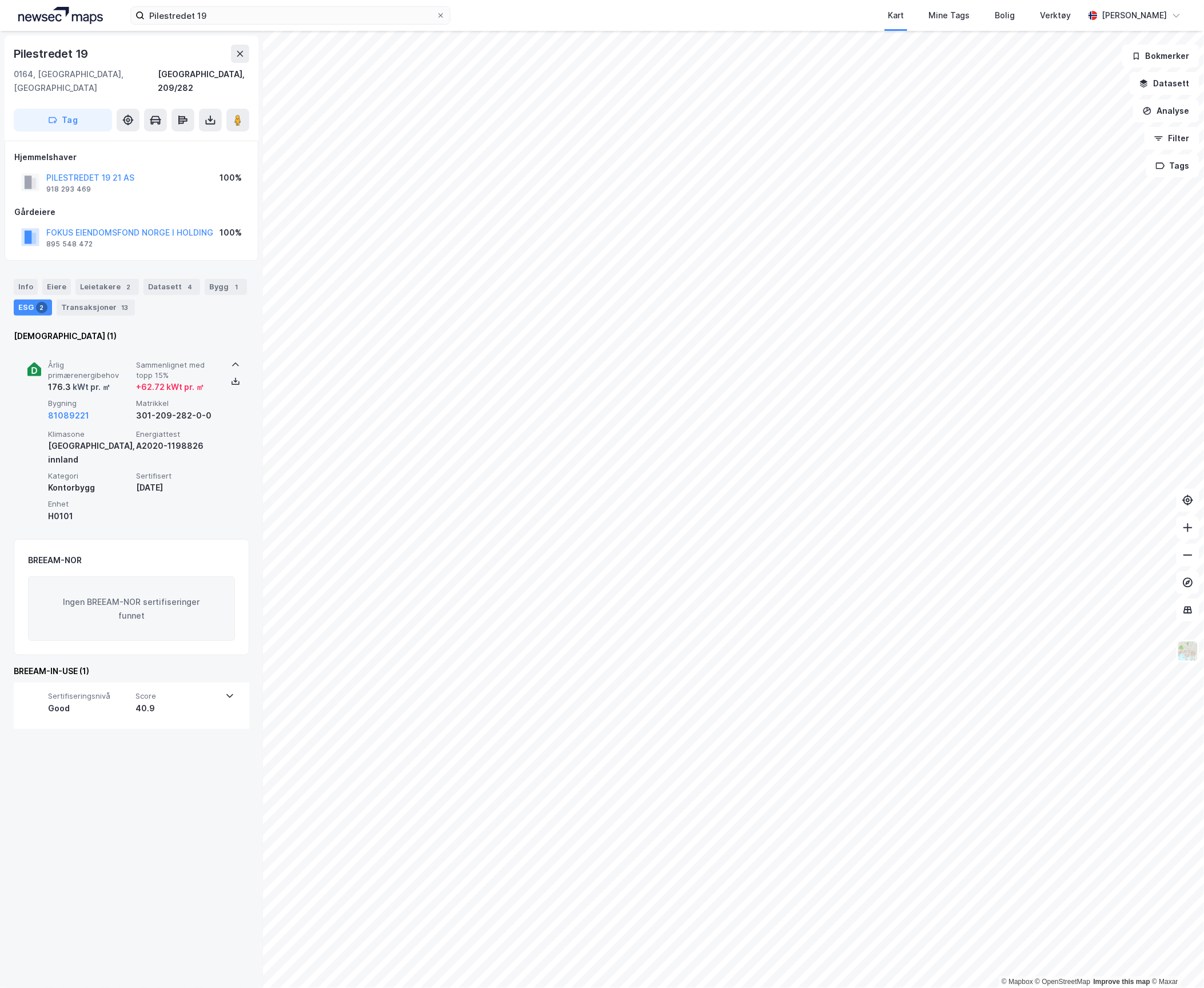
click at [32, 368] on icon at bounding box center [34, 371] width 6 height 7
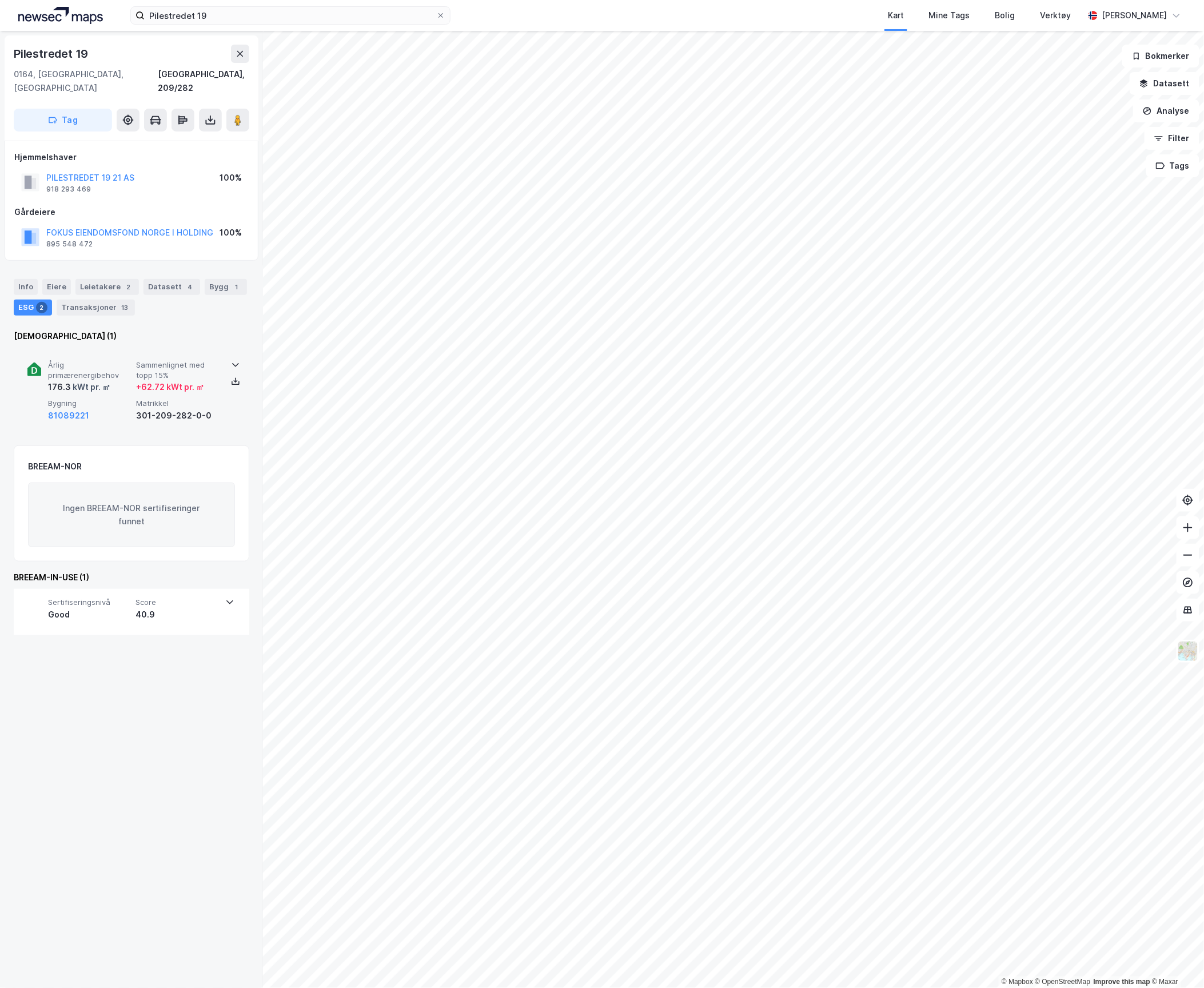
click at [32, 368] on icon at bounding box center [34, 371] width 6 height 7
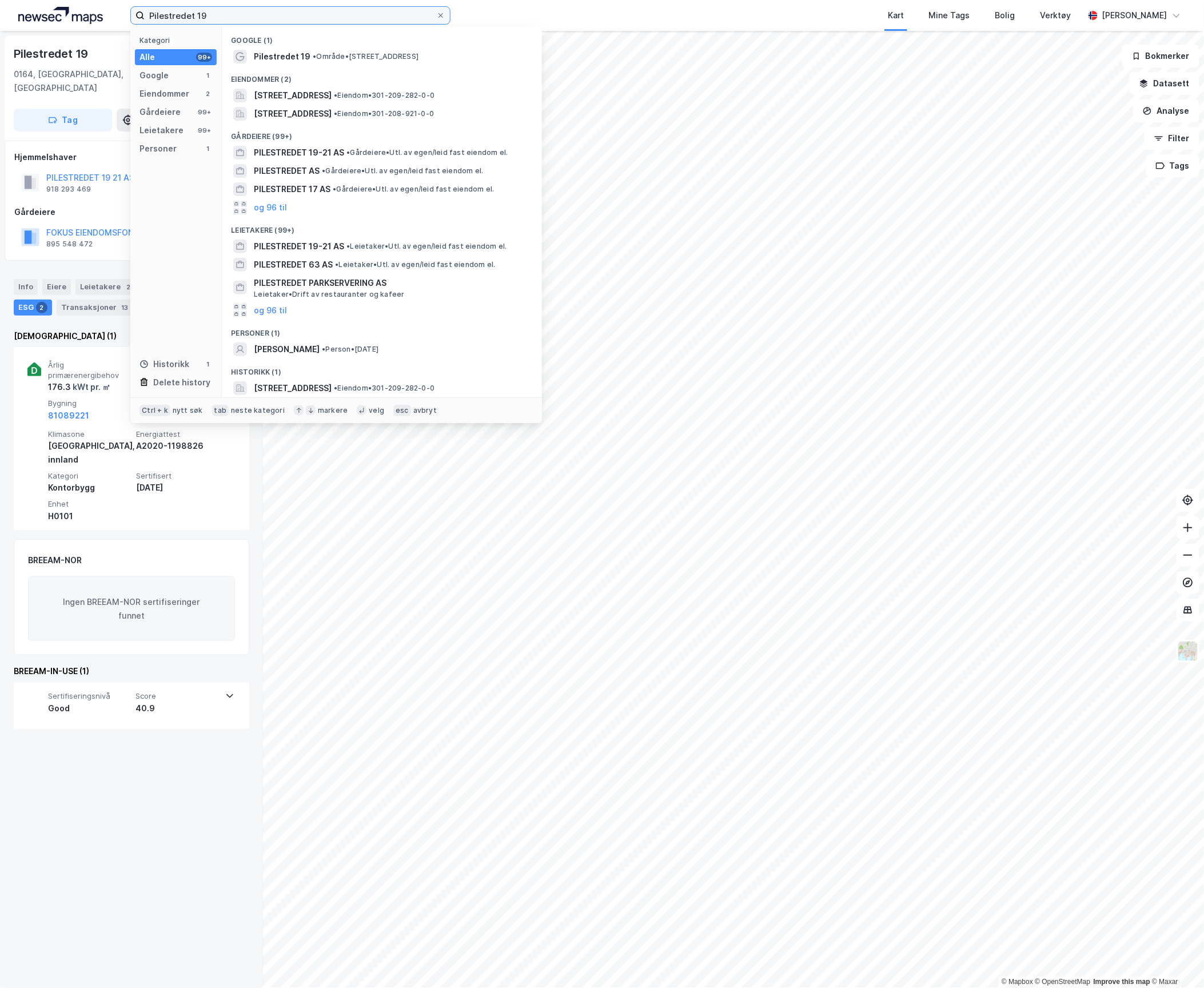
drag, startPoint x: 243, startPoint y: 15, endPoint x: 93, endPoint y: 21, distance: 150.1
click at [93, 21] on div "Pilestredet 19 Kategori Alle 99+ Google 1 Eiendommer 2 Gårdeiere 99+ Leietakere…" at bounding box center [602, 16] width 1204 height 31
paste input "28"
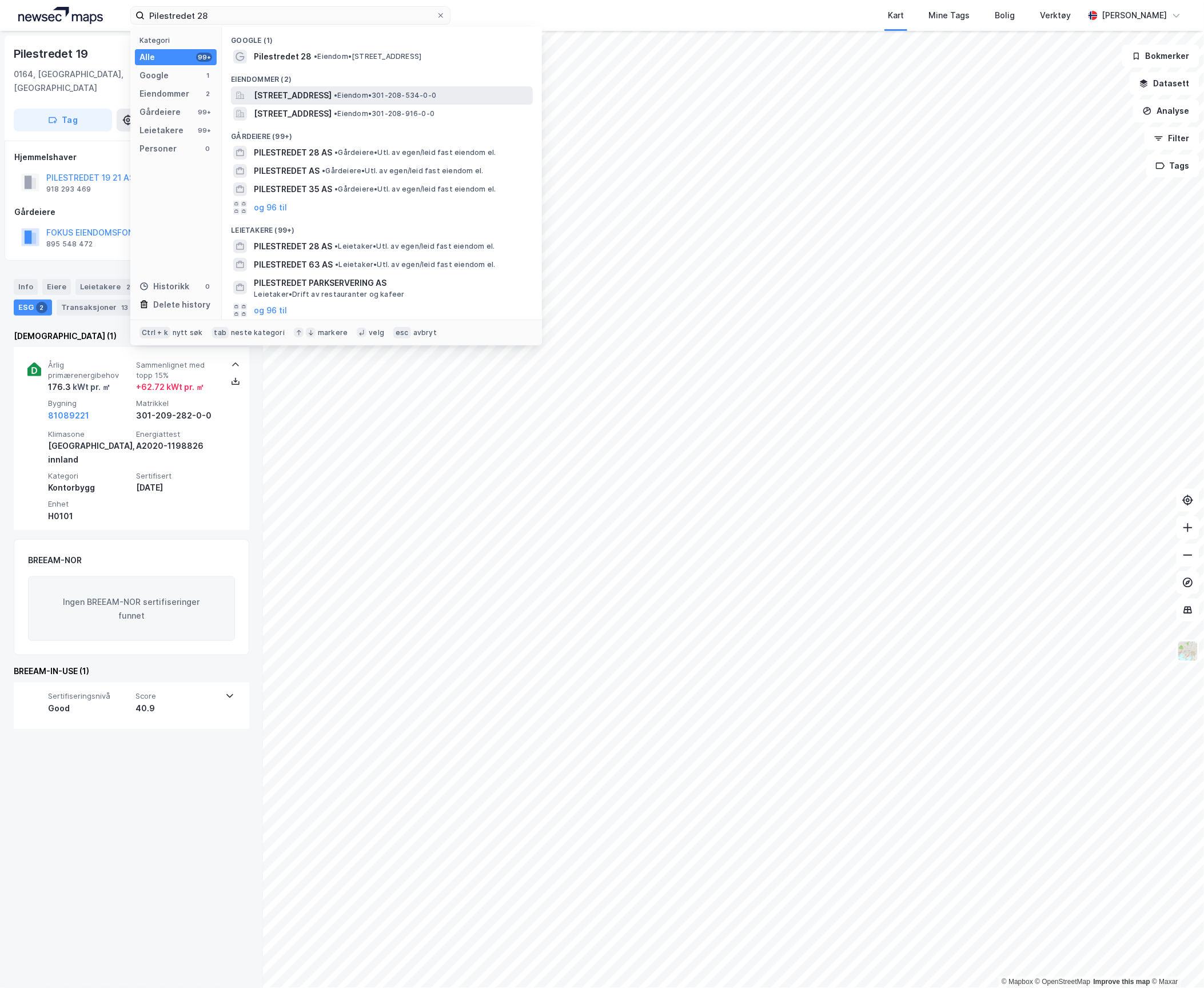
click at [307, 100] on span "[STREET_ADDRESS]" at bounding box center [293, 95] width 78 height 14
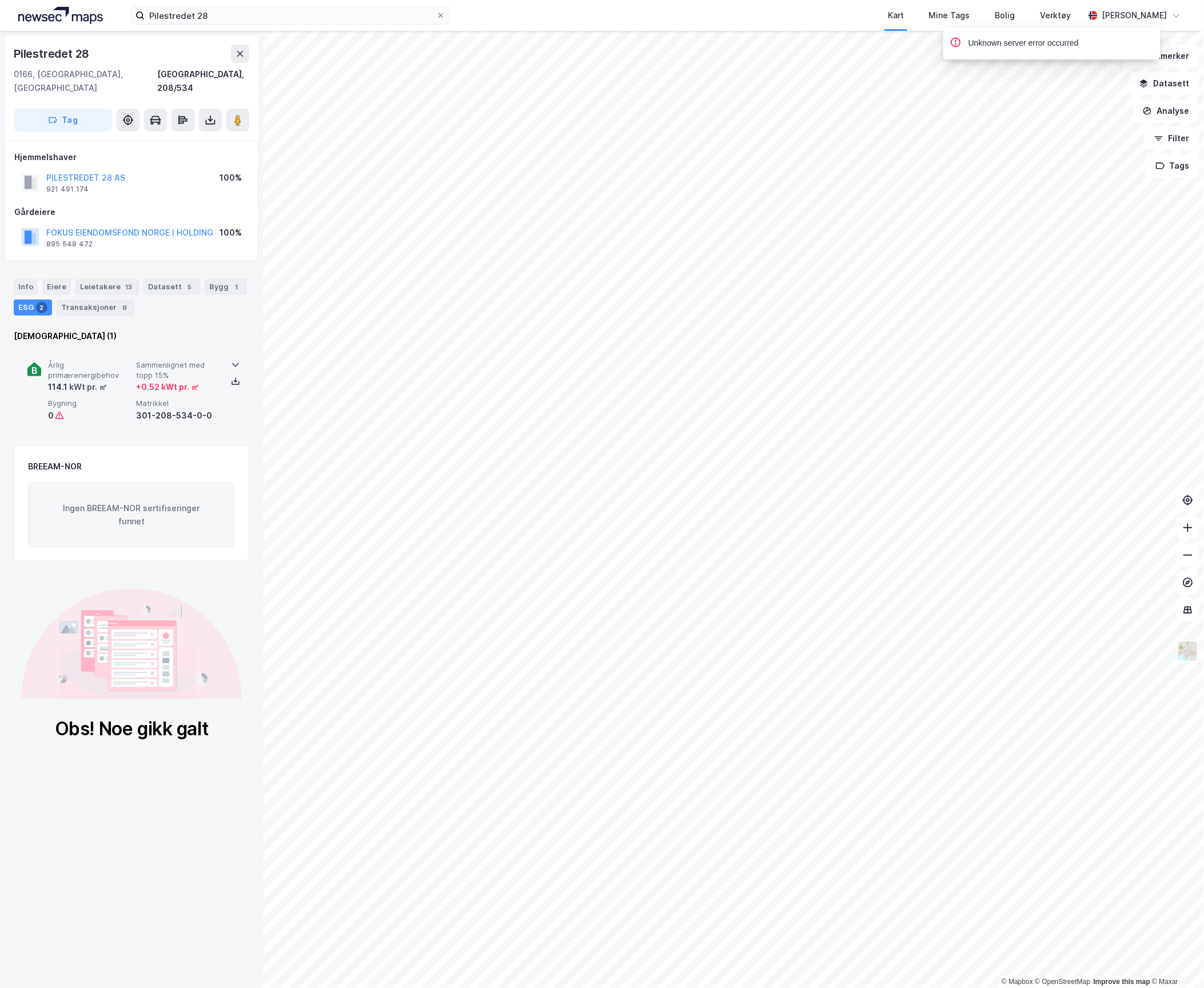
click at [117, 365] on span "Årlig primærenergibehov" at bounding box center [89, 370] width 84 height 20
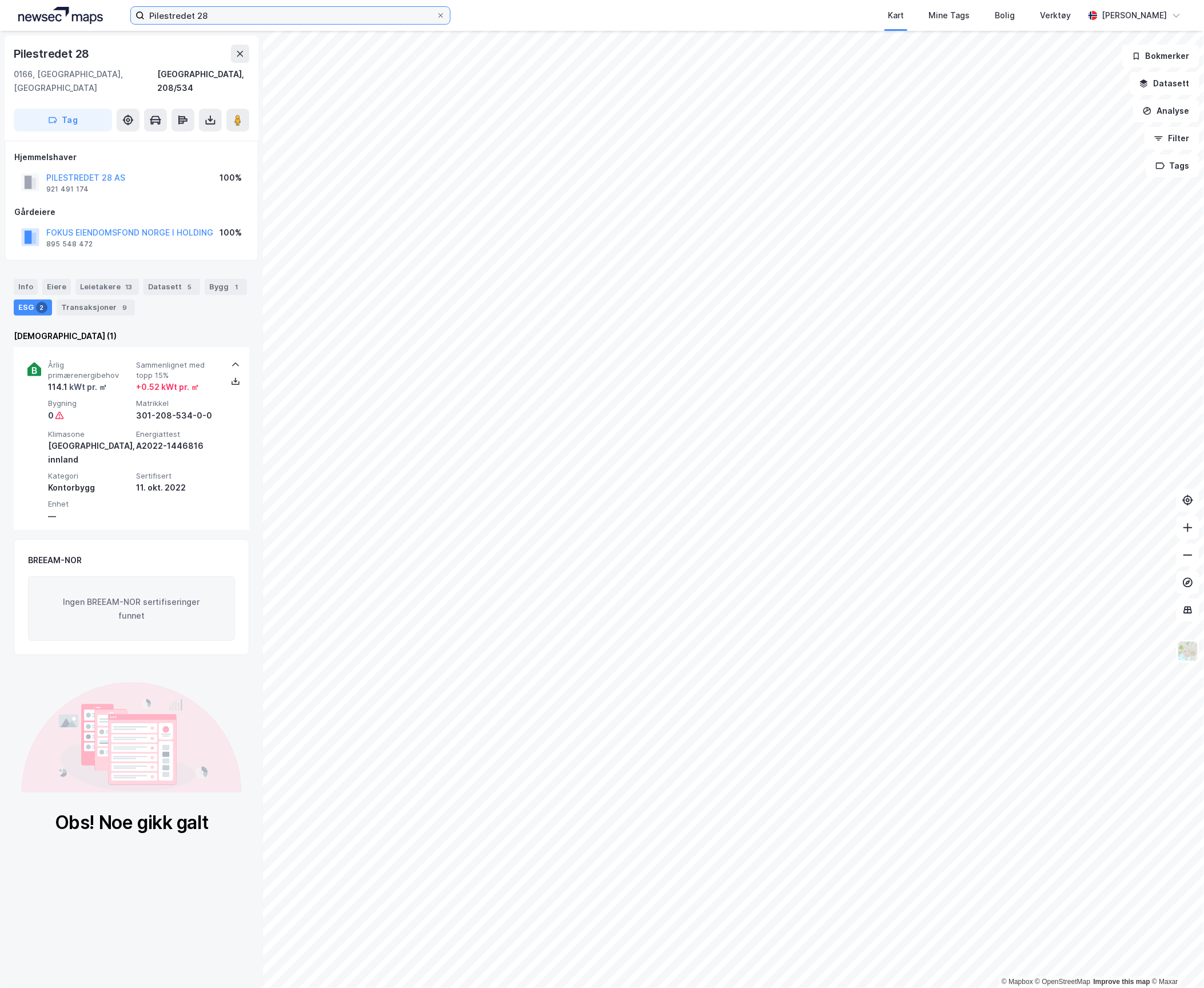
drag, startPoint x: 141, startPoint y: 10, endPoint x: 96, endPoint y: 10, distance: 45.0
click at [96, 10] on div "Pilestredet 28 Kart Mine Tags Bolig Verktøy [PERSON_NAME]" at bounding box center [602, 16] width 1204 height 31
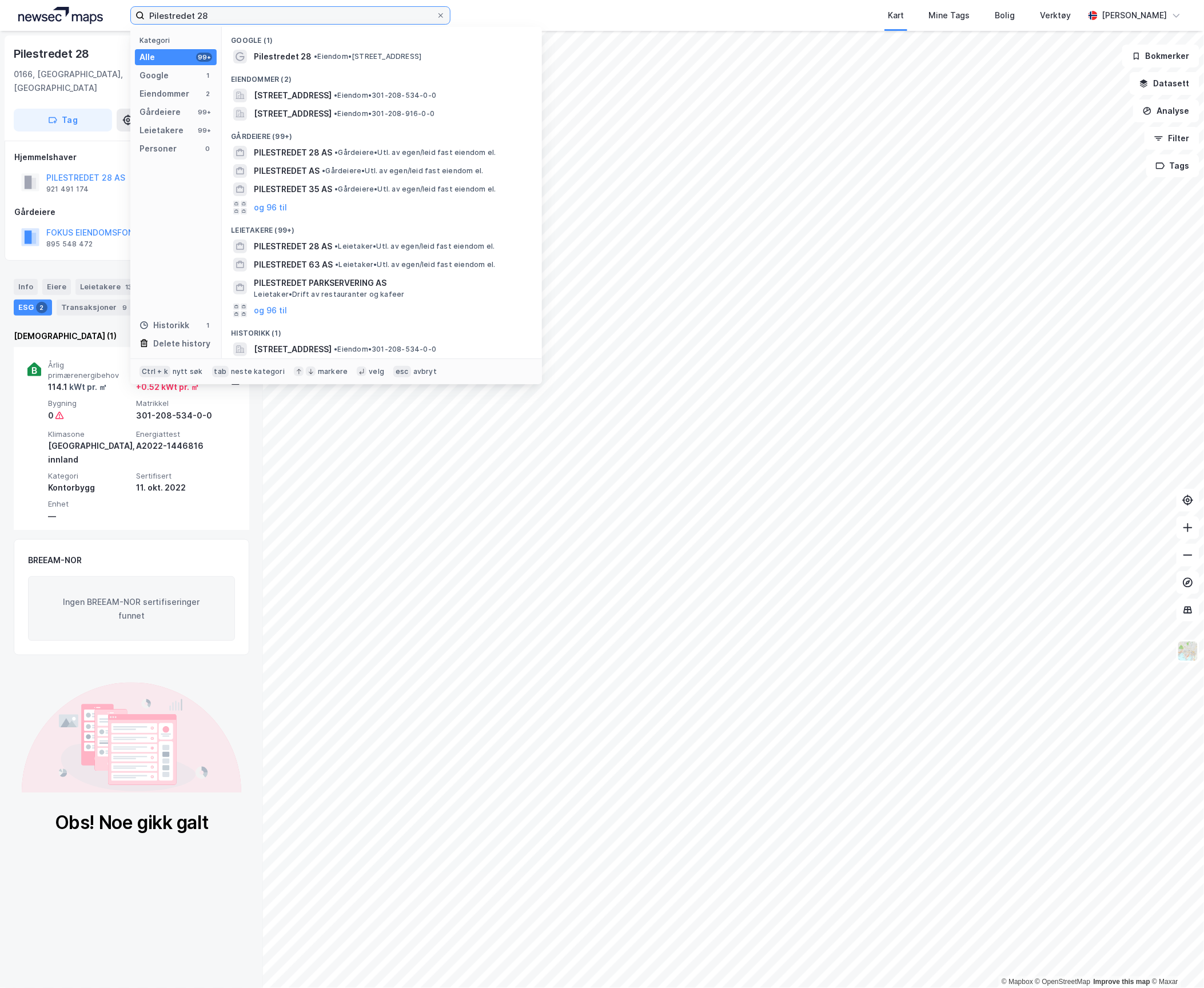
paste input "Residencekvartalet"
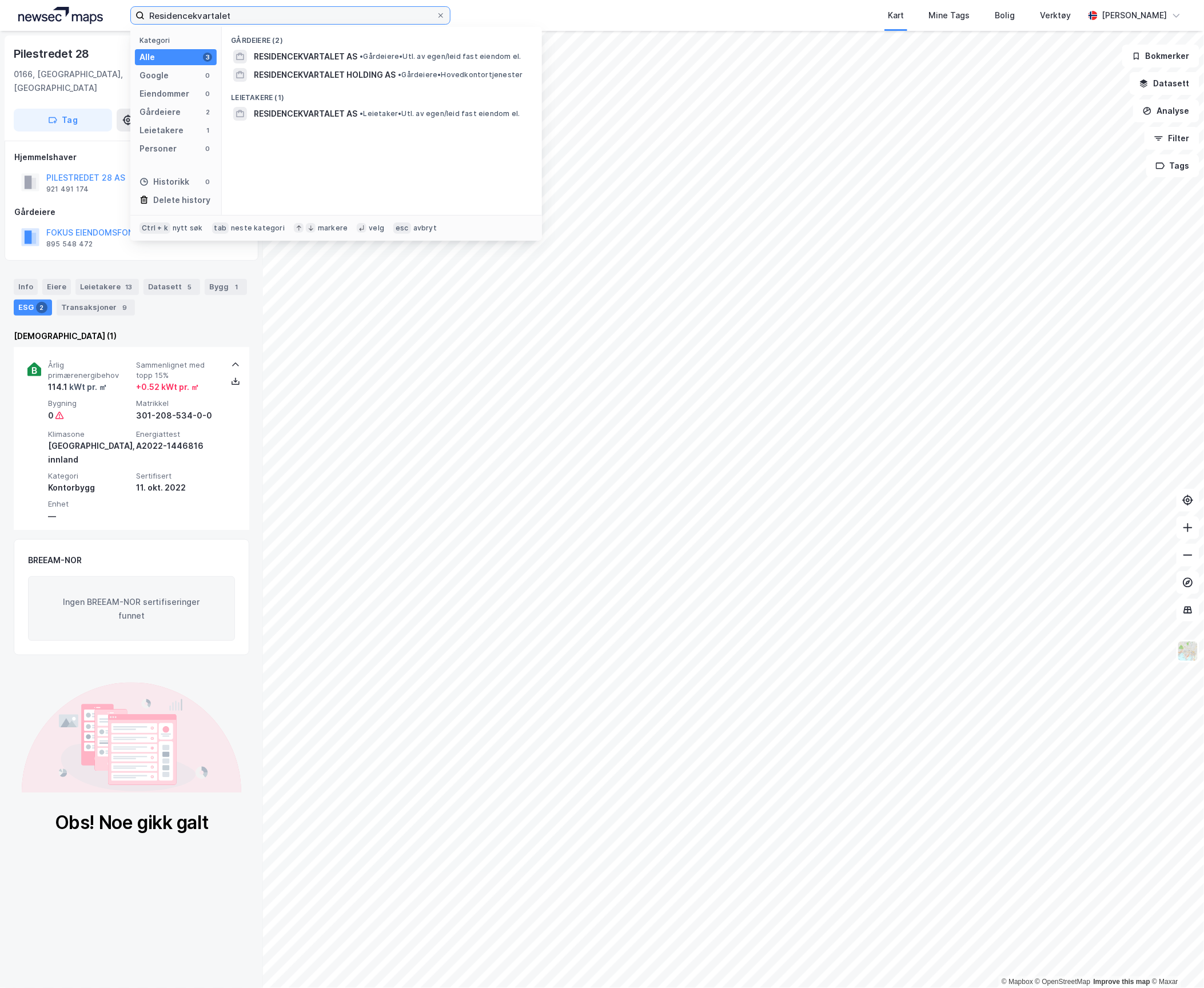
drag, startPoint x: 239, startPoint y: 21, endPoint x: 14, endPoint y: 12, distance: 225.2
click at [14, 12] on div "Residencekvartalet Kategori Alle 3 Google 0 Eiendommer 0 Gårdeiere 2 Leietakere…" at bounding box center [602, 16] width 1204 height 31
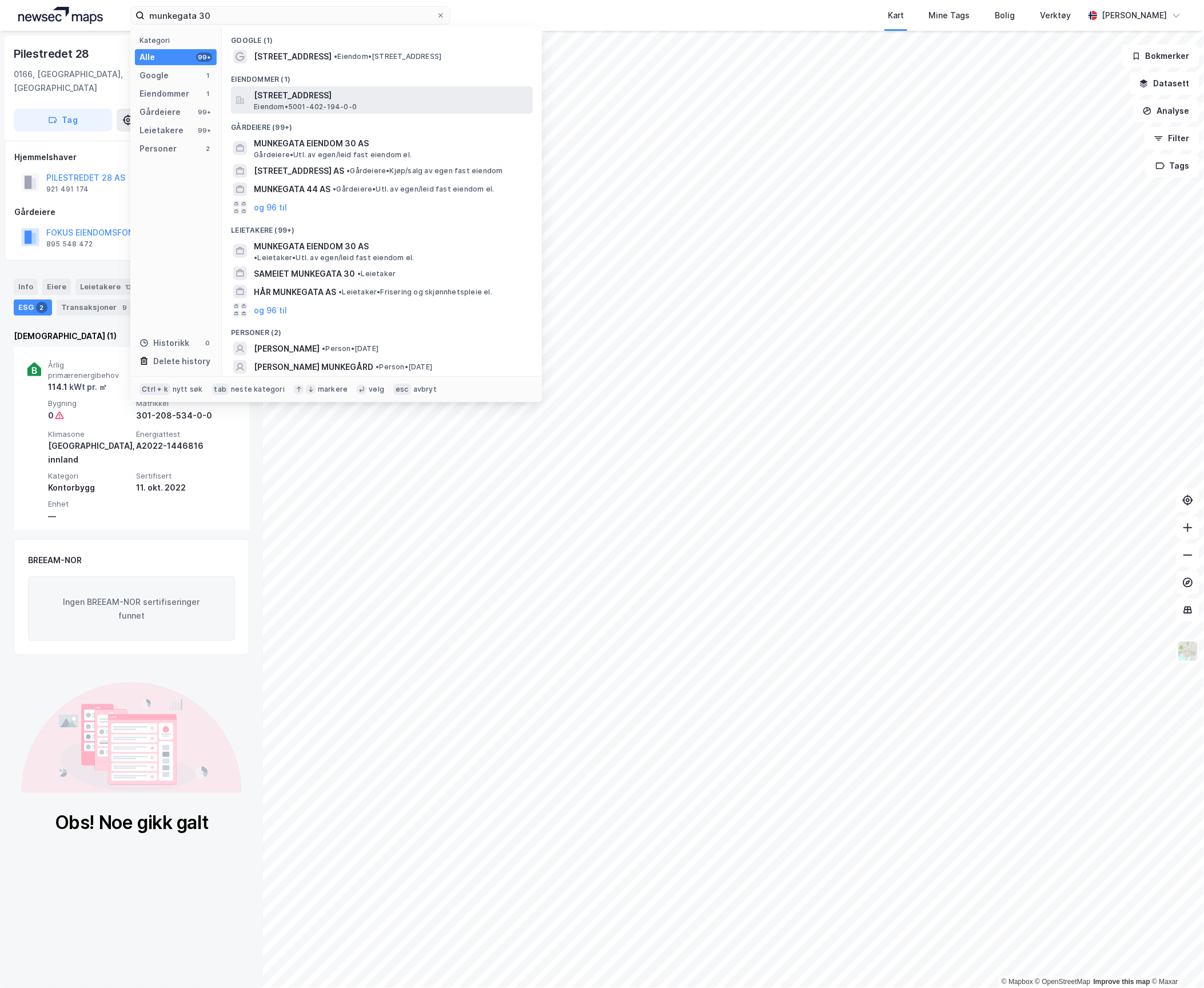
click at [309, 95] on span "[STREET_ADDRESS]" at bounding box center [391, 95] width 274 height 14
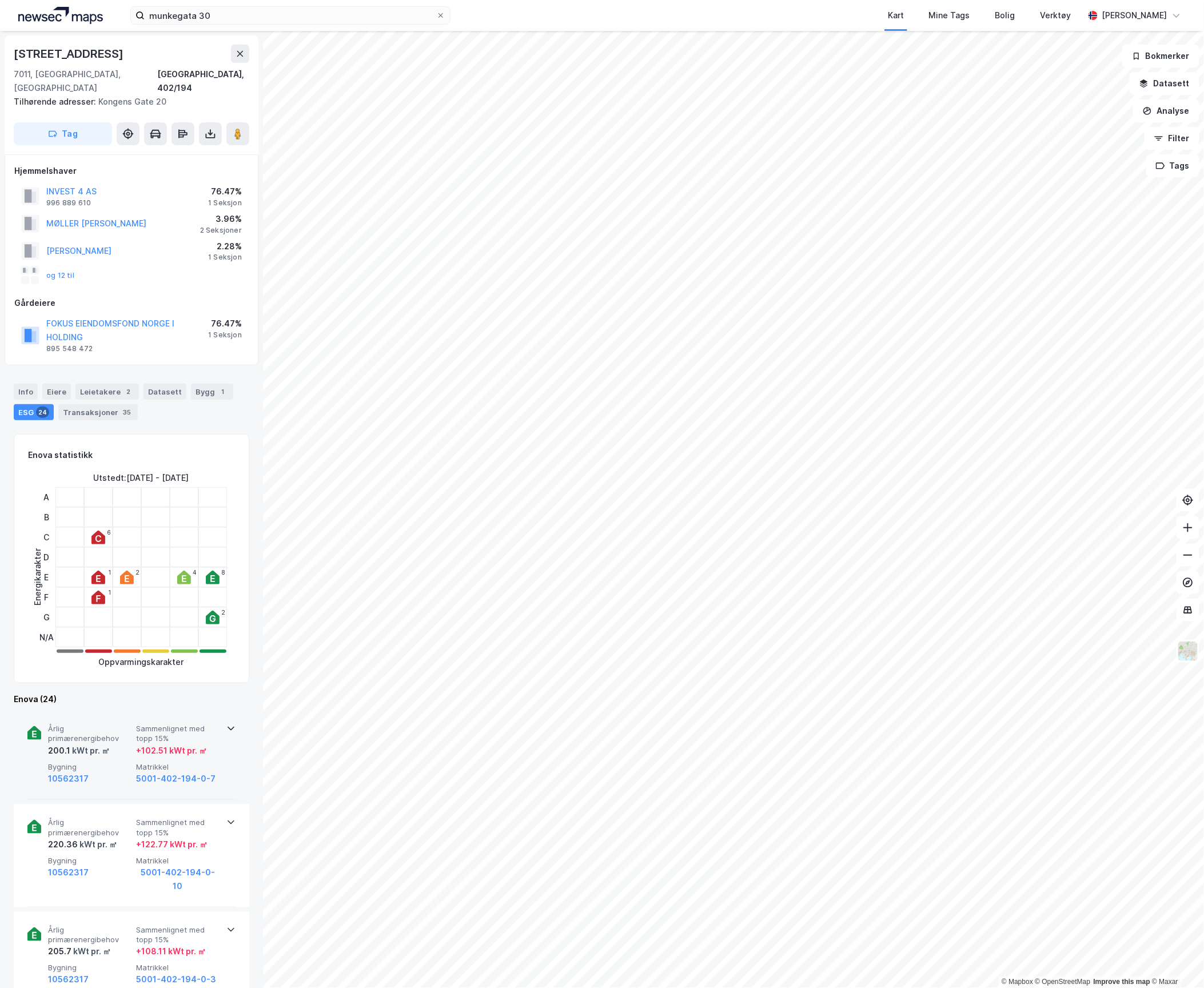
click at [100, 726] on span "Årlig primærenergibehov" at bounding box center [89, 733] width 84 height 20
click at [40, 406] on div "24" at bounding box center [43, 412] width 13 height 12
click at [108, 762] on span "Bygning" at bounding box center [89, 766] width 84 height 10
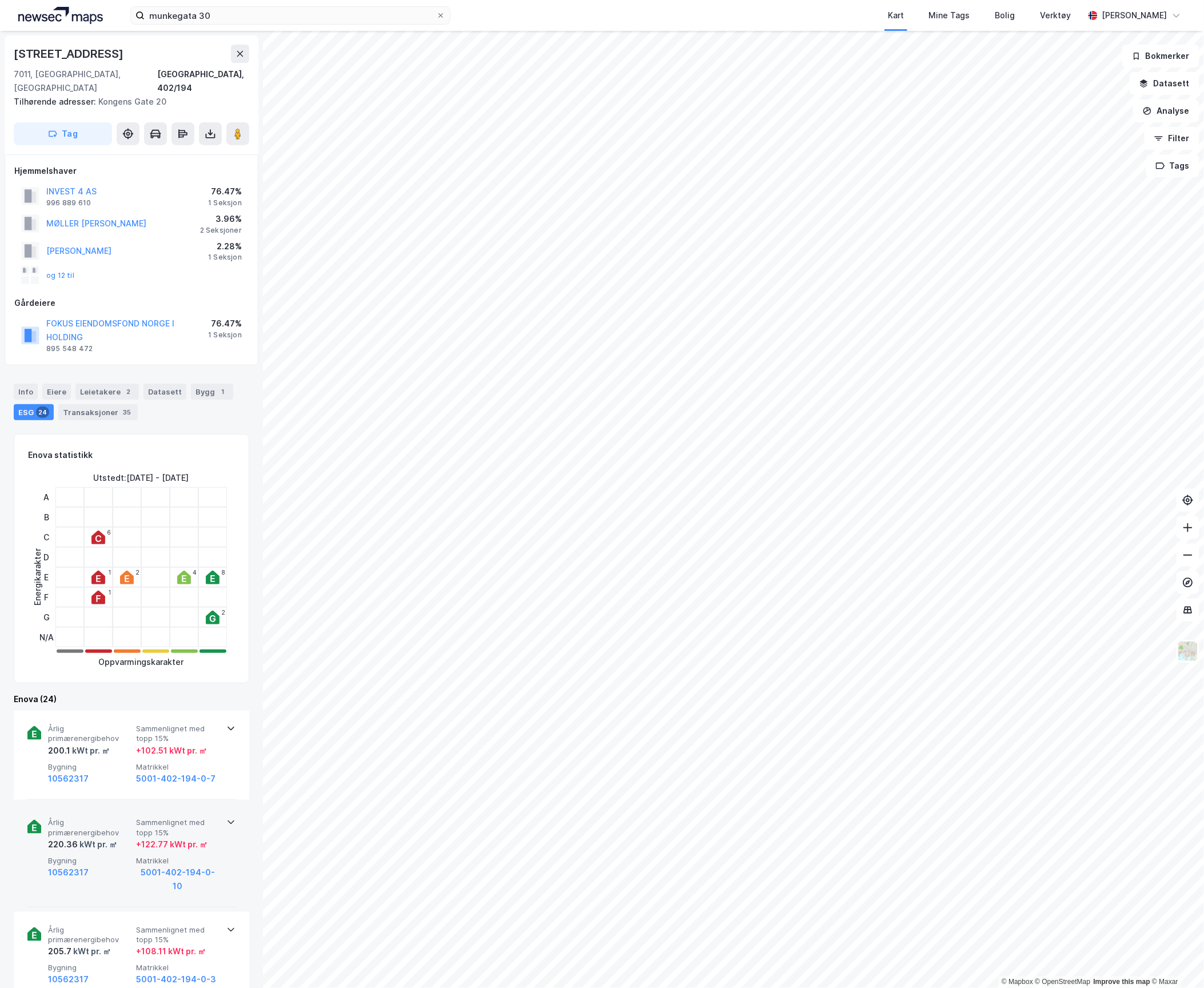
click at [99, 838] on div "kWt pr. ㎡" at bounding box center [97, 844] width 40 height 14
click at [106, 838] on div "kWt pr. ㎡" at bounding box center [97, 844] width 40 height 14
click at [222, 14] on input "munkegata 30" at bounding box center [290, 16] width 292 height 17
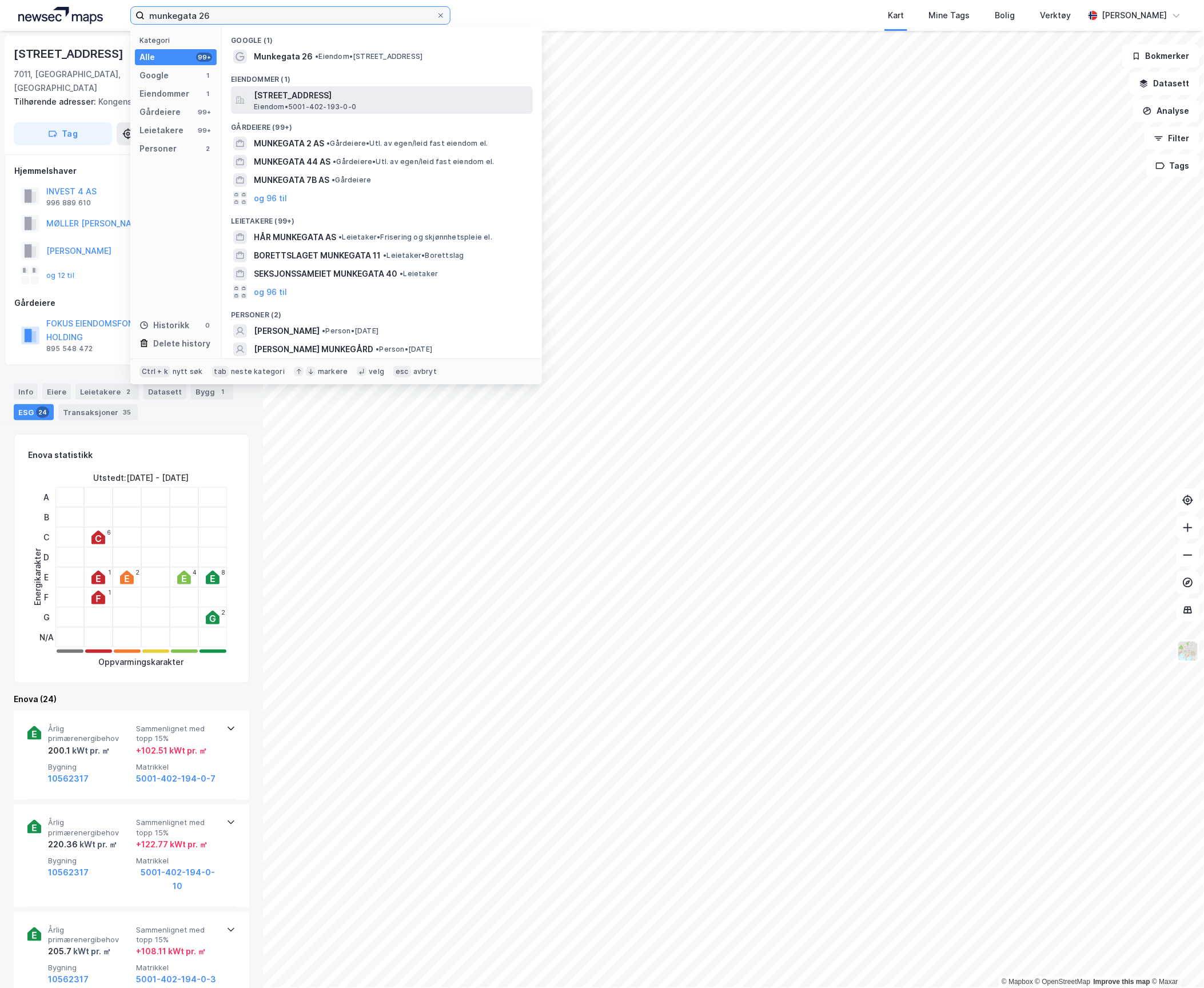
type input "munkegata 26"
click at [289, 92] on span "[STREET_ADDRESS]" at bounding box center [391, 95] width 274 height 14
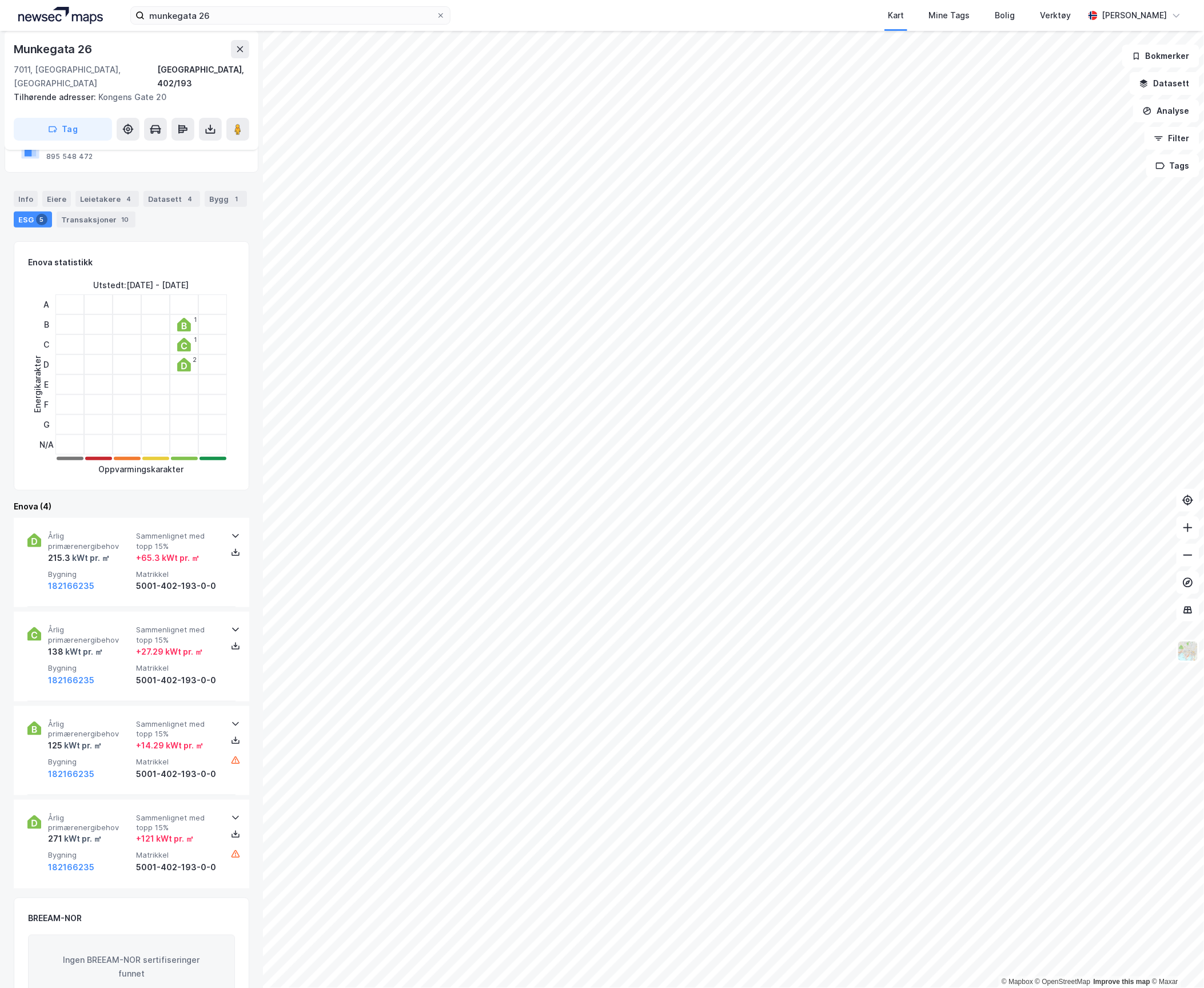
scroll to position [201, 0]
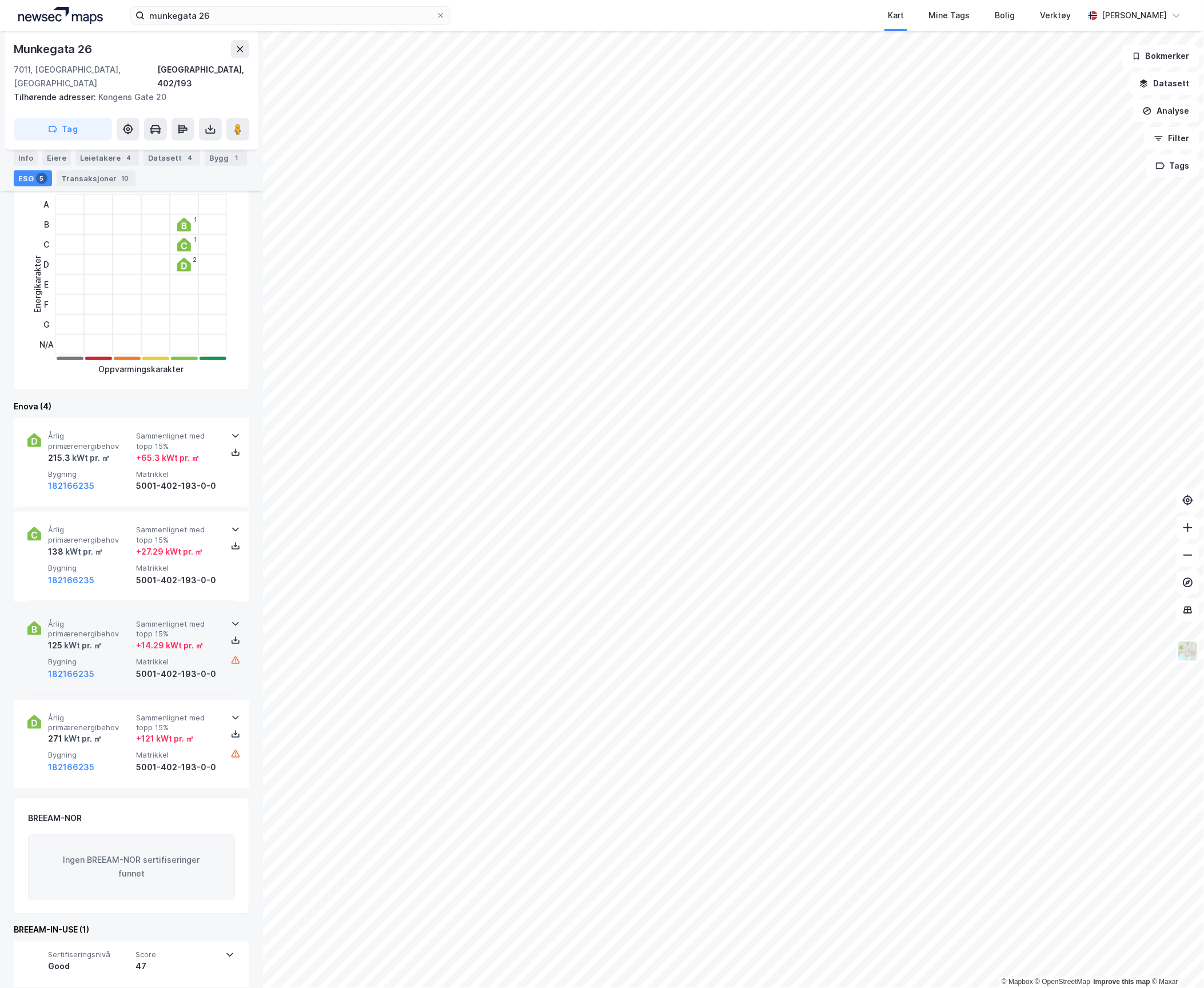
click at [108, 639] on div "125 kWt pr. ㎡" at bounding box center [89, 645] width 84 height 14
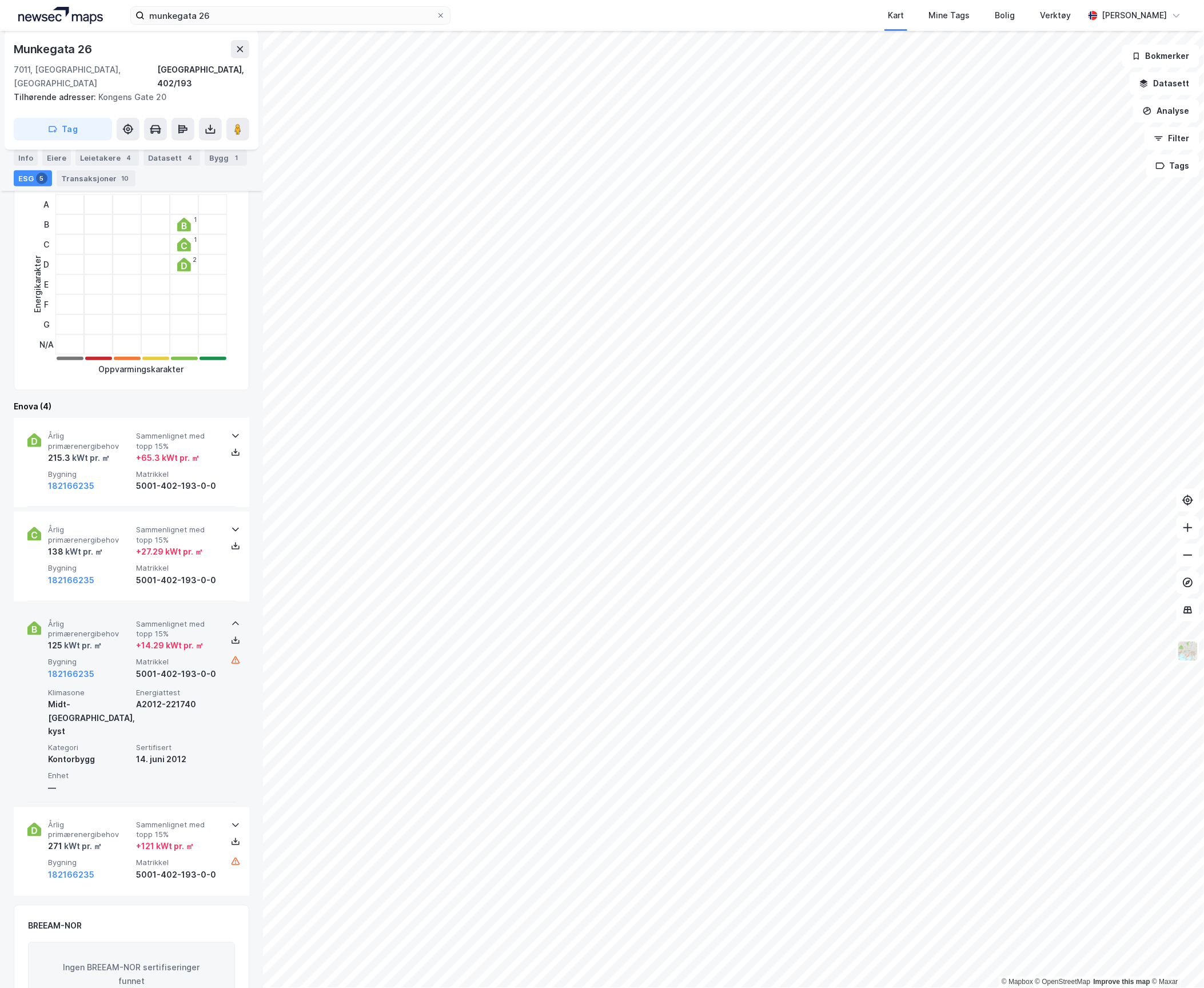
click at [108, 639] on div "125 kWt pr. ㎡" at bounding box center [89, 645] width 84 height 14
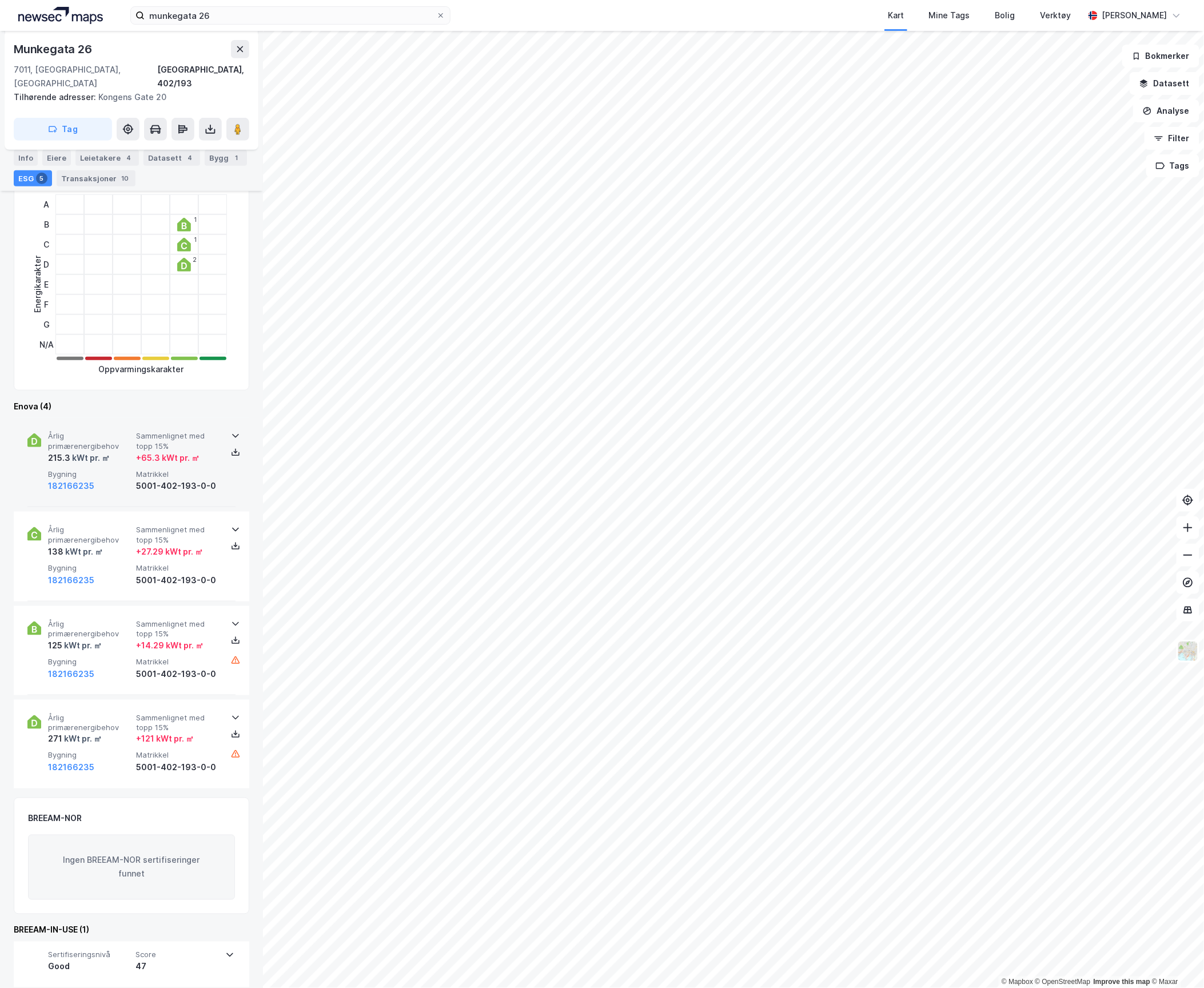
click at [105, 451] on div "kWt pr. ㎡" at bounding box center [89, 458] width 40 height 14
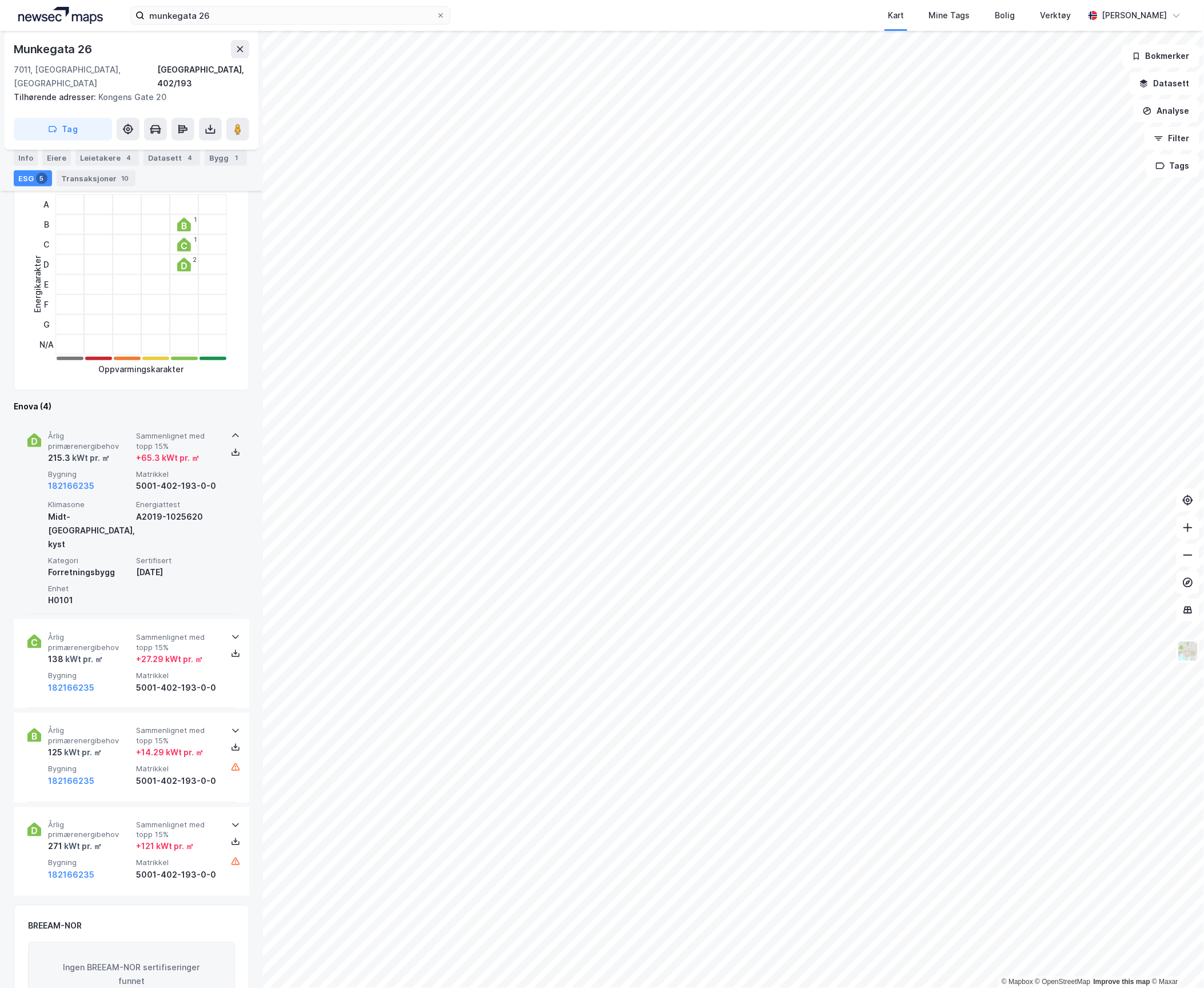
click at [104, 451] on div "kWt pr. ㎡" at bounding box center [89, 458] width 40 height 14
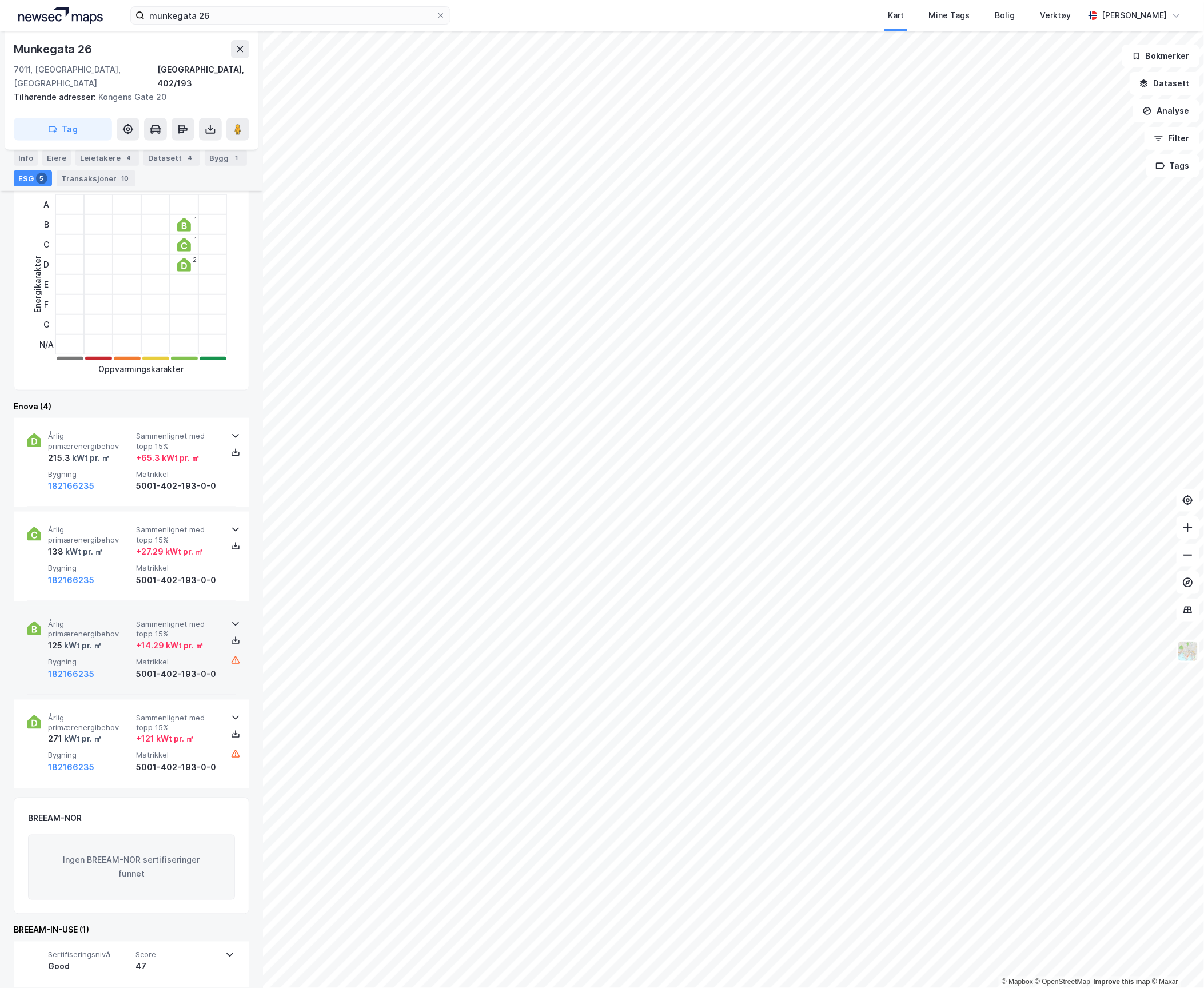
click at [102, 639] on div "125 kWt pr. ㎡" at bounding box center [89, 645] width 84 height 14
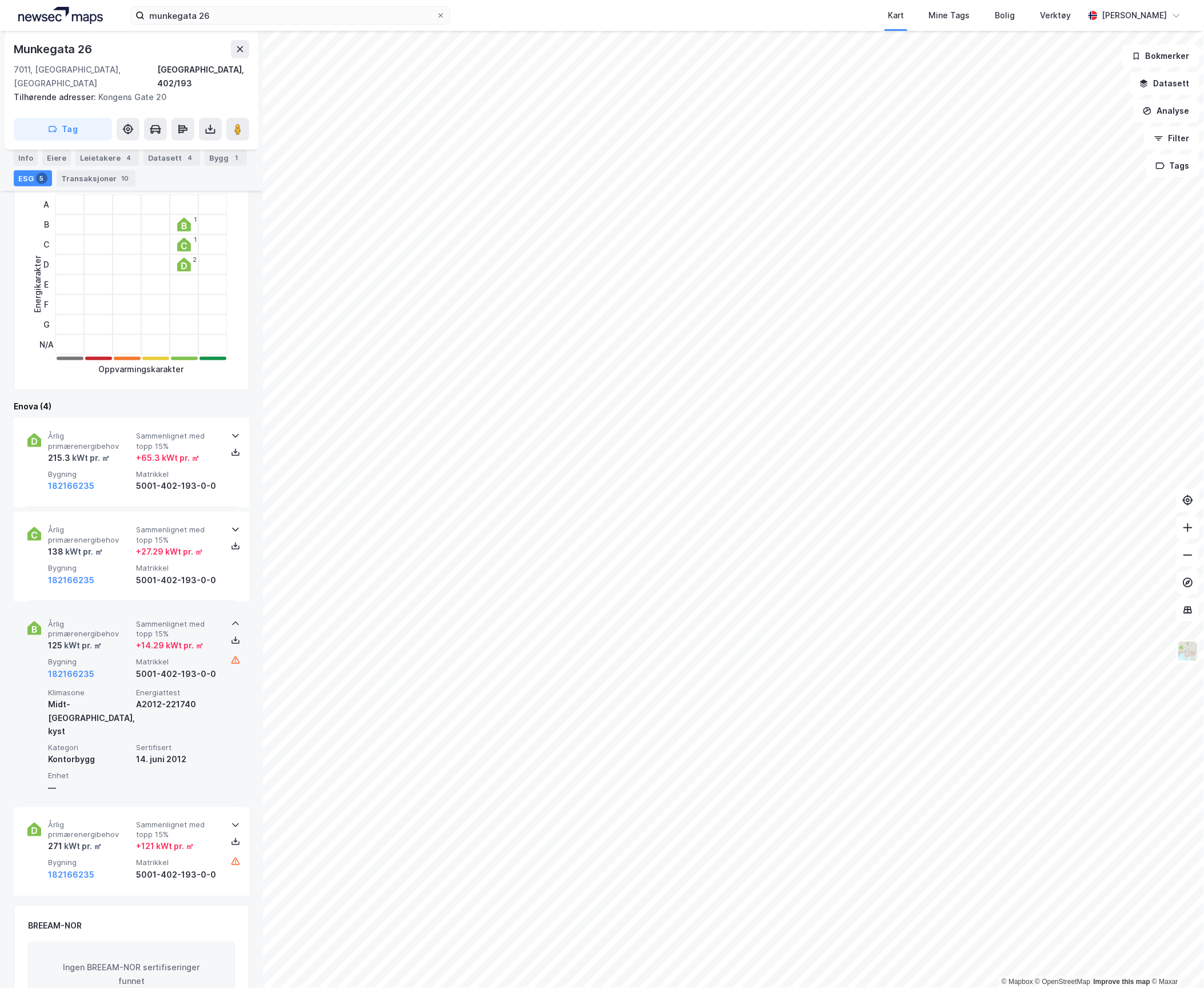
click at [102, 639] on div "125 kWt pr. ㎡" at bounding box center [89, 645] width 84 height 14
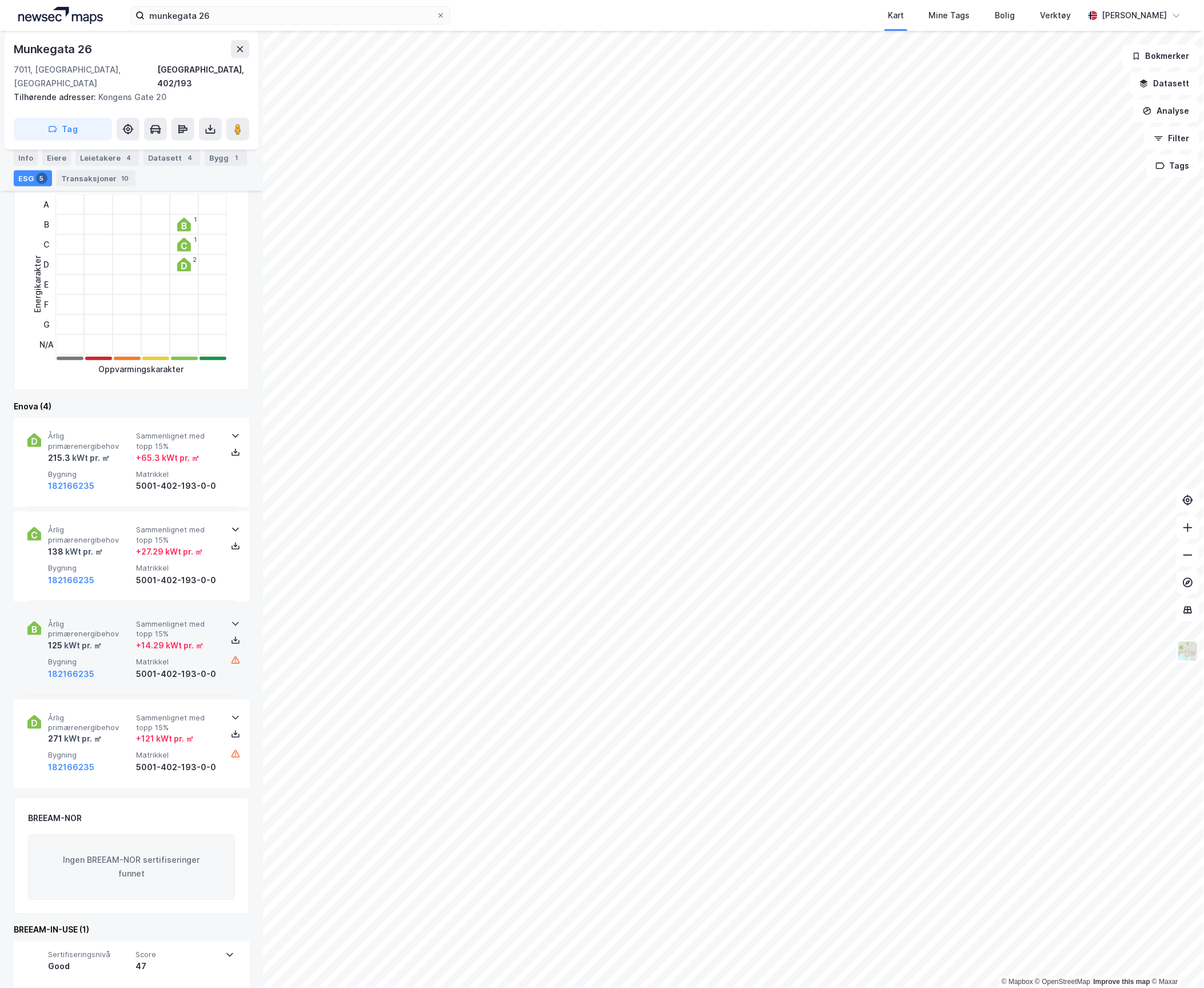
click at [97, 639] on div "kWt pr. ㎡" at bounding box center [82, 645] width 40 height 14
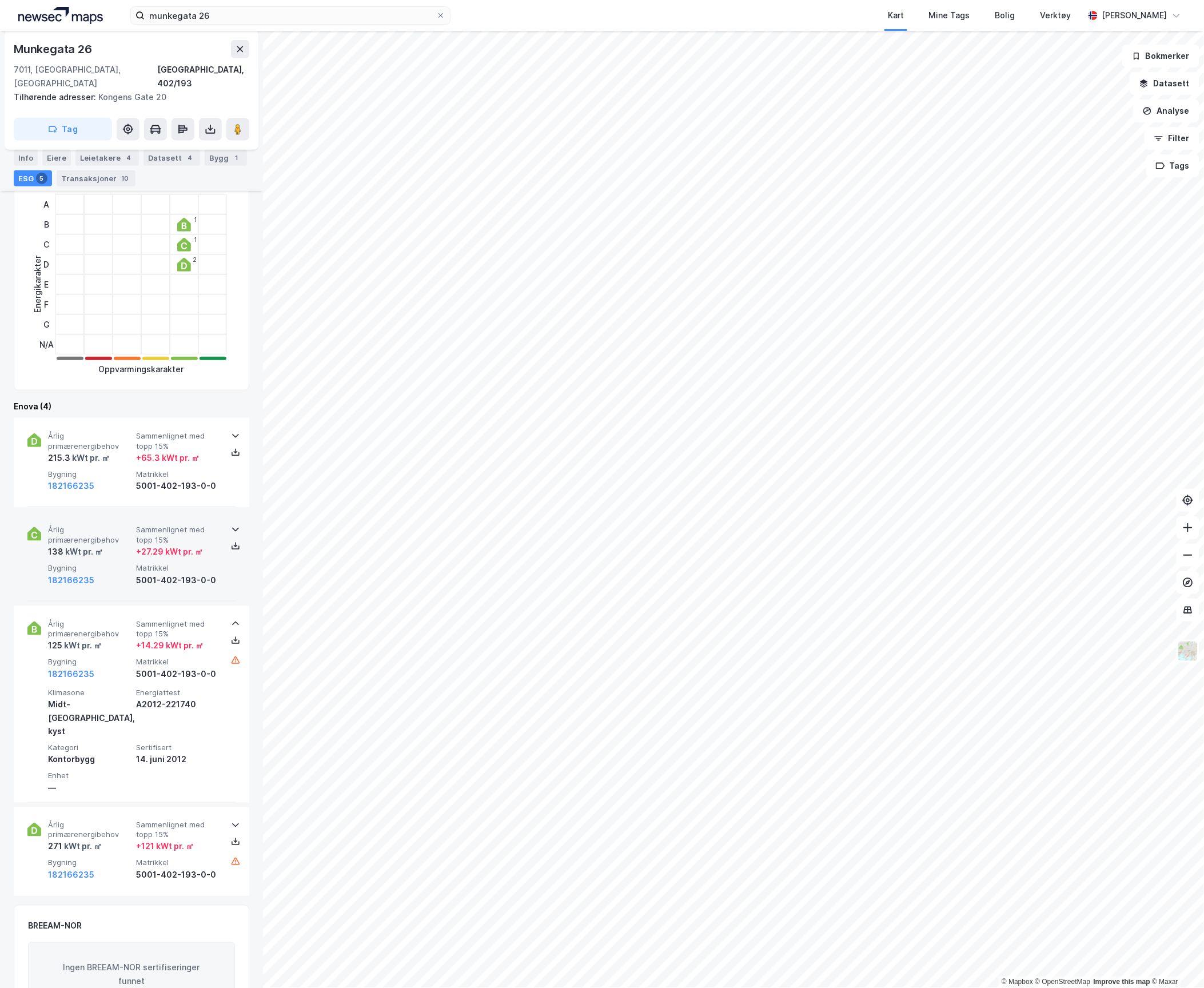
click at [103, 545] on div "138 kWt pr. ㎡" at bounding box center [89, 551] width 84 height 14
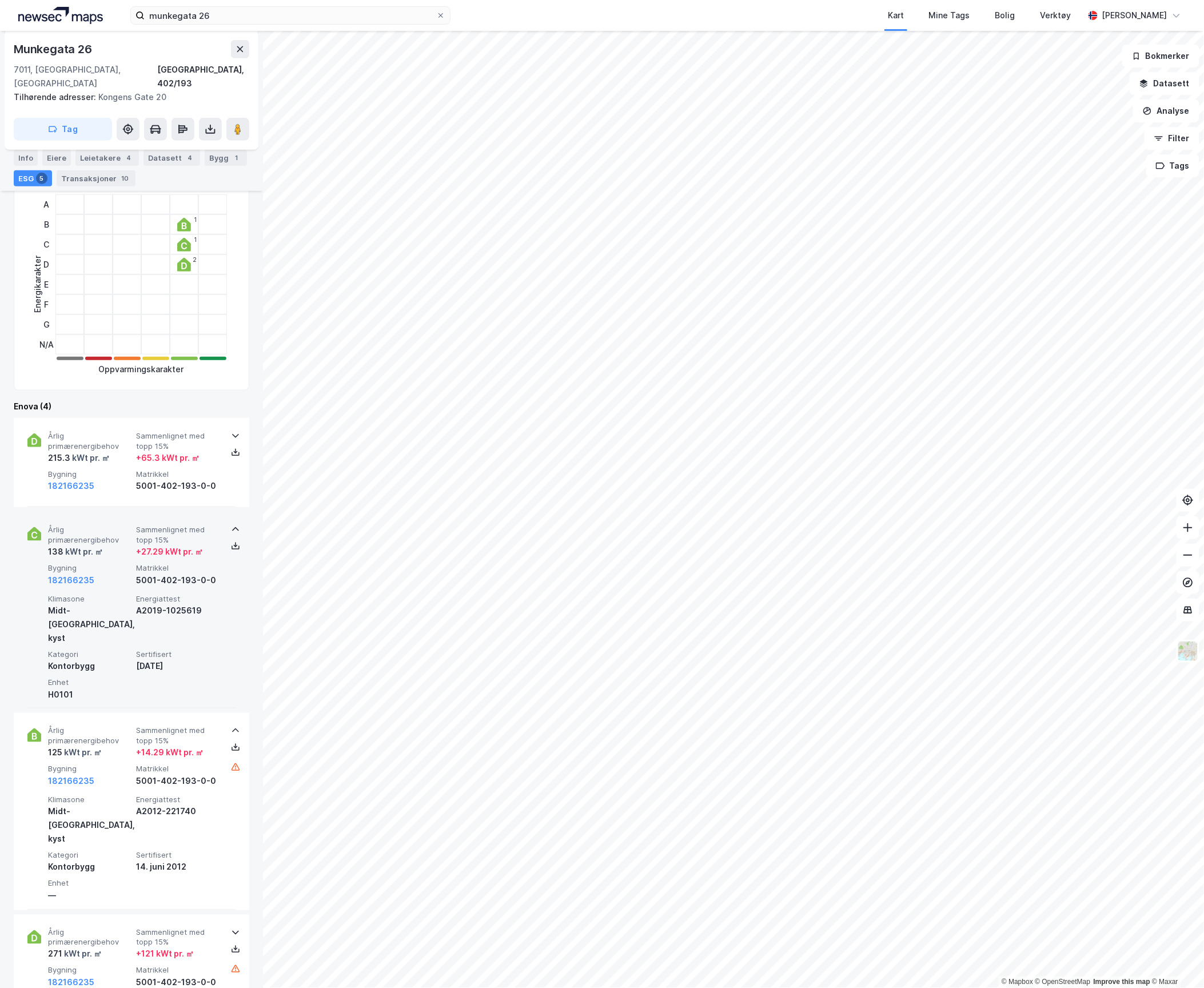
click at [103, 545] on div "138 kWt pr. ㎡" at bounding box center [89, 551] width 84 height 14
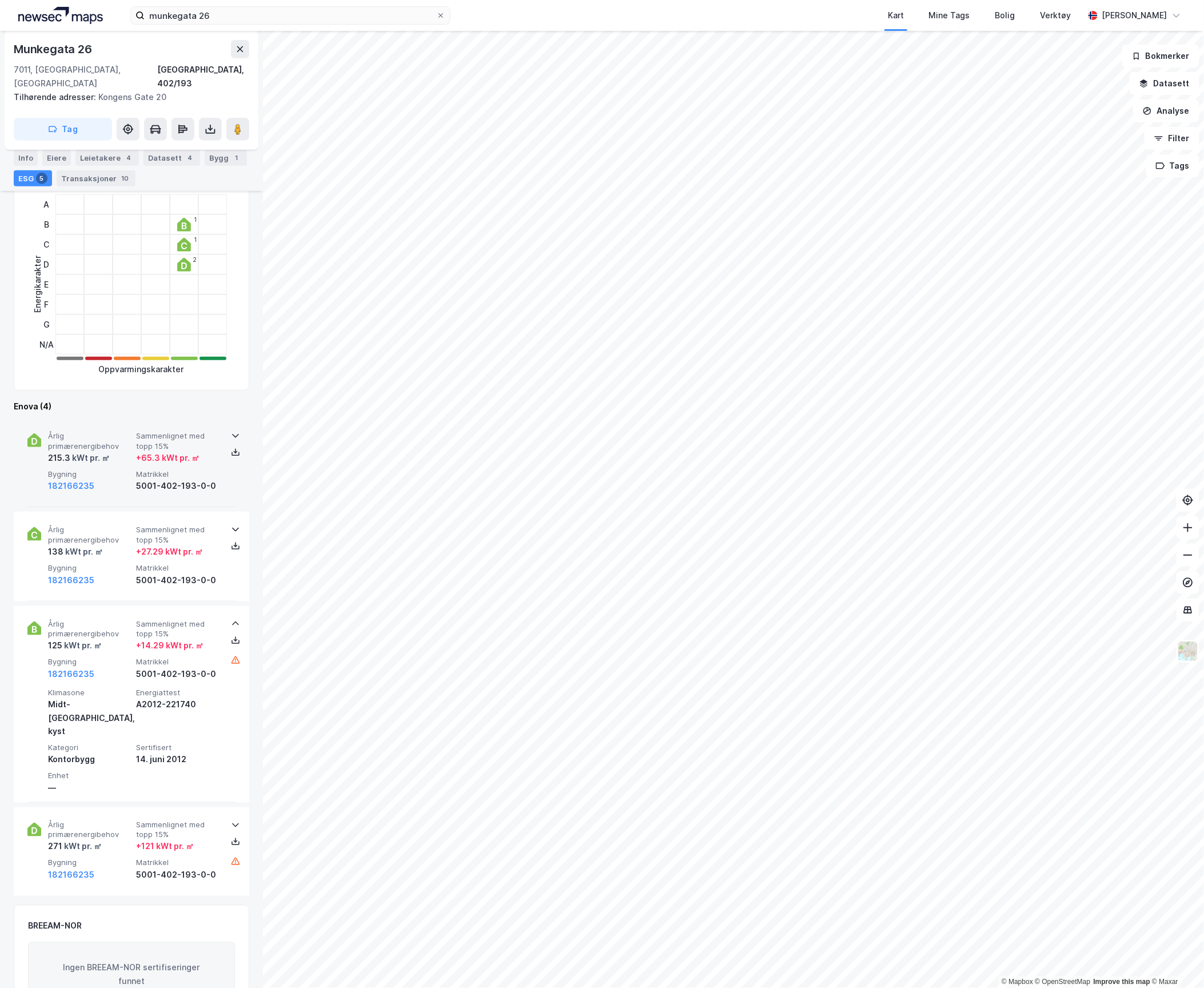
click at [99, 479] on div "182166235" at bounding box center [89, 486] width 84 height 14
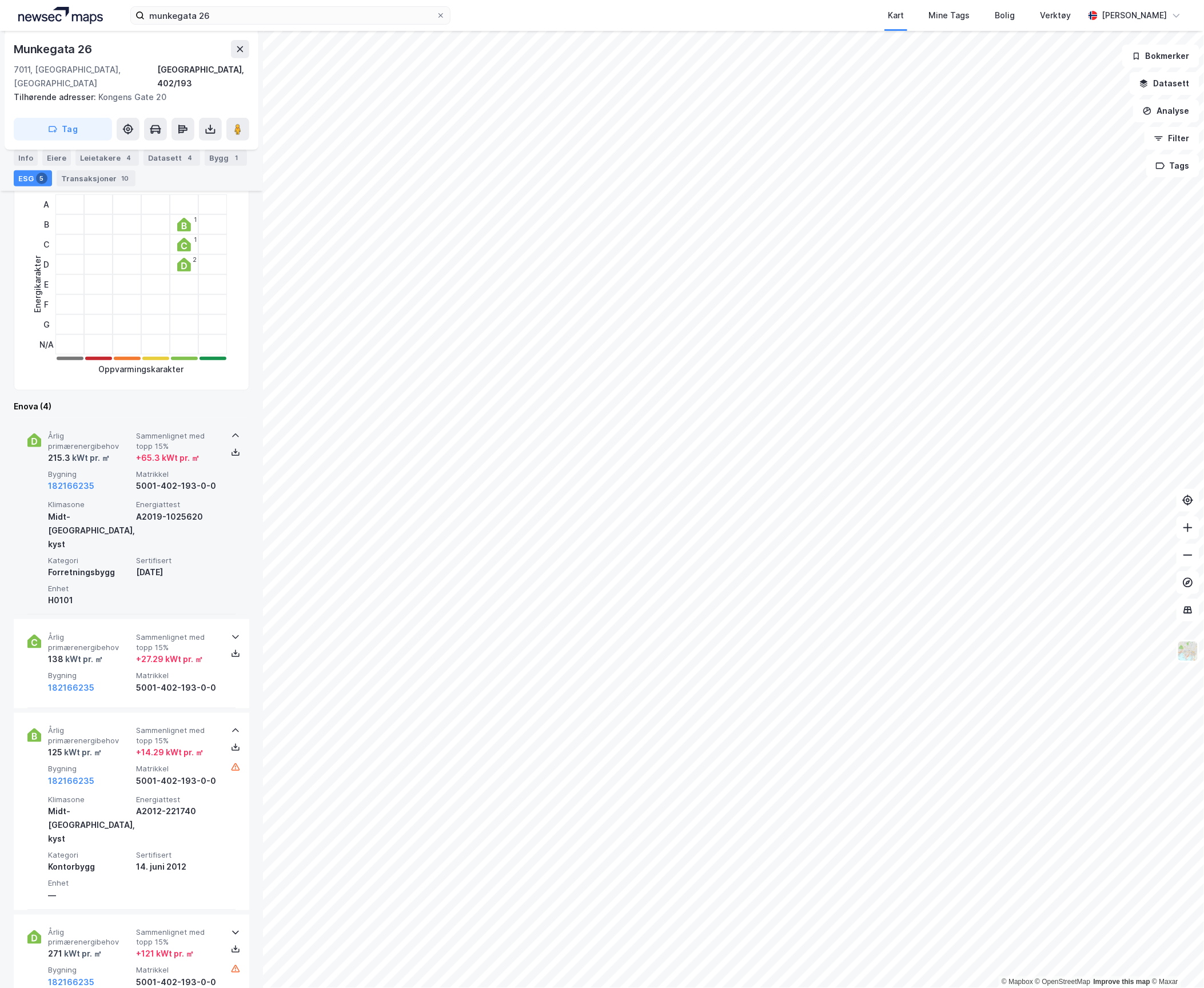
click at [99, 479] on div "182166235" at bounding box center [89, 486] width 84 height 14
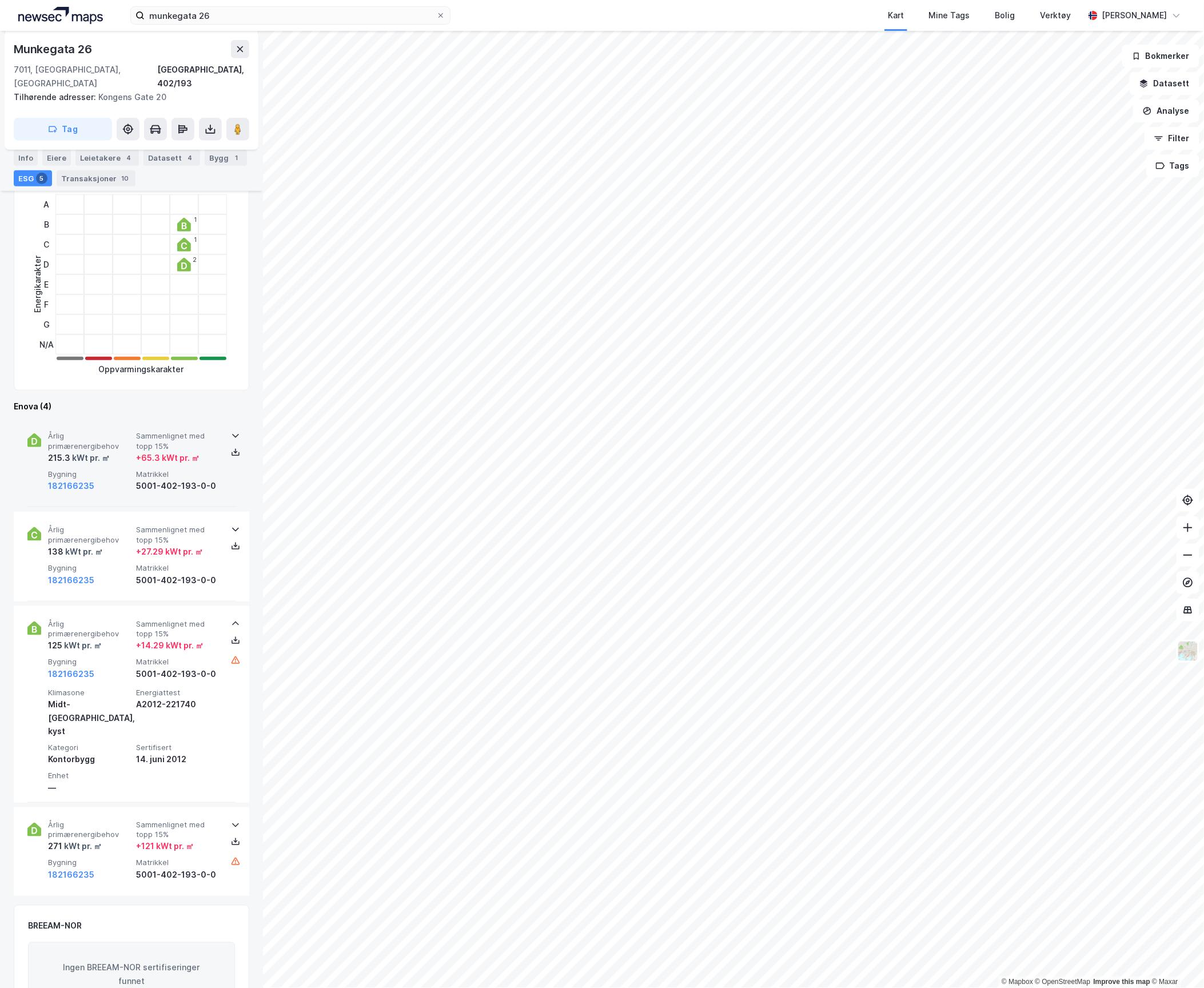
click at [128, 479] on div "182166235" at bounding box center [89, 486] width 84 height 14
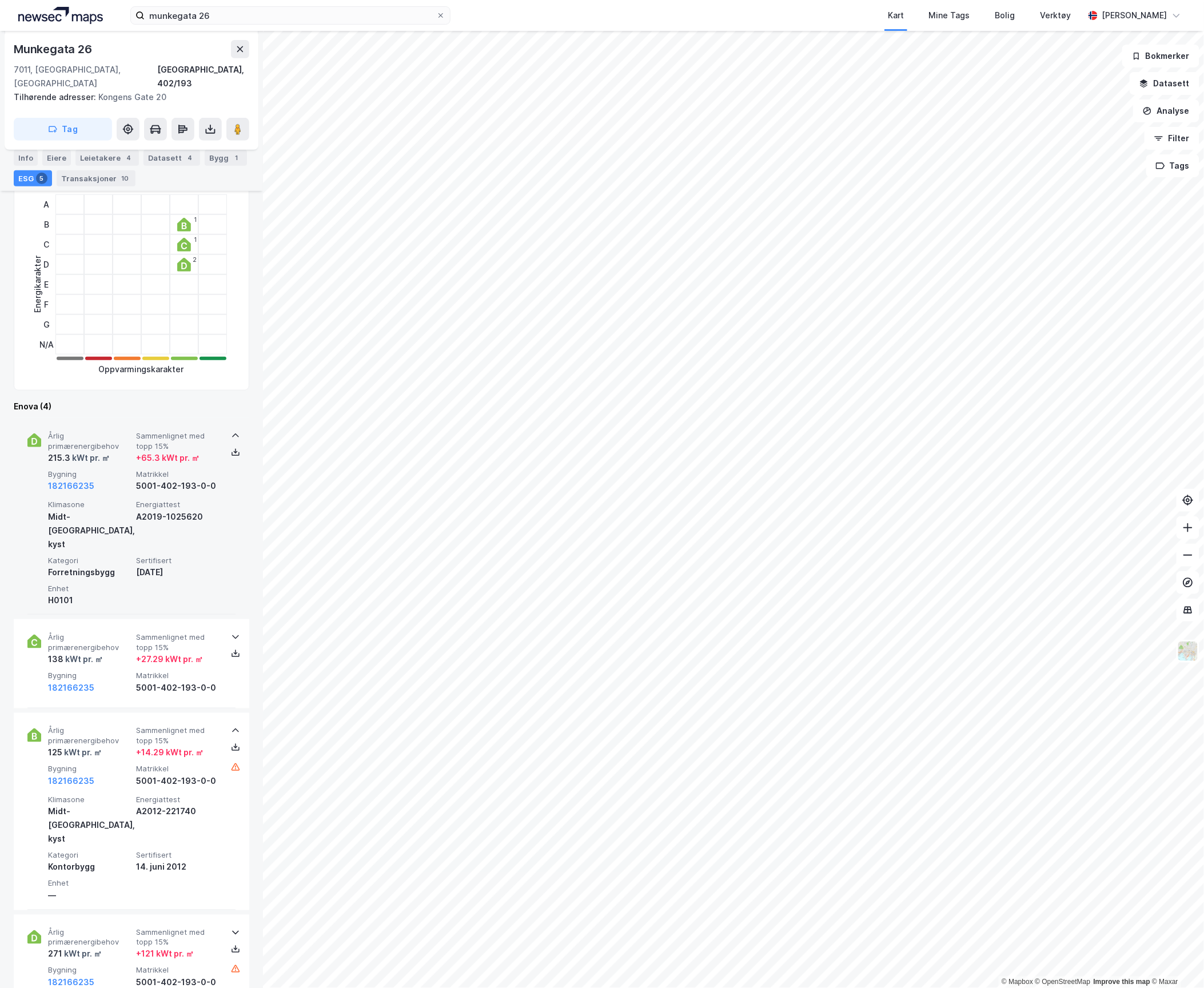
click at [121, 479] on div "182166235" at bounding box center [89, 486] width 84 height 14
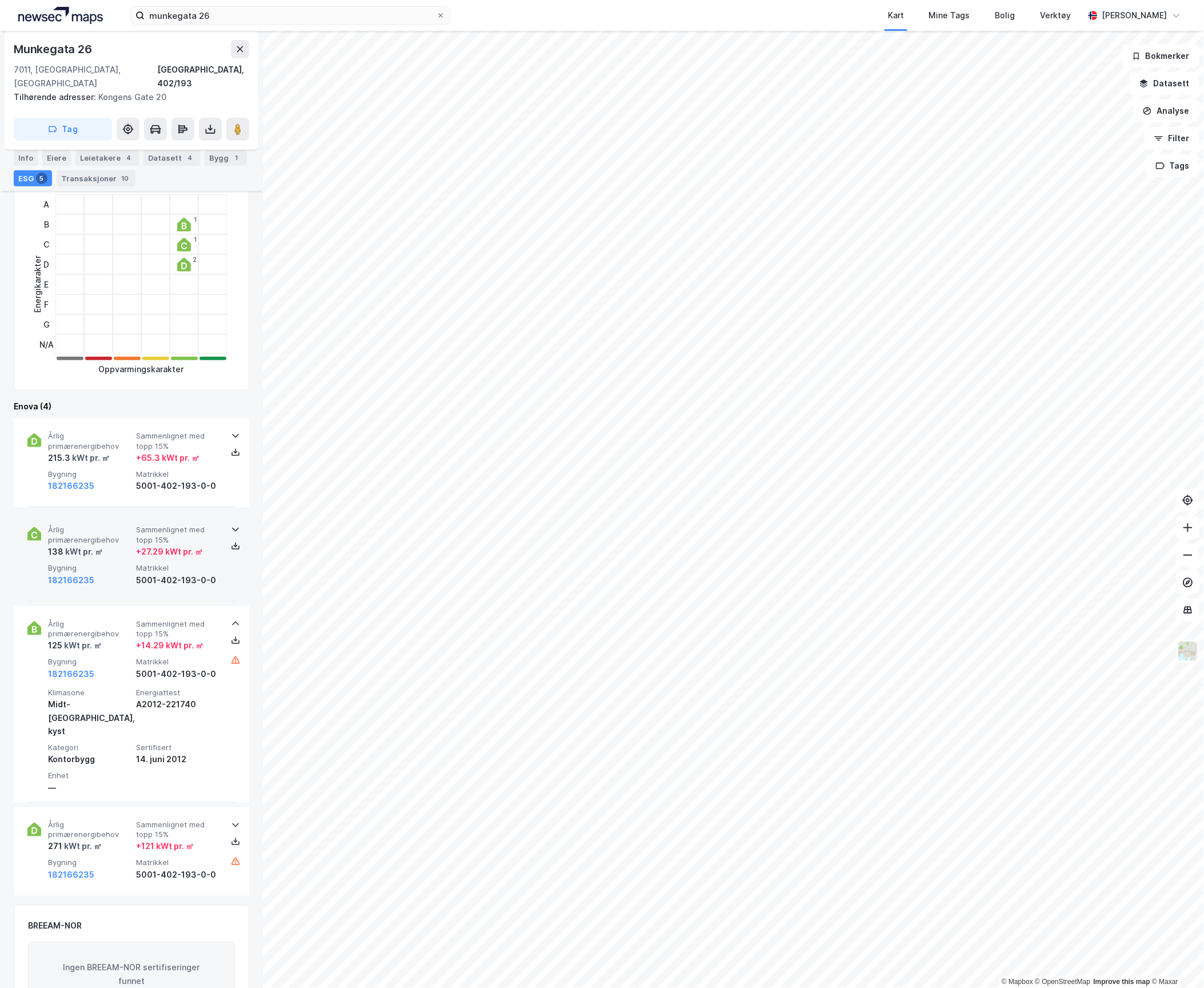
click at [128, 545] on div "138 kWt pr. ㎡" at bounding box center [89, 551] width 84 height 14
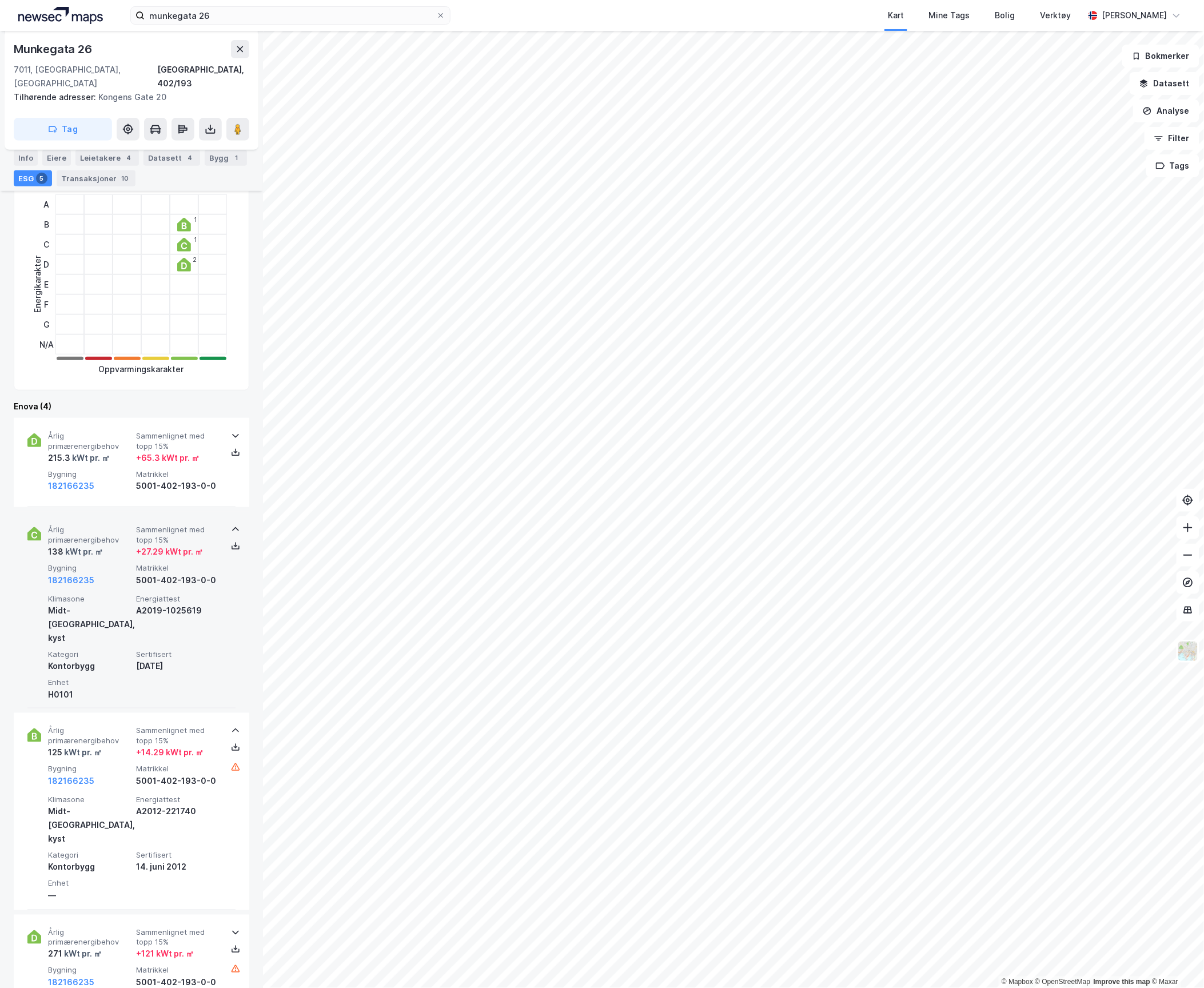
click at [128, 545] on div "138 kWt pr. ㎡" at bounding box center [89, 551] width 84 height 14
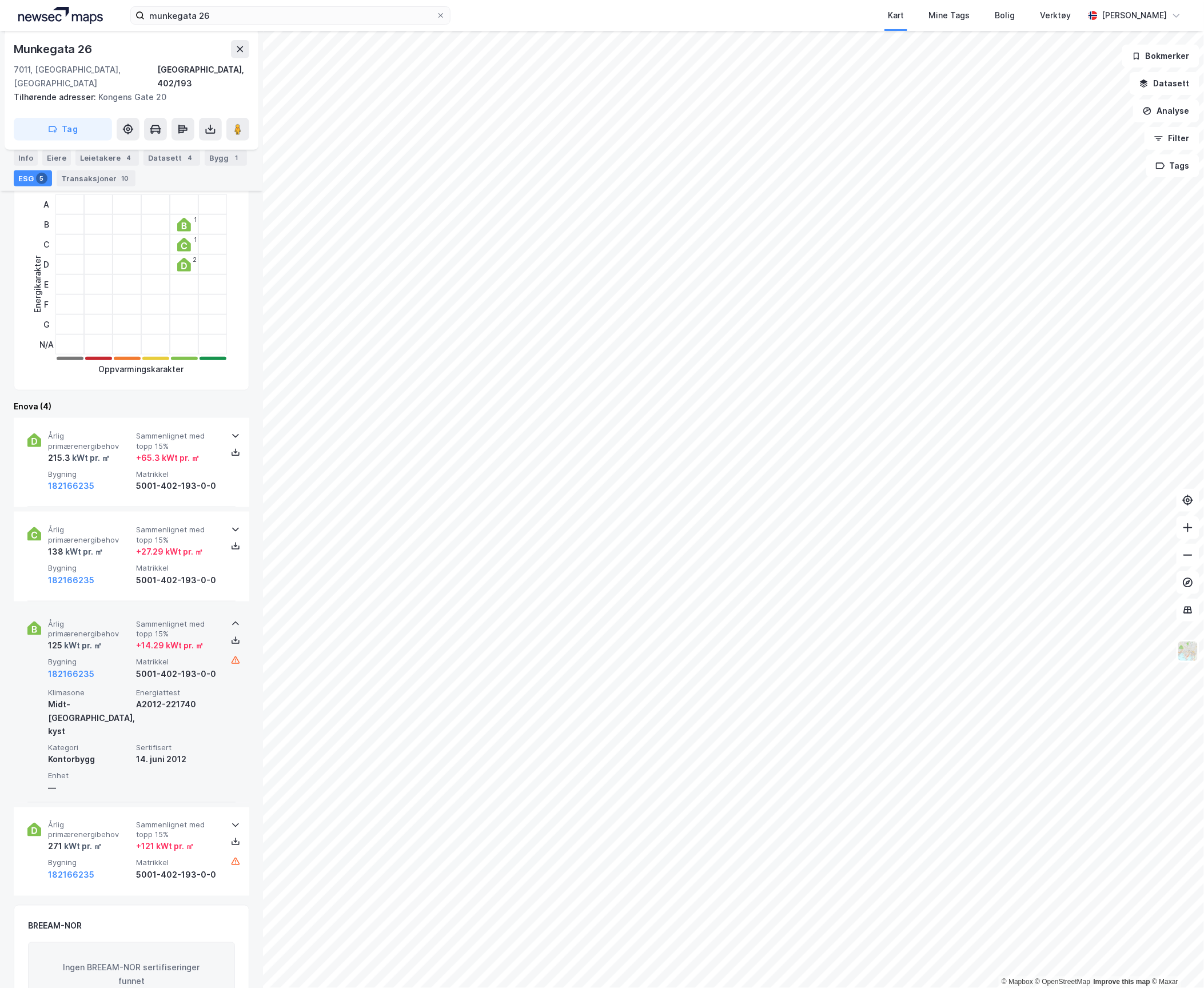
click at [103, 639] on div "125 kWt pr. ㎡" at bounding box center [89, 645] width 84 height 14
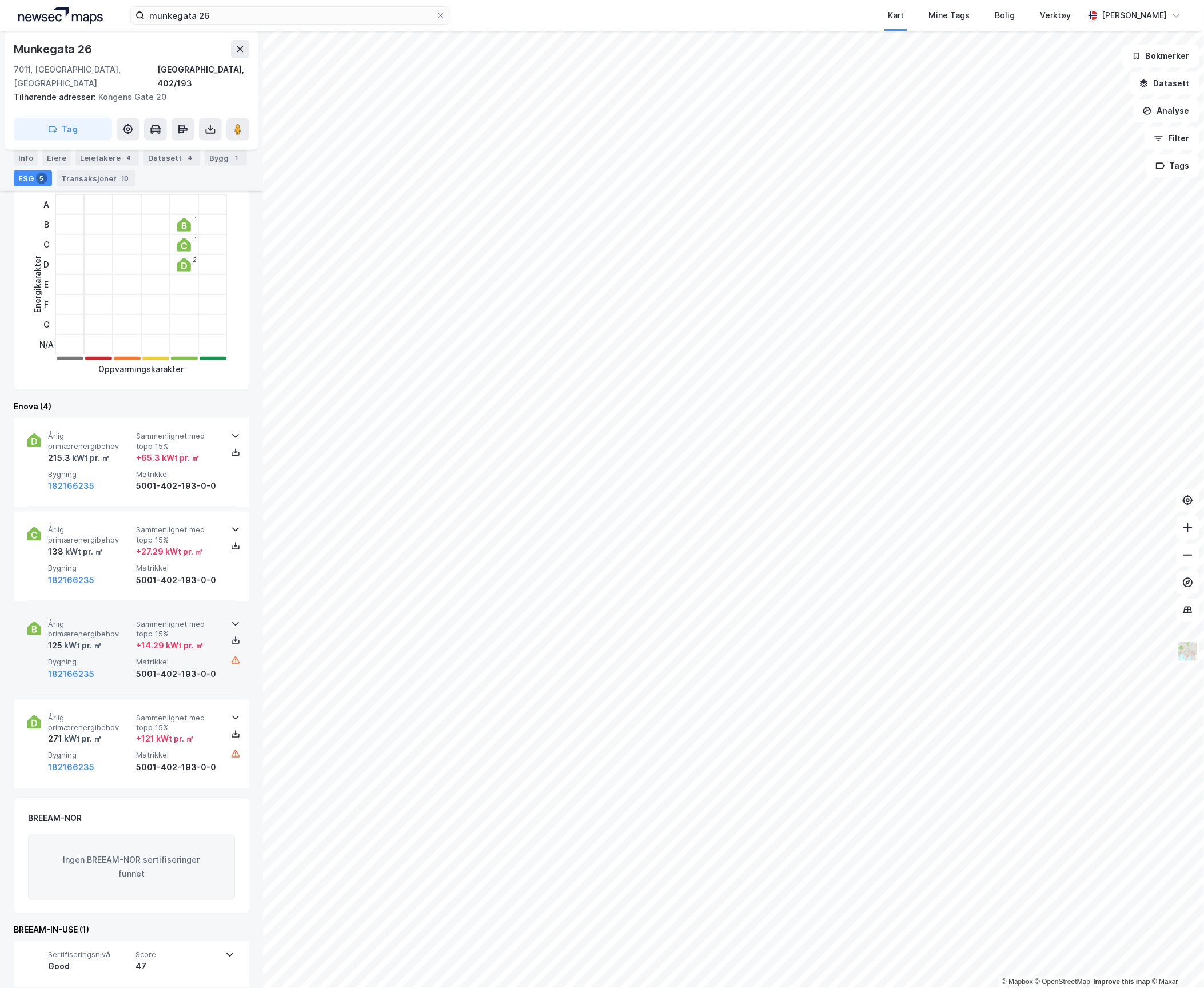
click at [103, 639] on div "125 kWt pr. ㎡" at bounding box center [89, 645] width 84 height 14
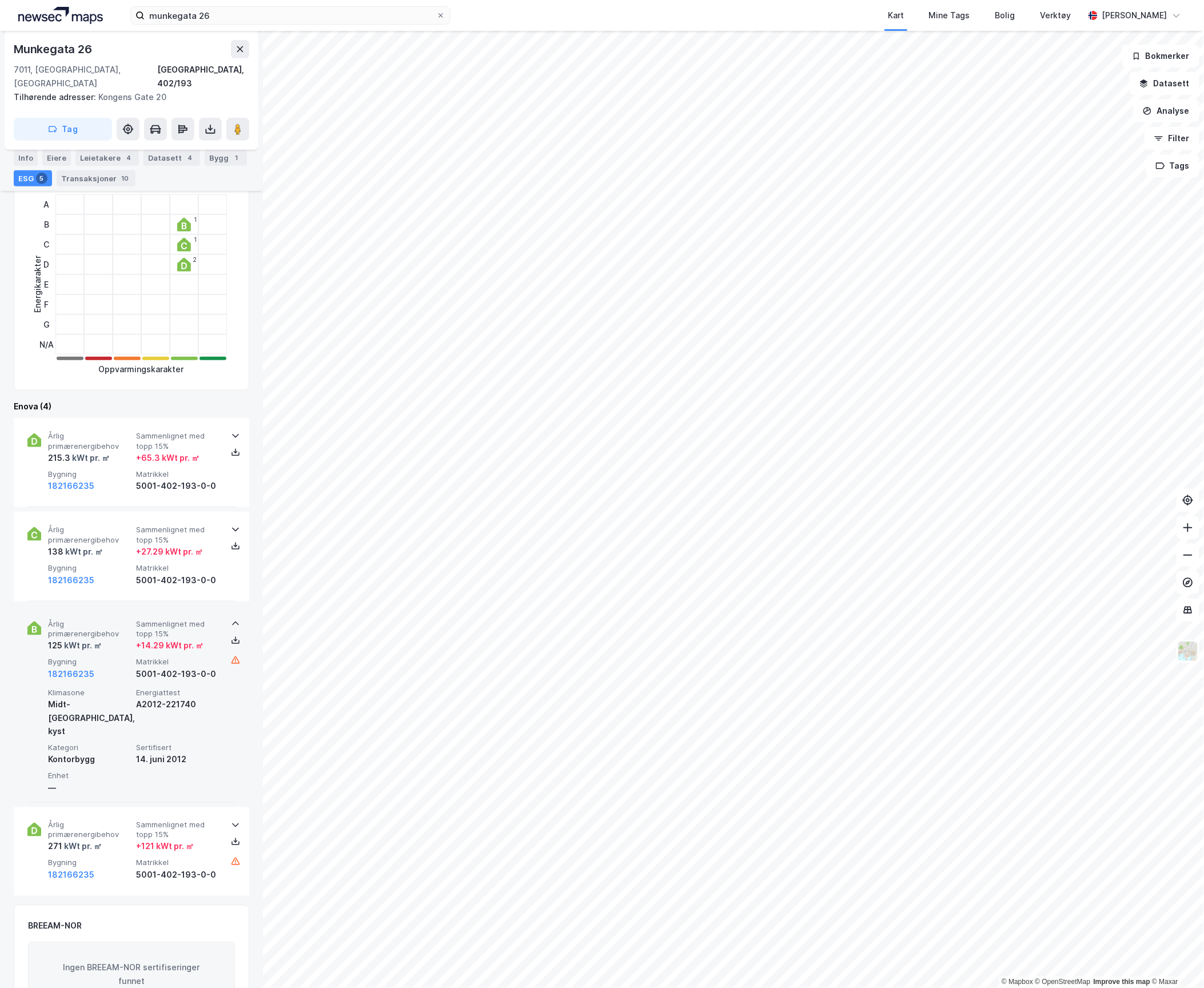
click at [103, 639] on div "125 kWt pr. ㎡" at bounding box center [89, 645] width 84 height 14
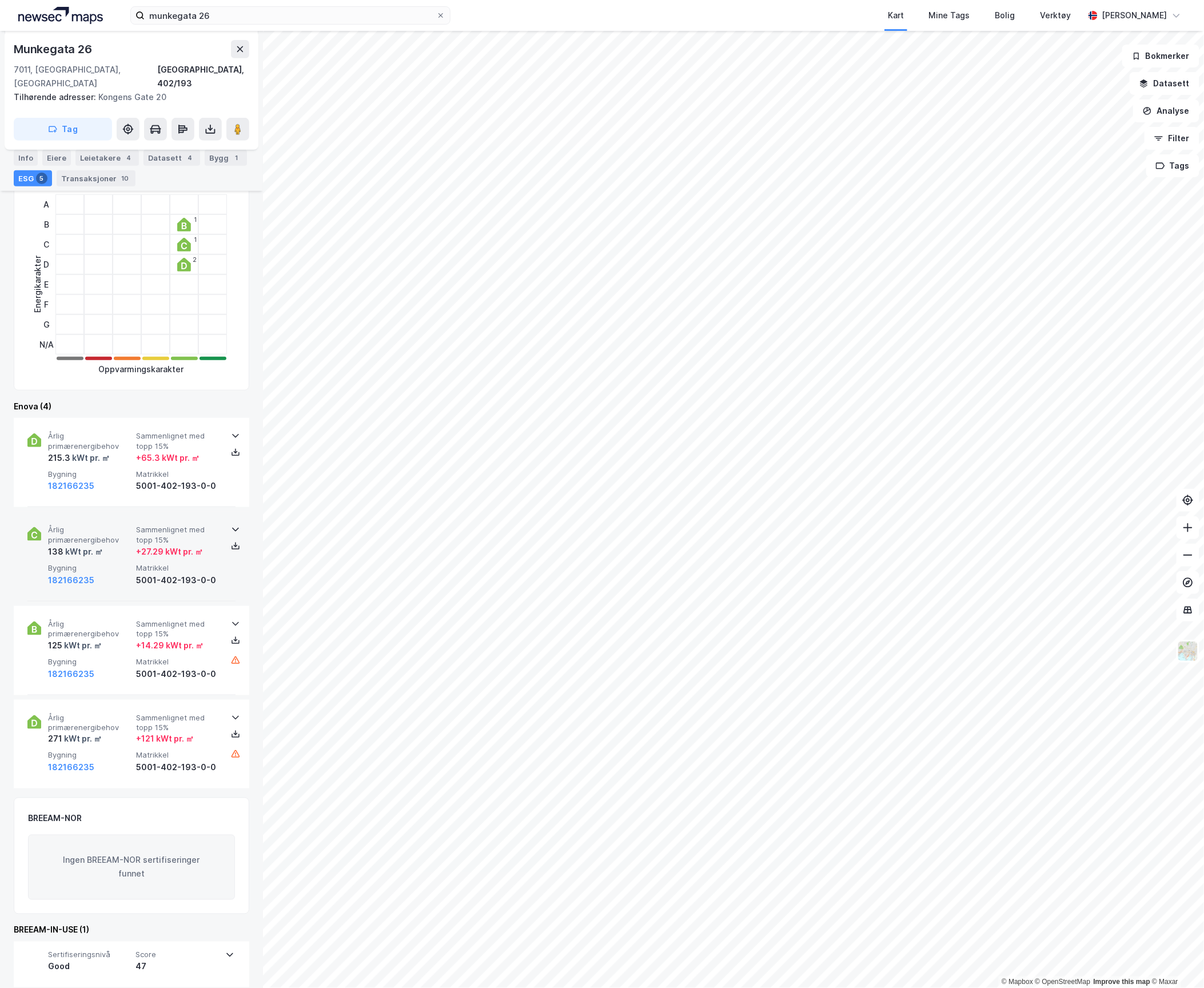
click at [97, 549] on div "Årlig primærenergibehov 138 kWt pr. ㎡ Sammenlignet med topp 15% + 27.29 kWt pr.…" at bounding box center [134, 556] width 172 height 62
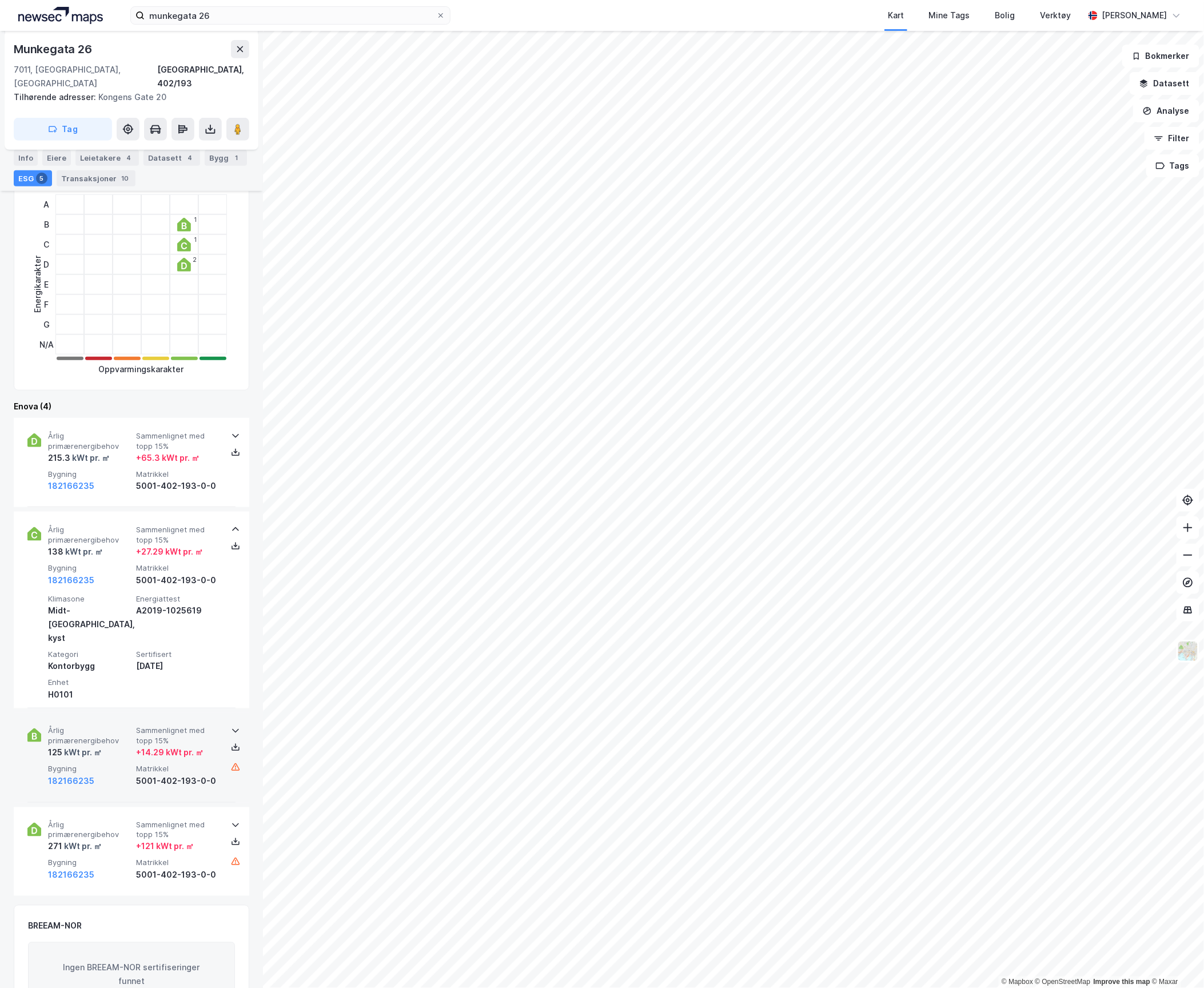
click at [108, 726] on div "Årlig primærenergibehov 125 kWt pr. ㎡ Sammenlignet med topp 15% + 14.29 kWt pr.…" at bounding box center [134, 757] width 172 height 62
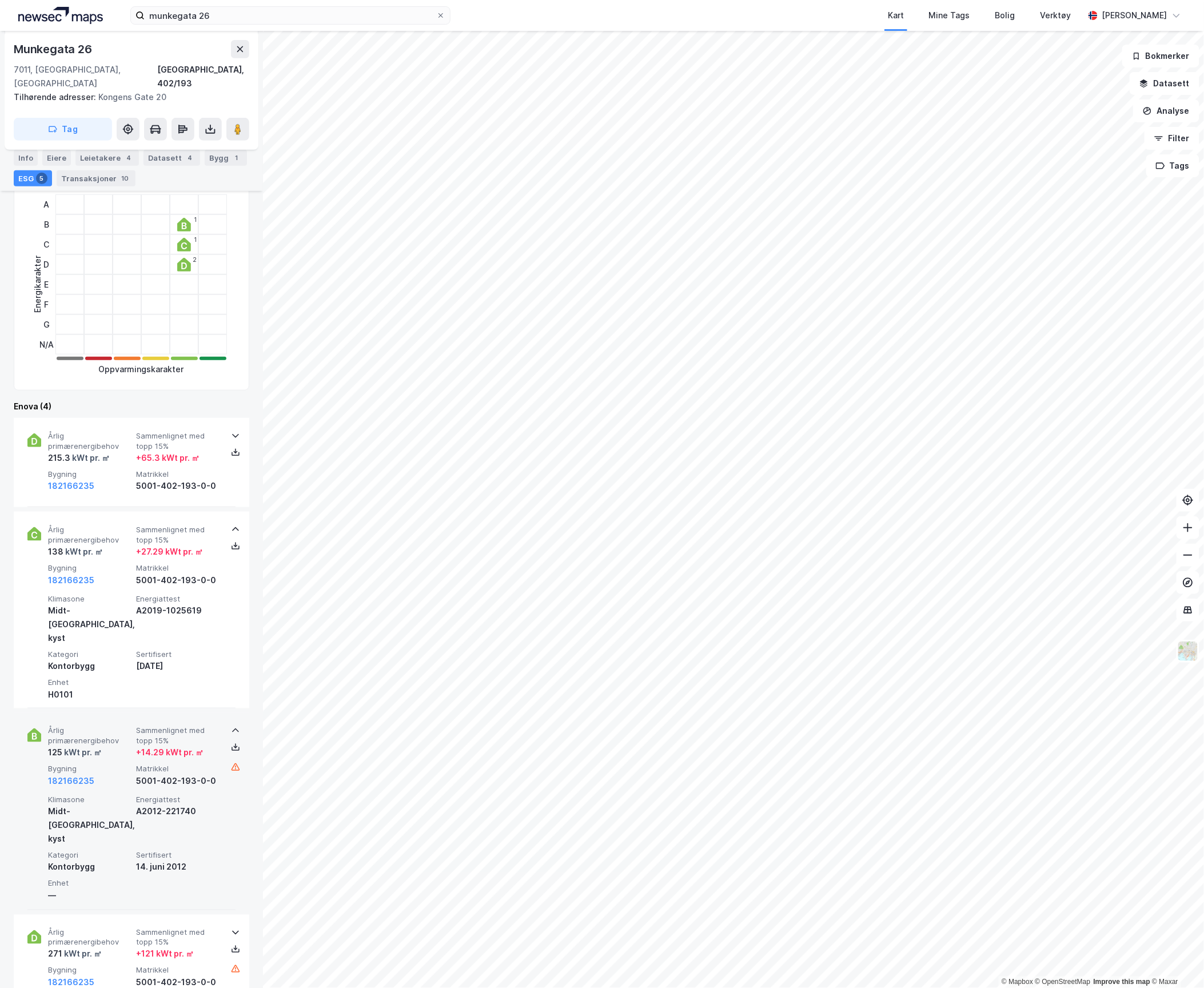
click at [108, 726] on div "Årlig primærenergibehov 125 kWt pr. ㎡ Sammenlignet med topp 15% + 14.29 kWt pr.…" at bounding box center [134, 757] width 172 height 62
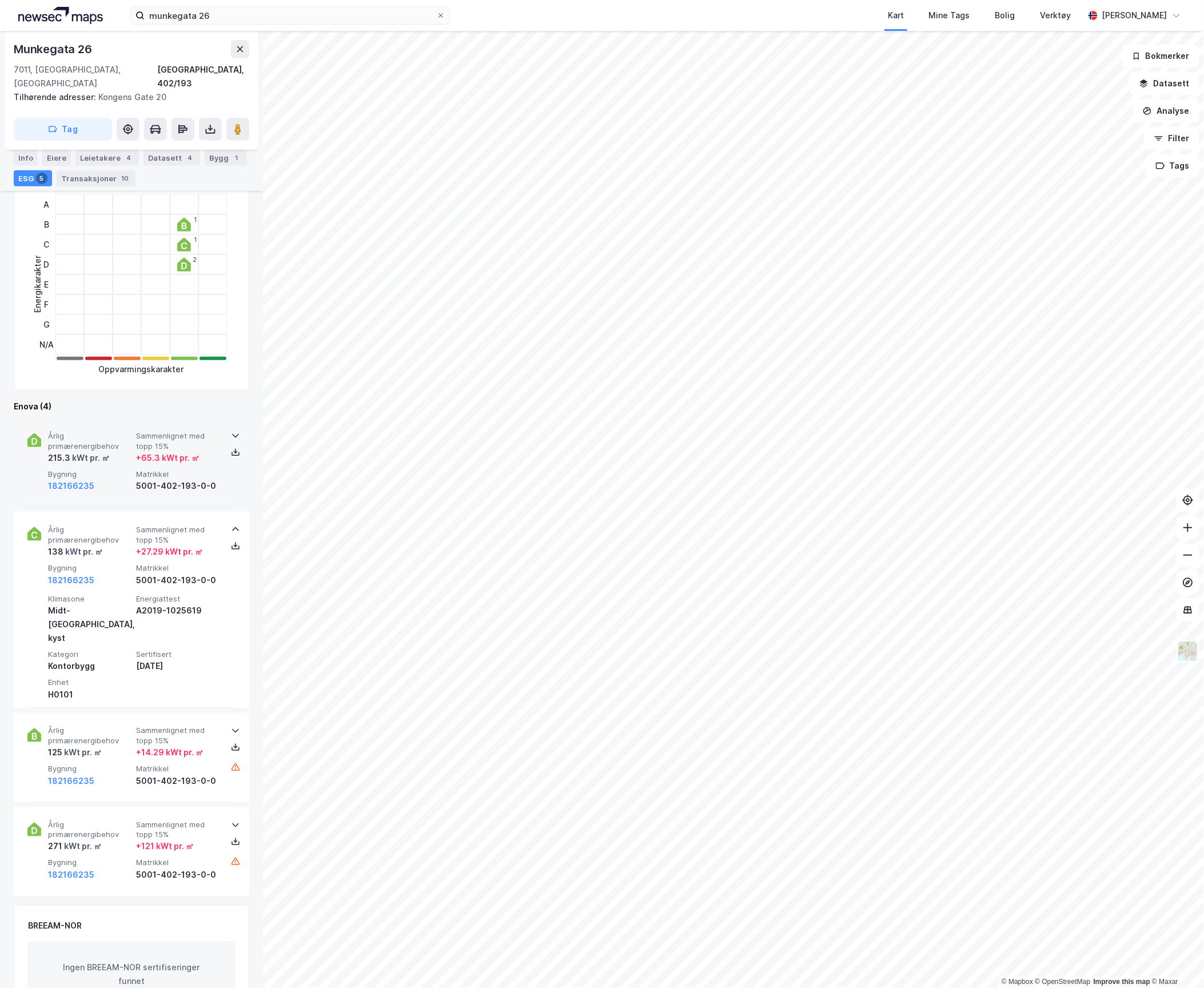
click at [140, 469] on span "Matrikkel" at bounding box center [178, 474] width 84 height 10
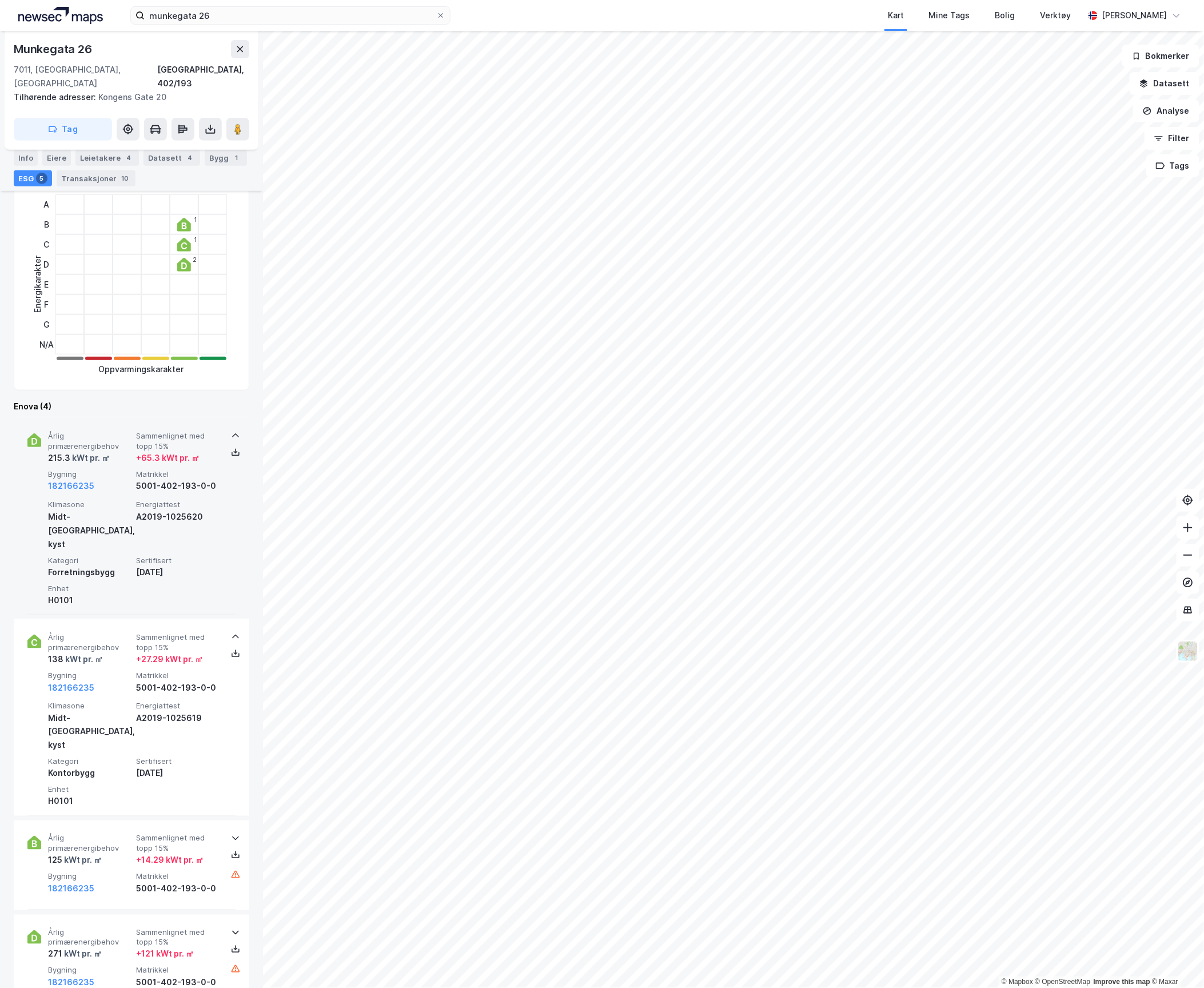
click at [105, 469] on span "Bygning" at bounding box center [89, 474] width 84 height 10
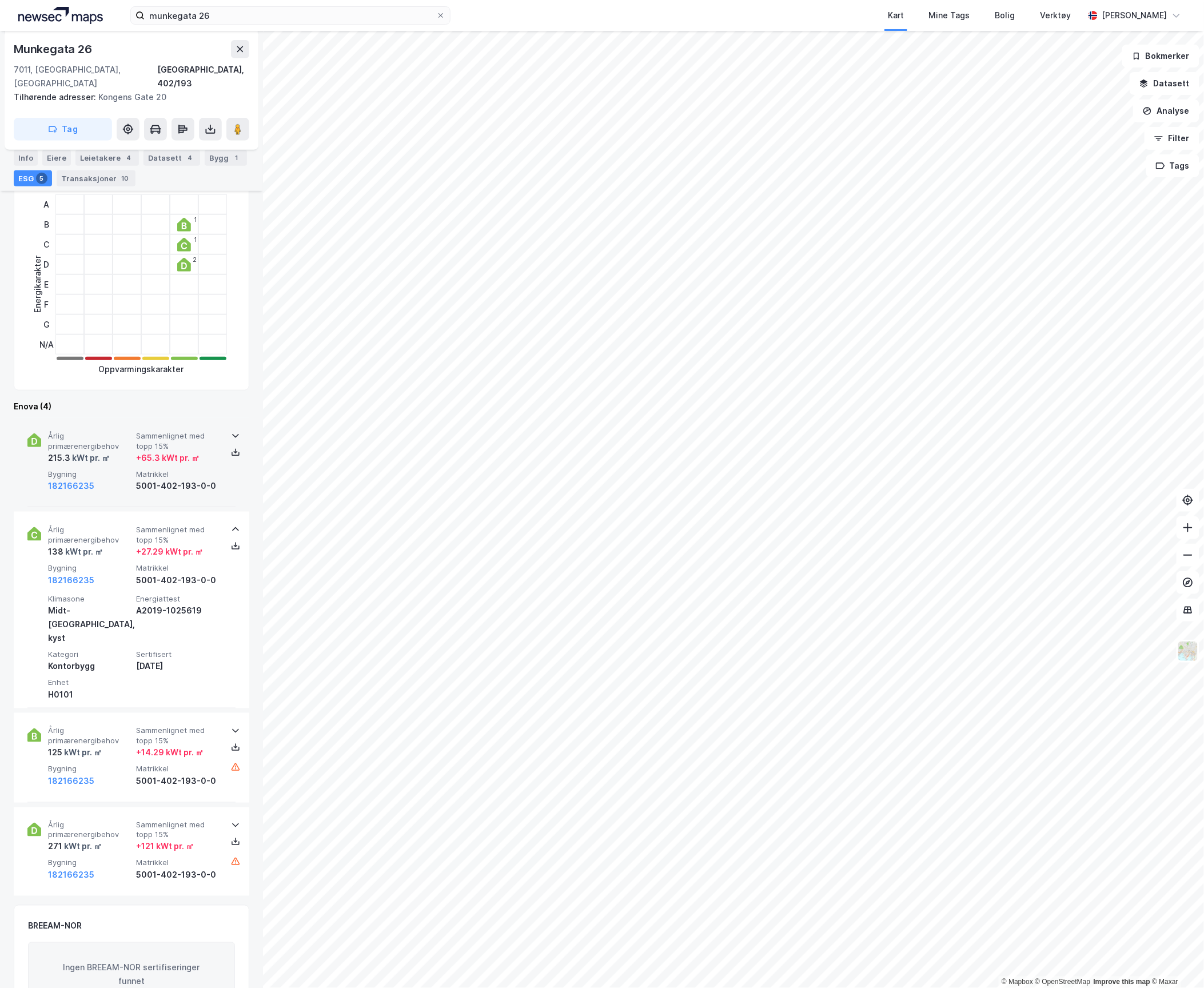
click at [111, 469] on span "Bygning" at bounding box center [89, 474] width 84 height 10
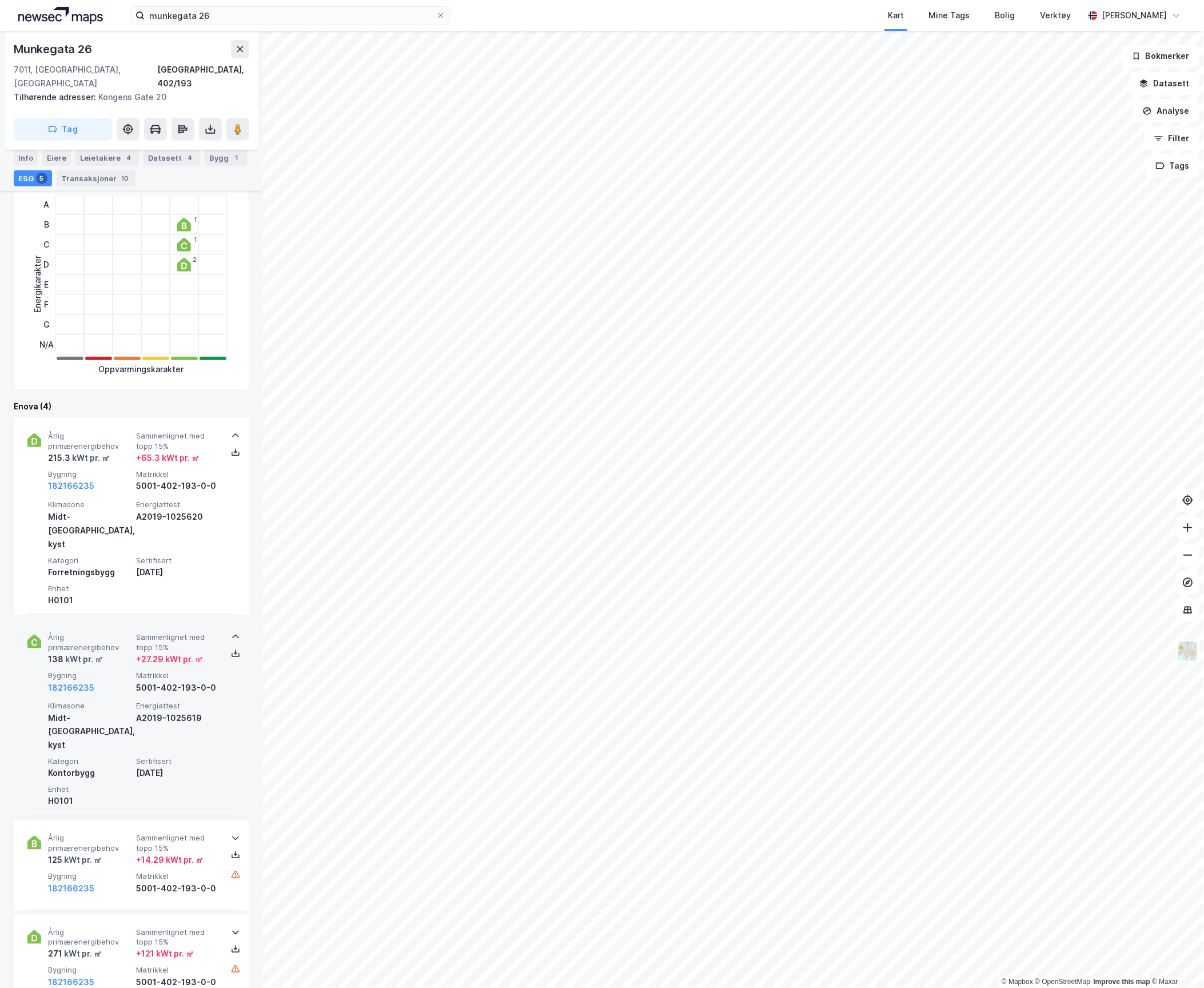
click at [111, 670] on span "Bygning" at bounding box center [89, 675] width 84 height 10
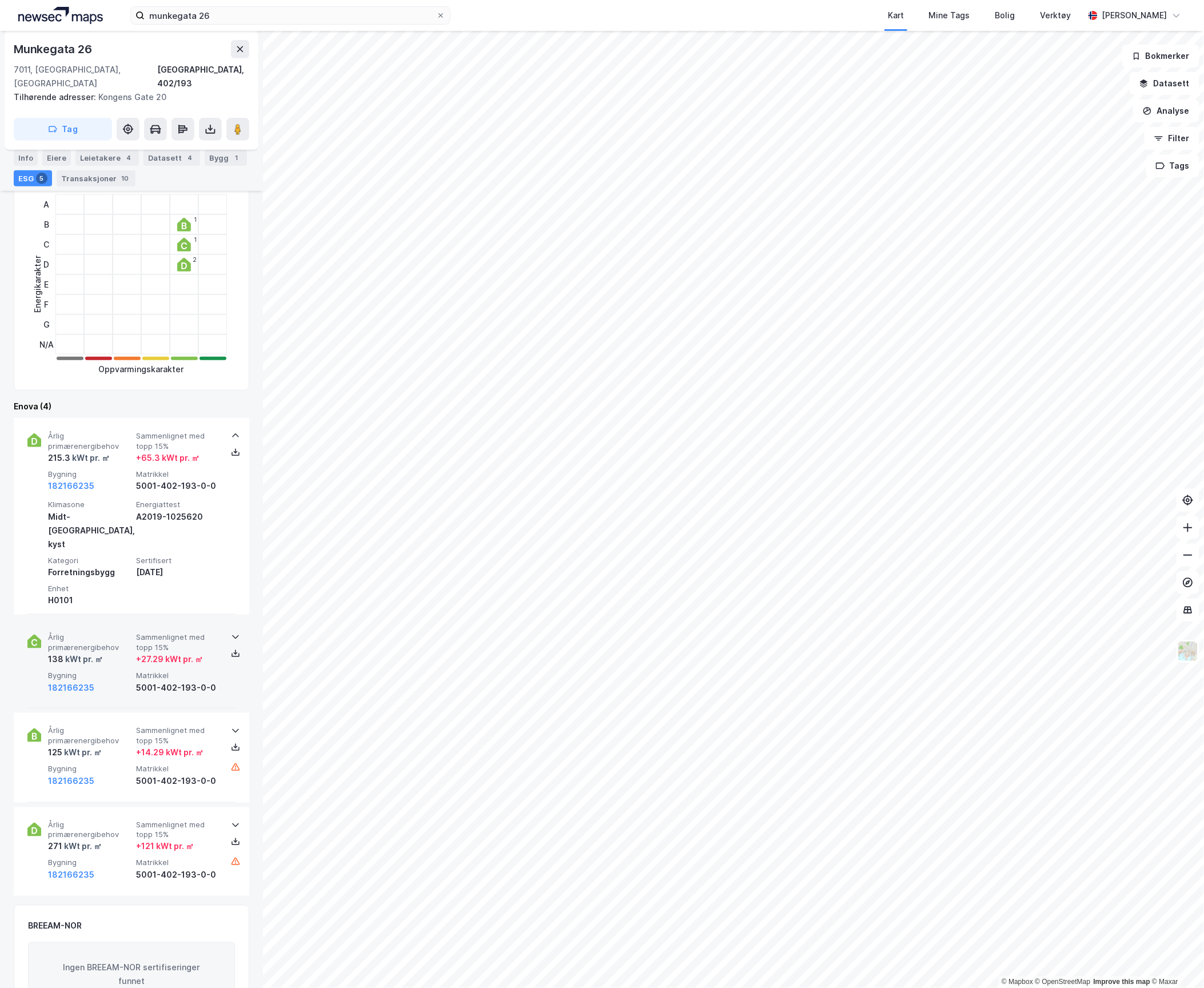
click at [111, 670] on span "Bygning" at bounding box center [89, 675] width 84 height 10
